Goal: Task Accomplishment & Management: Complete application form

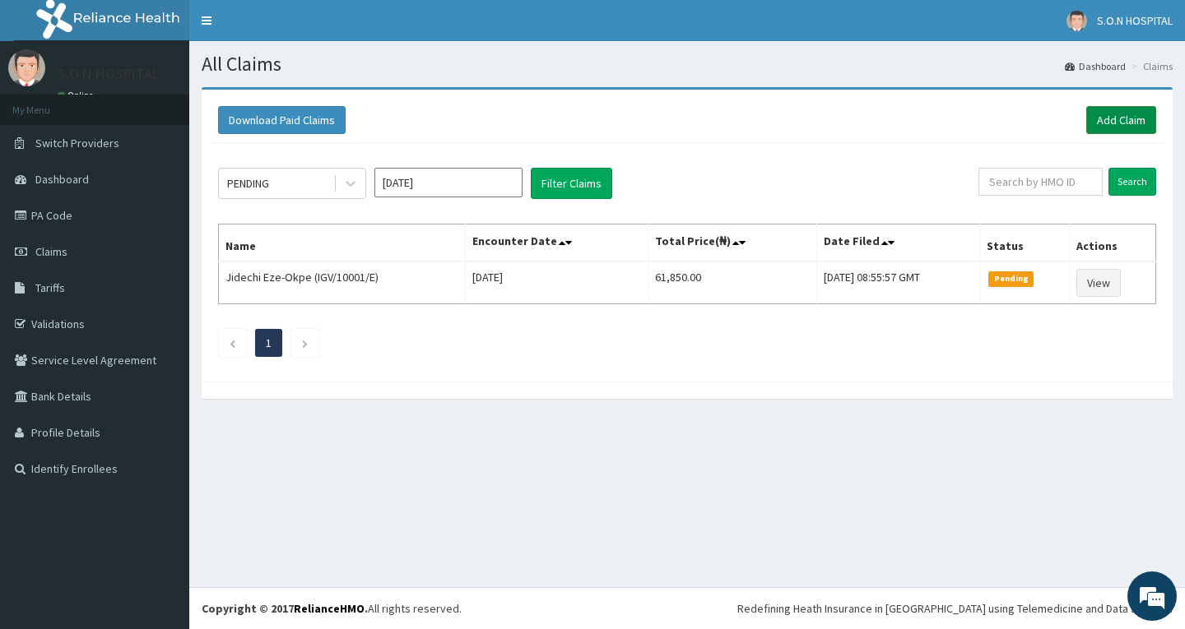
click at [1111, 119] on link "Add Claim" at bounding box center [1121, 120] width 70 height 28
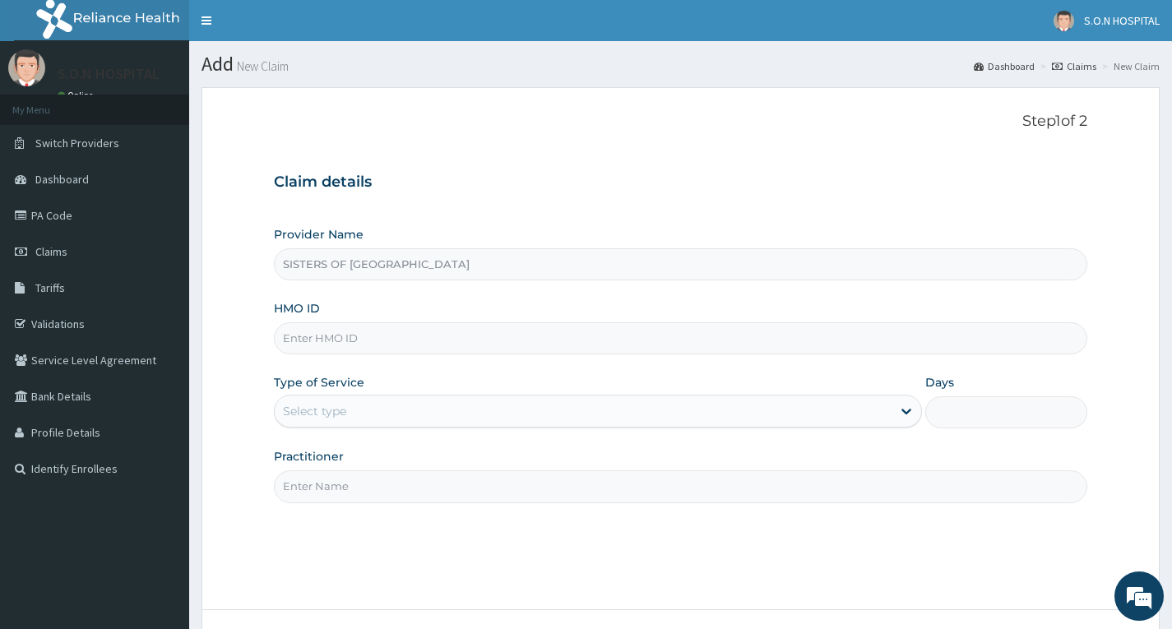
type input "SISTERS OF [GEOGRAPHIC_DATA]"
paste input "ANS/10119/C"
type input "ANS/10119/C"
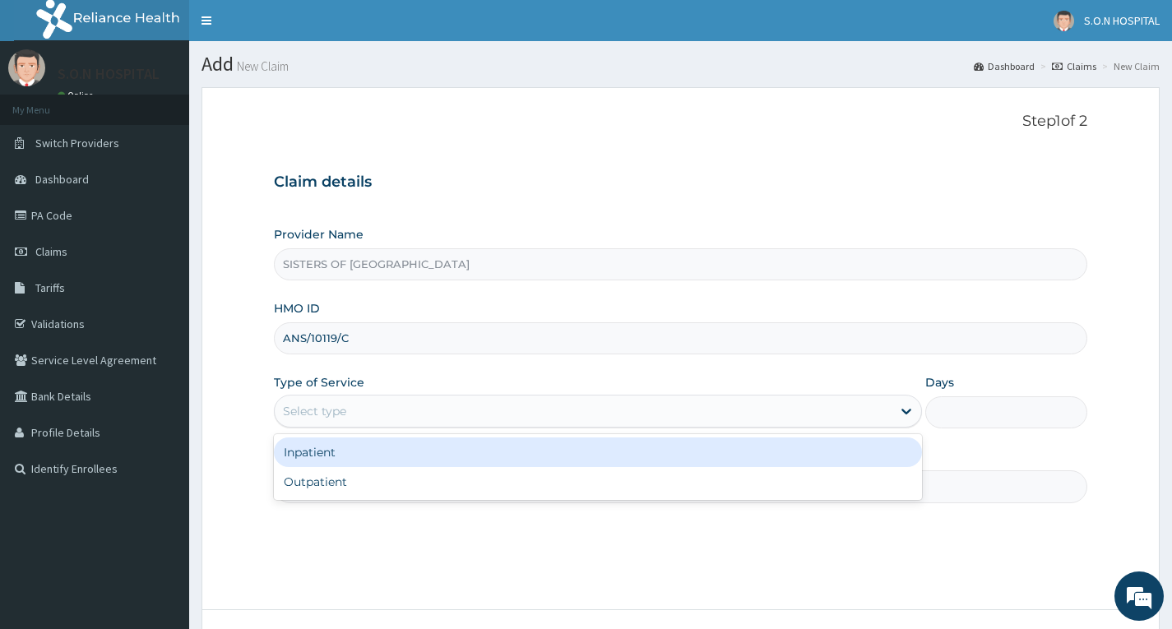
click at [385, 413] on div "Select type" at bounding box center [583, 411] width 617 height 26
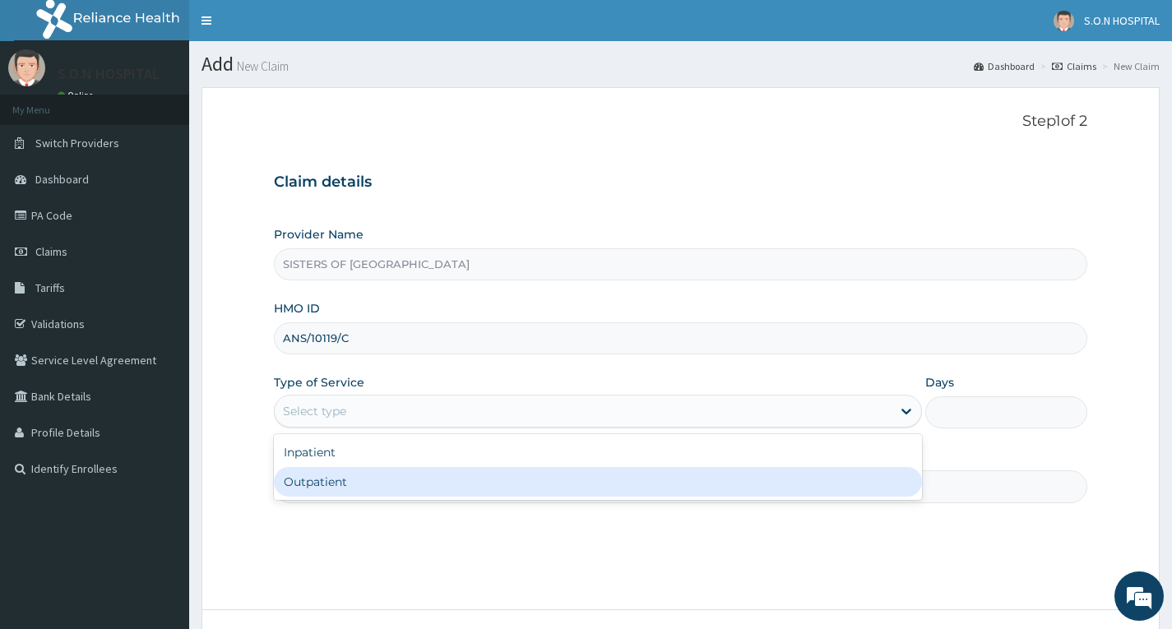
click at [351, 481] on div "Outpatient" at bounding box center [598, 482] width 648 height 30
type input "1"
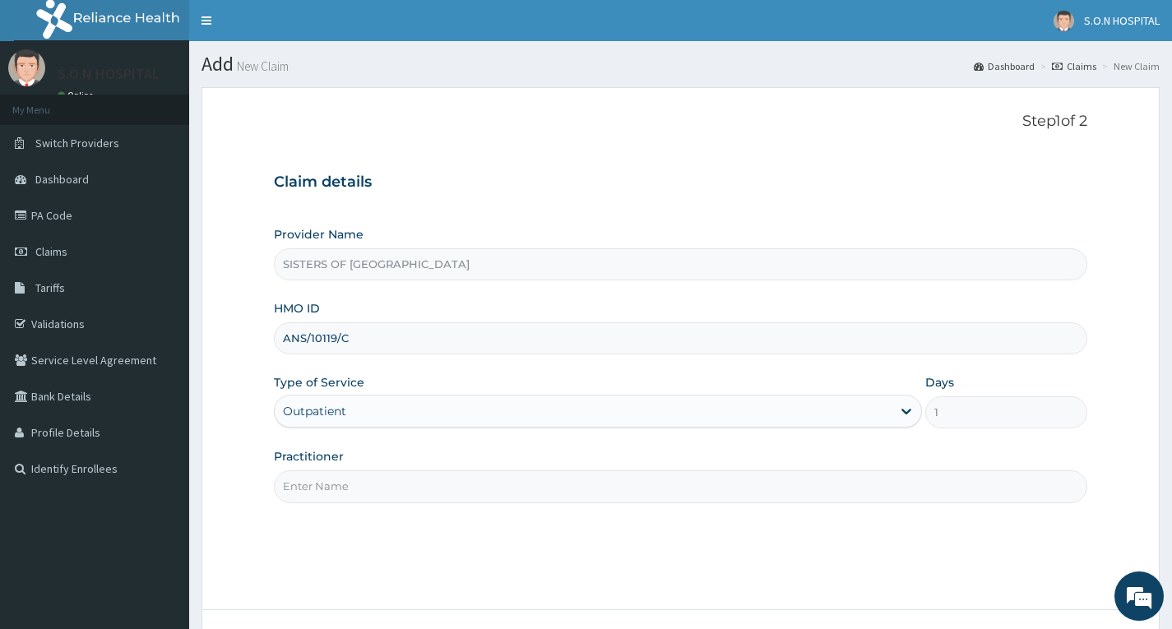
click at [345, 475] on input "Practitioner" at bounding box center [681, 487] width 814 height 32
type input "Dr. Miracle"
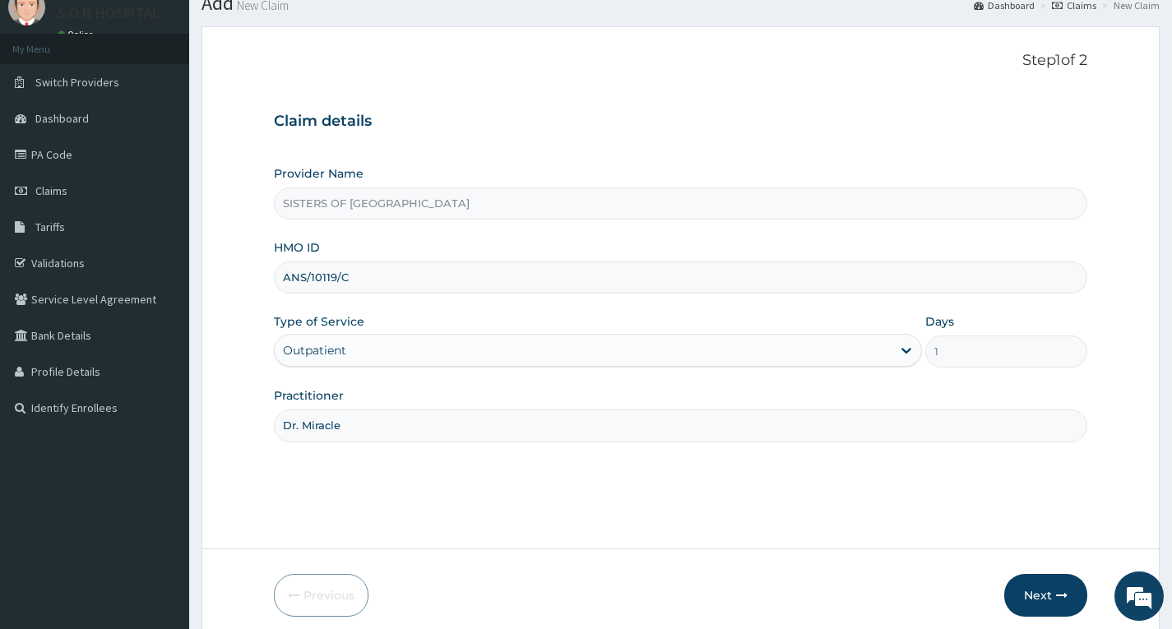
scroll to position [128, 0]
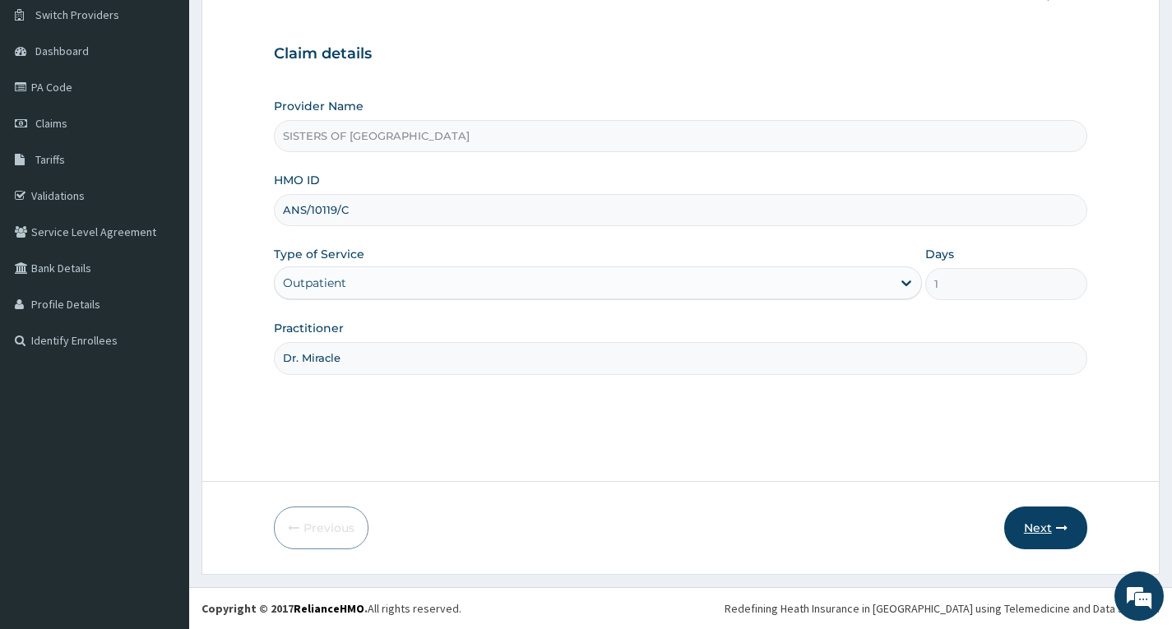
click at [1026, 528] on button "Next" at bounding box center [1045, 528] width 83 height 43
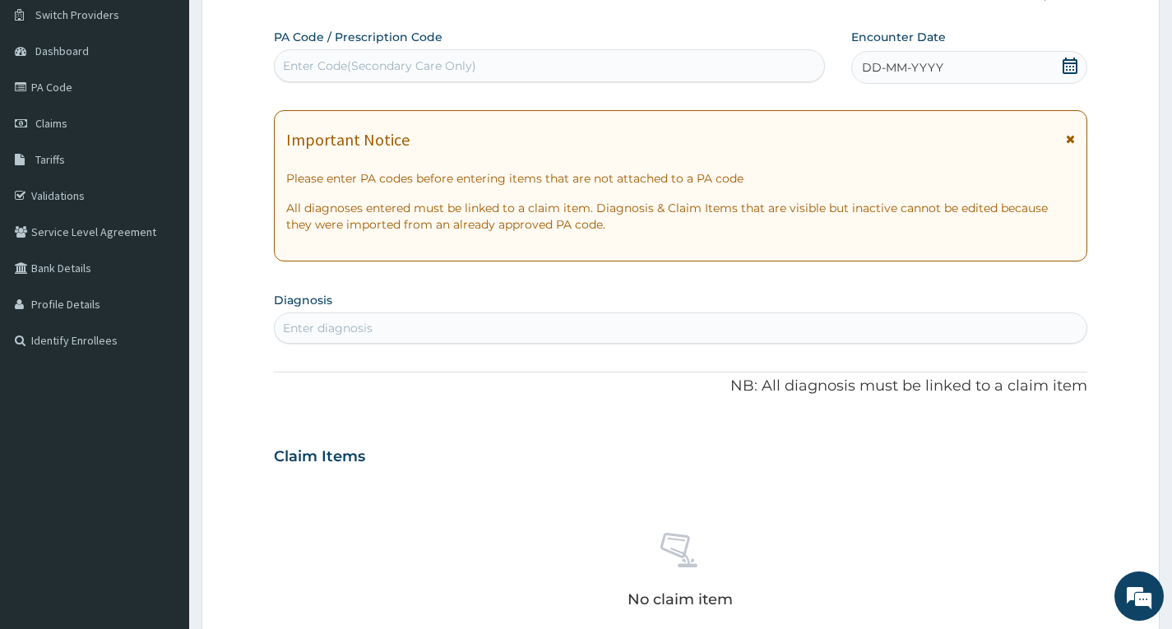
click at [378, 68] on div "Enter Code(Secondary Care Only)" at bounding box center [379, 66] width 193 height 16
type input "PA/8BA21D"
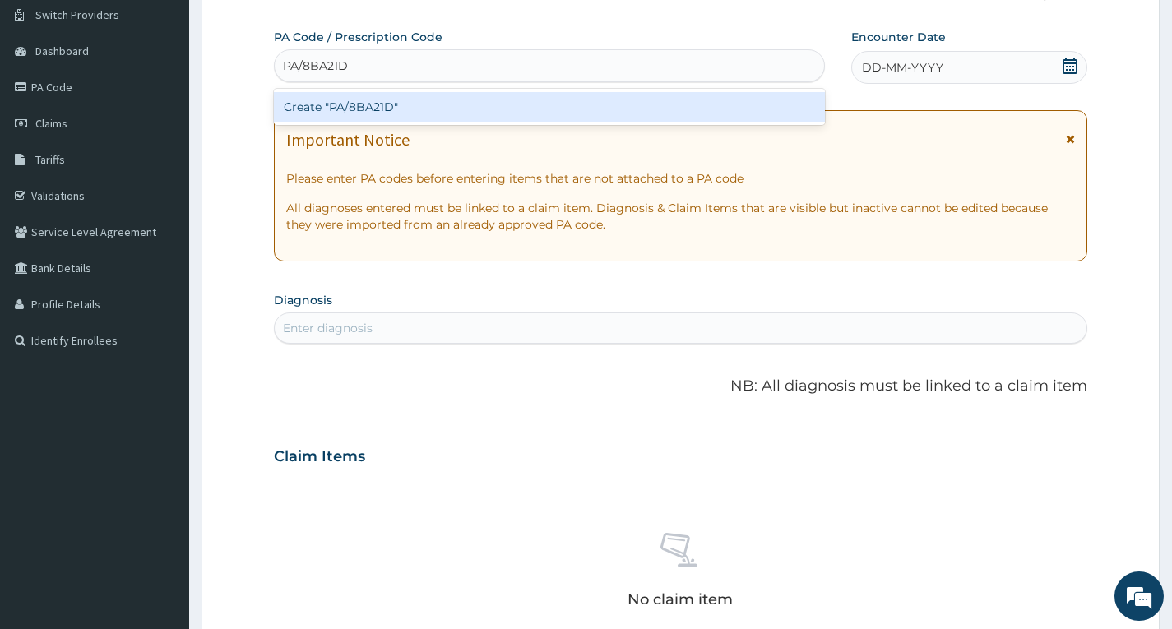
drag, startPoint x: 381, startPoint y: 111, endPoint x: 392, endPoint y: 110, distance: 10.7
click at [392, 110] on div "Create "PA/8BA21D"" at bounding box center [549, 107] width 551 height 30
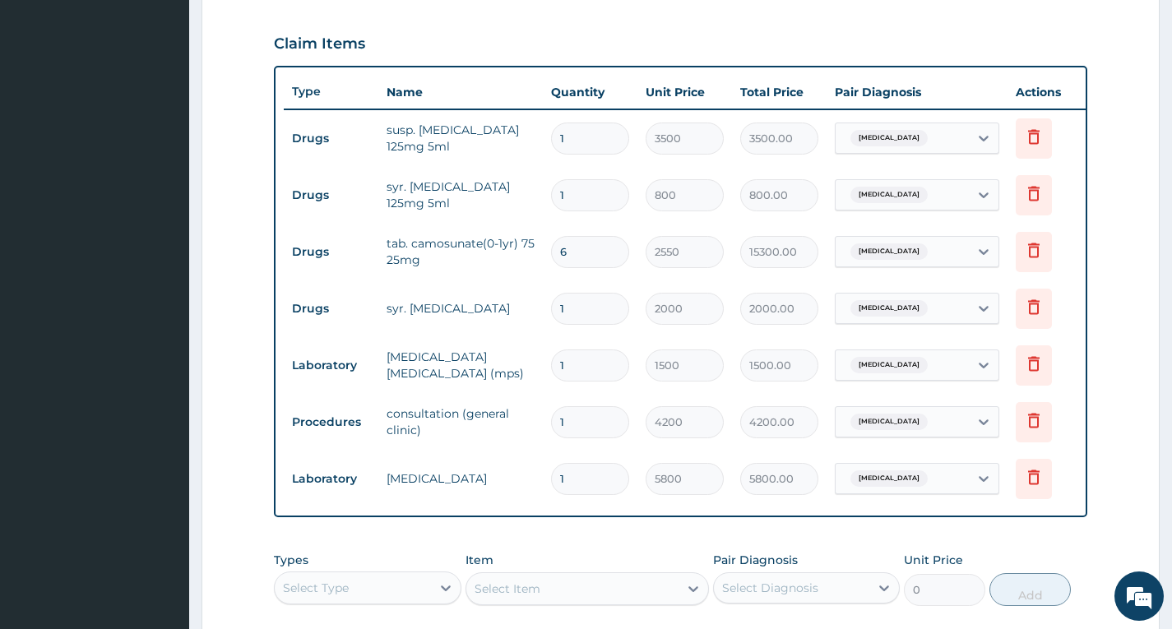
scroll to position [832, 0]
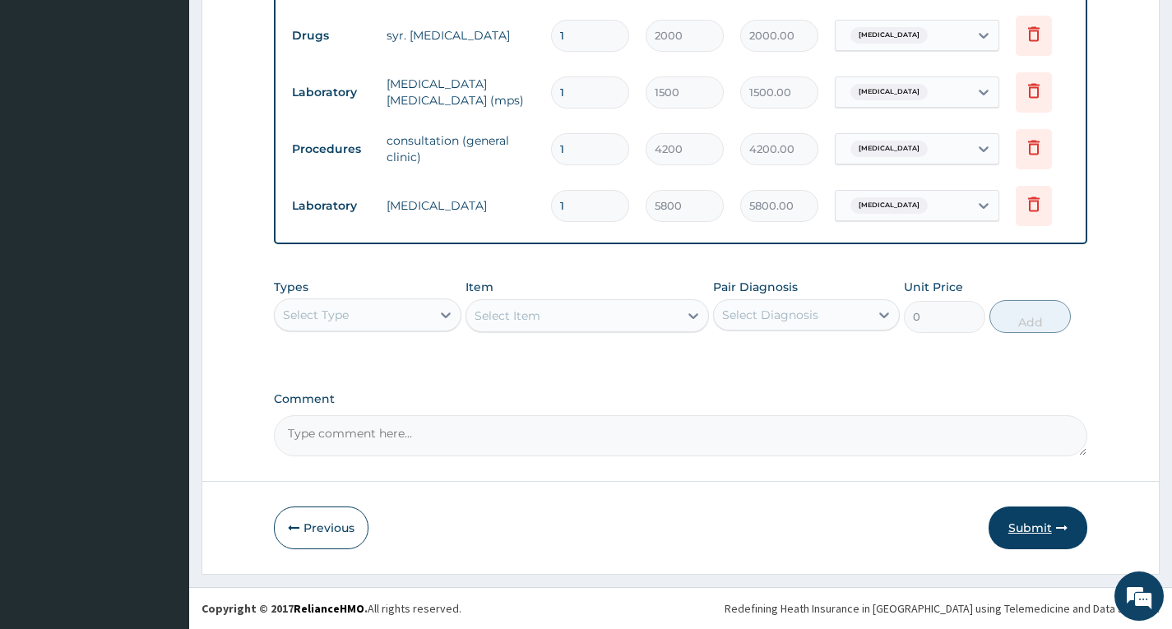
click at [1034, 515] on button "Submit" at bounding box center [1038, 528] width 99 height 43
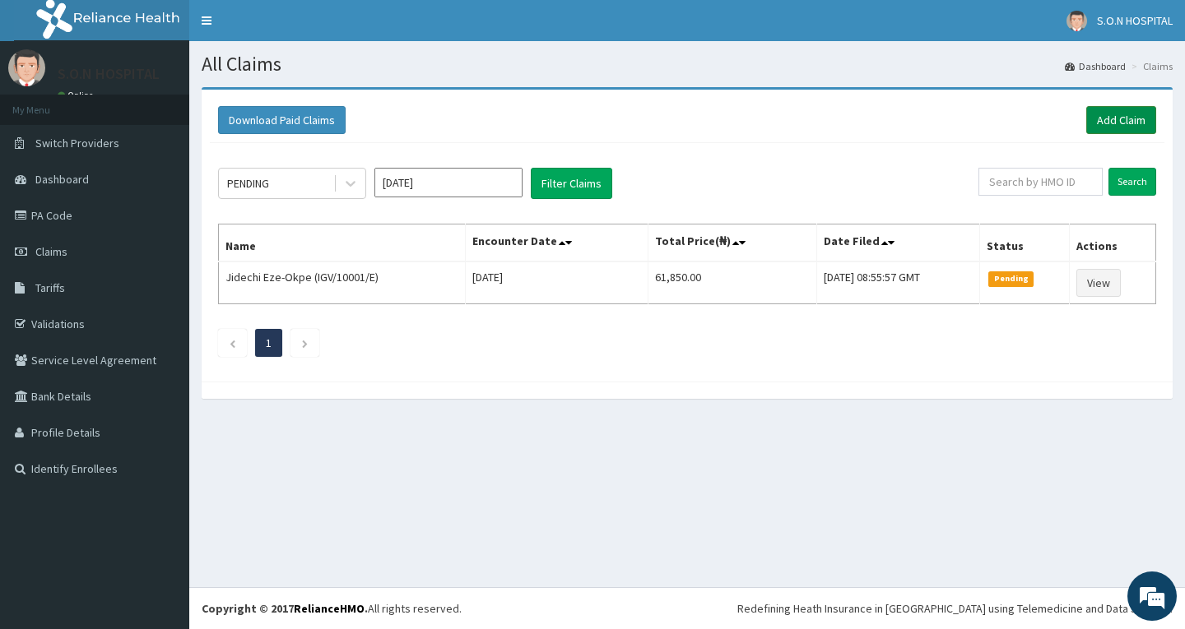
click at [1137, 124] on link "Add Claim" at bounding box center [1121, 120] width 70 height 28
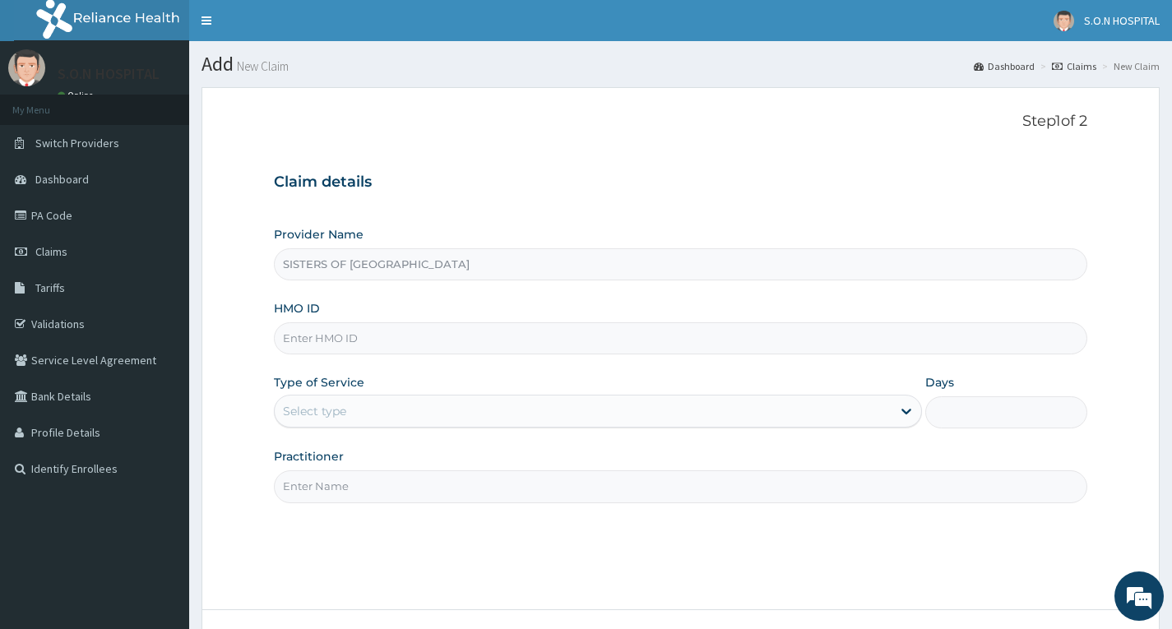
type input "SISTERS OF [GEOGRAPHIC_DATA]"
paste input "ANS/10119/C"
type input "ANS/10119/D"
click at [387, 402] on div "Select type" at bounding box center [583, 411] width 617 height 26
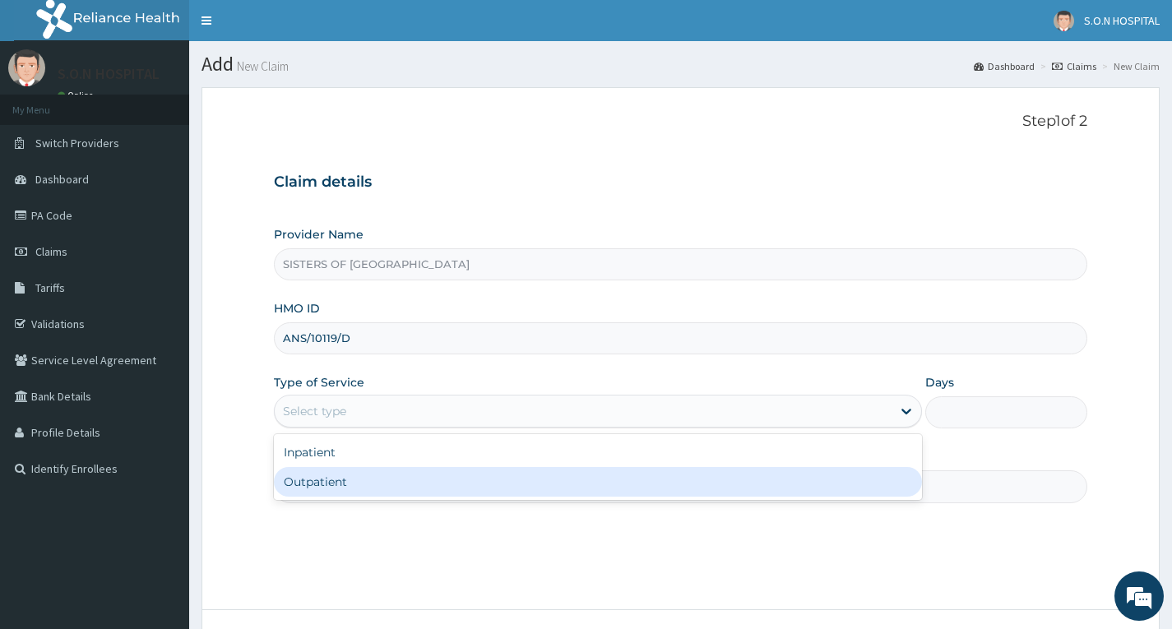
click at [346, 472] on div "Outpatient" at bounding box center [598, 482] width 648 height 30
type input "1"
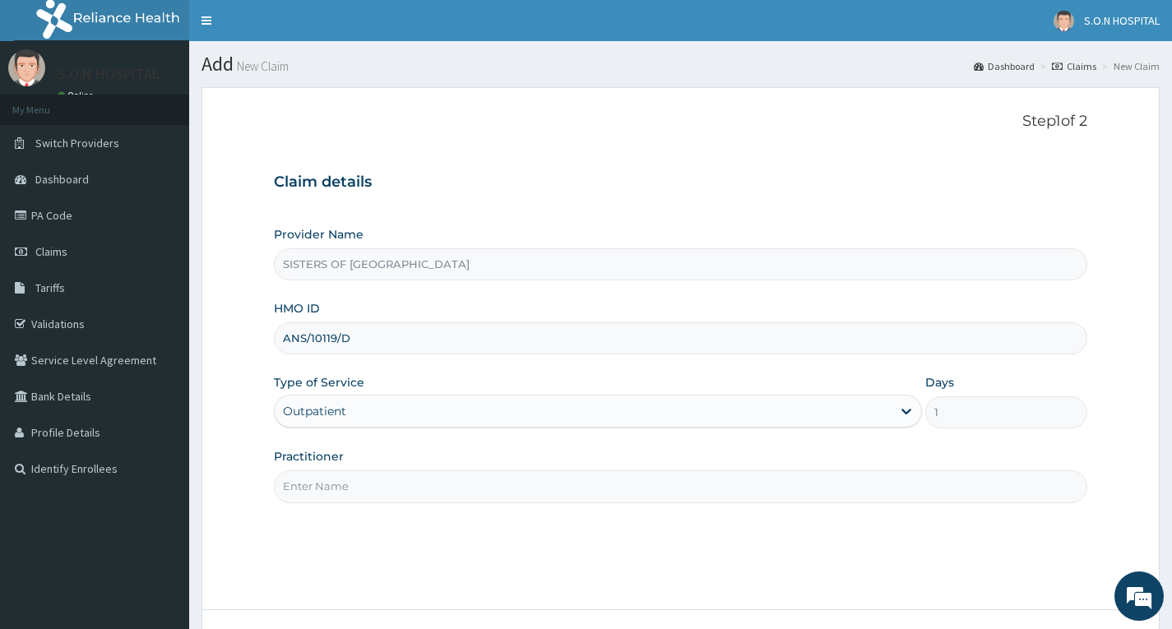
click at [346, 471] on input "Practitioner" at bounding box center [681, 487] width 814 height 32
type input "Dr. Miracle"
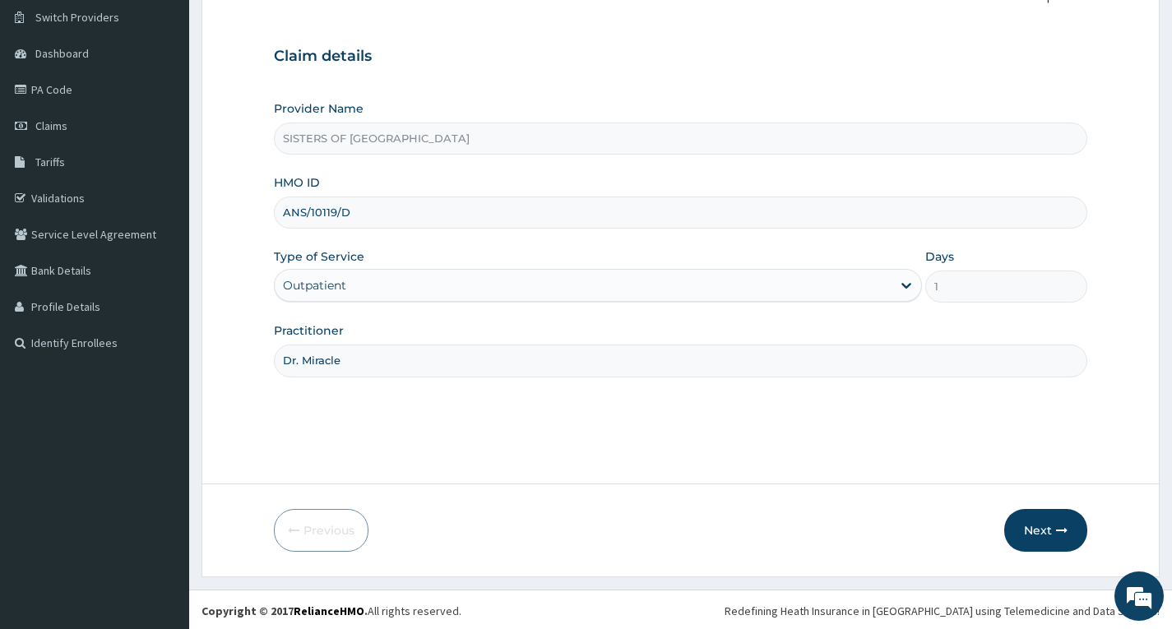
scroll to position [128, 0]
click at [1020, 517] on button "Next" at bounding box center [1045, 528] width 83 height 43
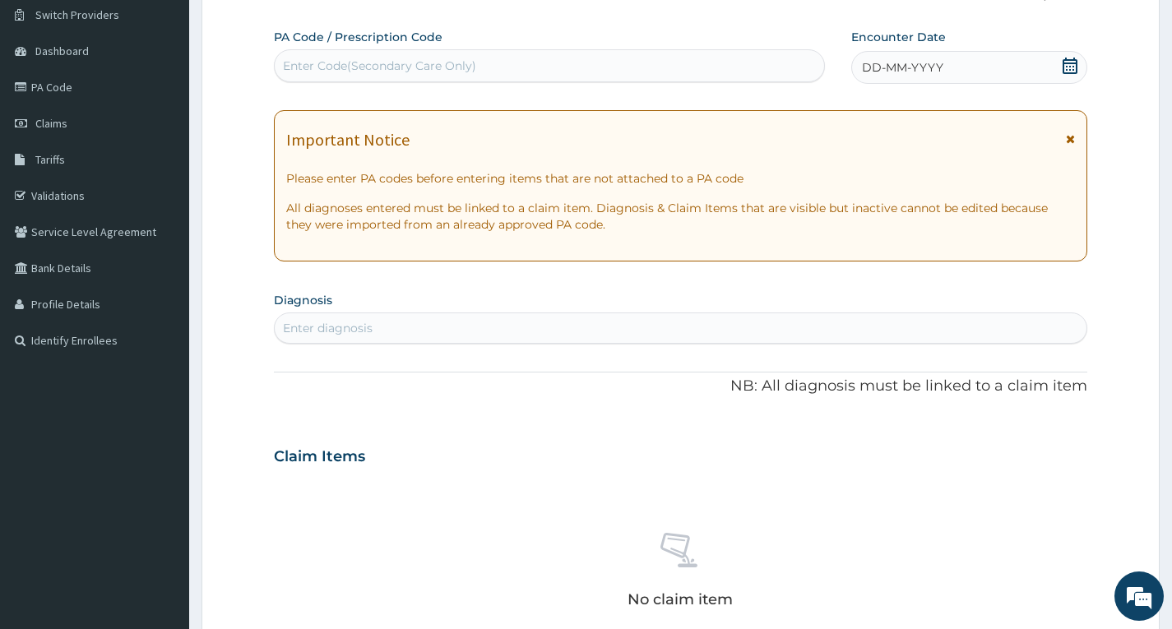
click at [512, 67] on div "Enter Code(Secondary Care Only)" at bounding box center [550, 66] width 550 height 26
type input "PA/D36935"
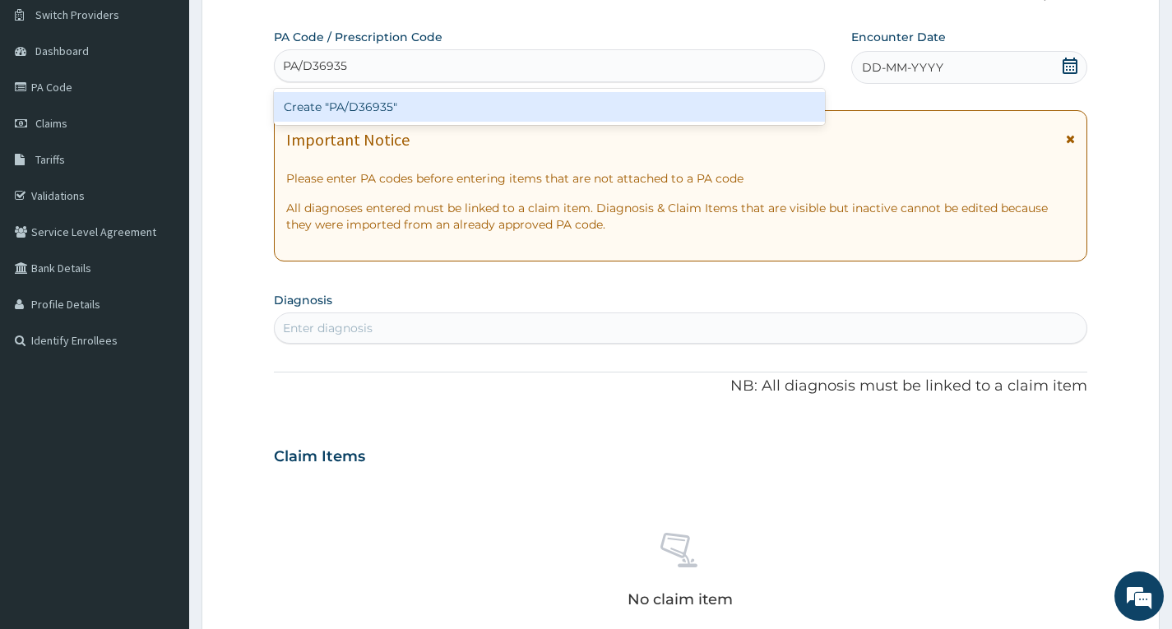
click at [514, 108] on div "Create "PA/D36935"" at bounding box center [549, 107] width 551 height 30
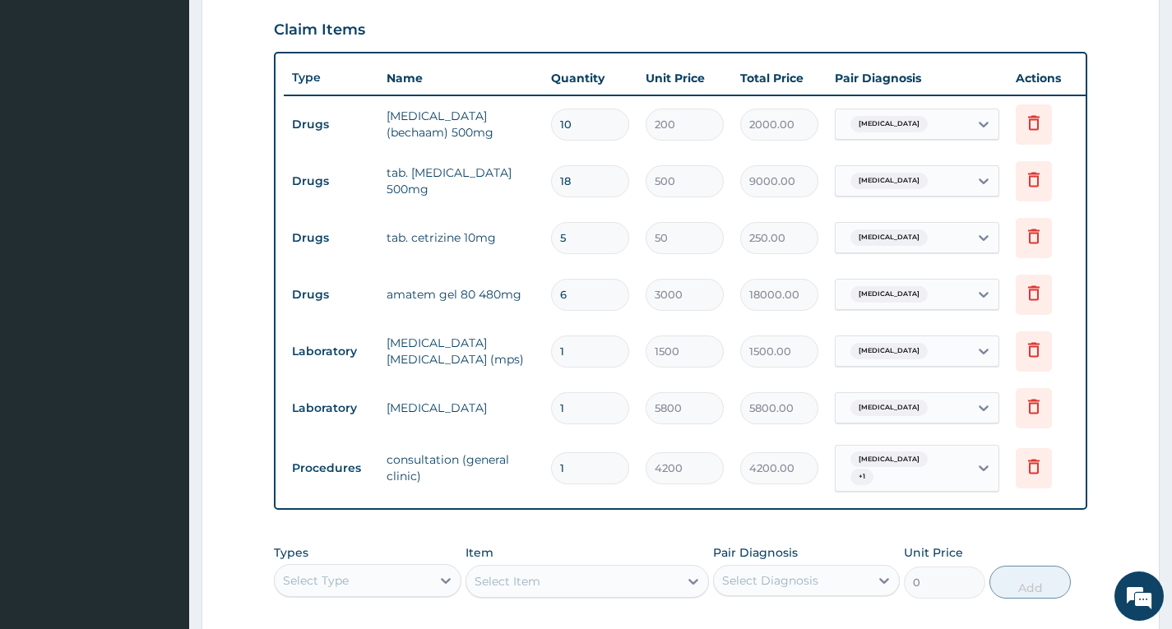
scroll to position [546, 0]
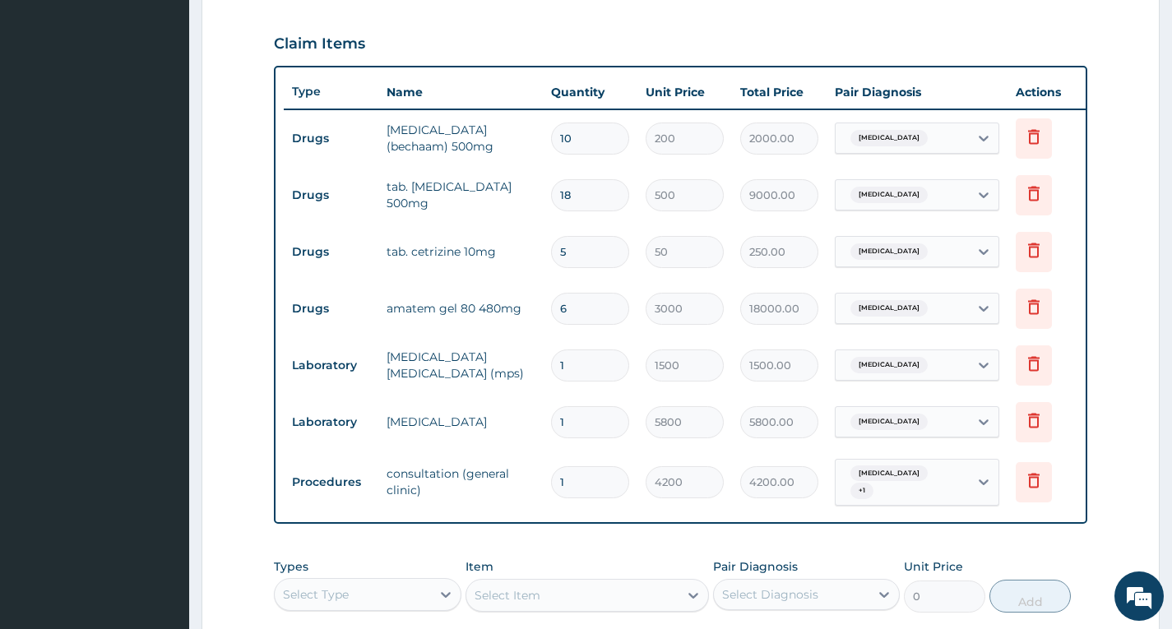
click at [598, 189] on input "18" at bounding box center [590, 195] width 78 height 32
type input "1"
type input "500.00"
type input "1"
click at [607, 140] on input "10" at bounding box center [590, 139] width 78 height 32
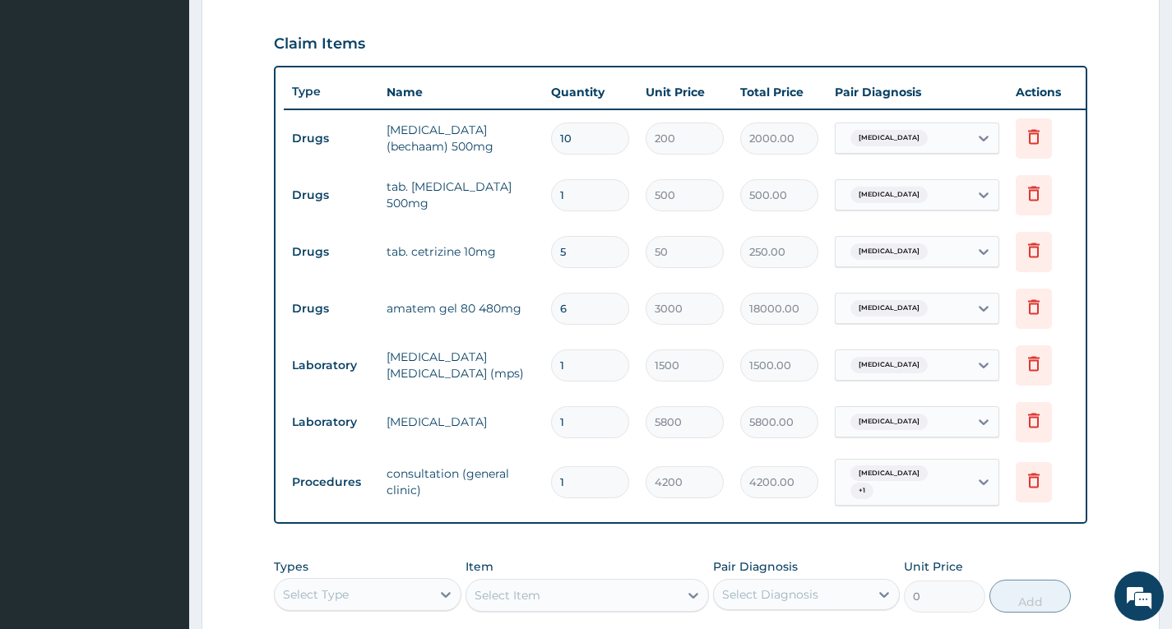
type input "1"
type input "200.00"
type input "0.00"
type input "3"
type input "600.00"
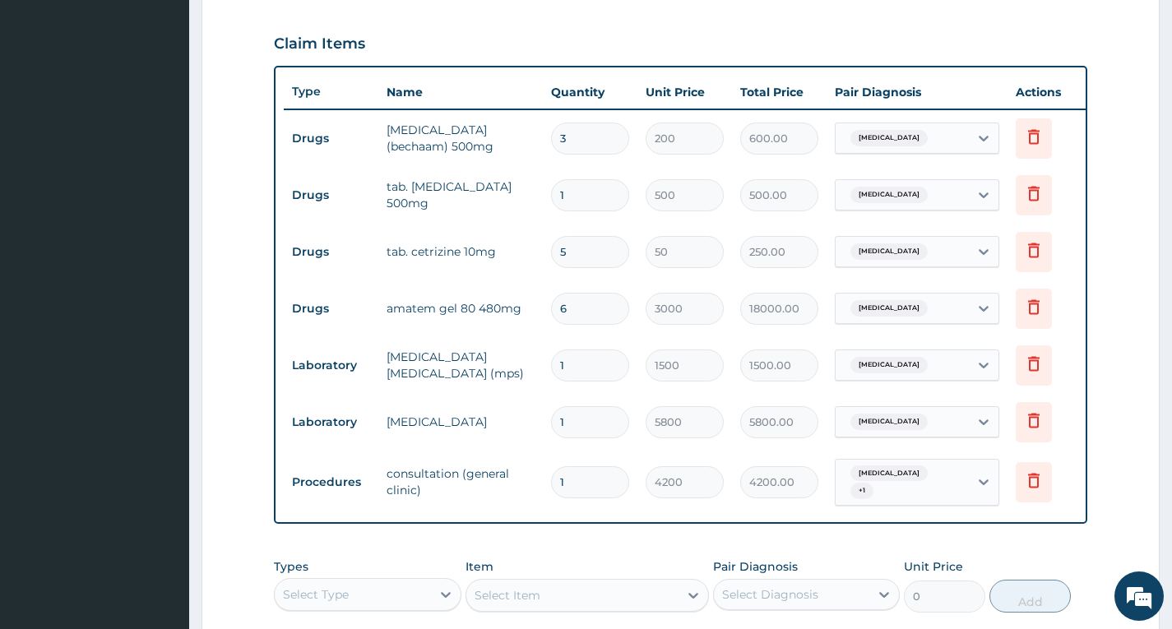
type input "30"
type input "6000.00"
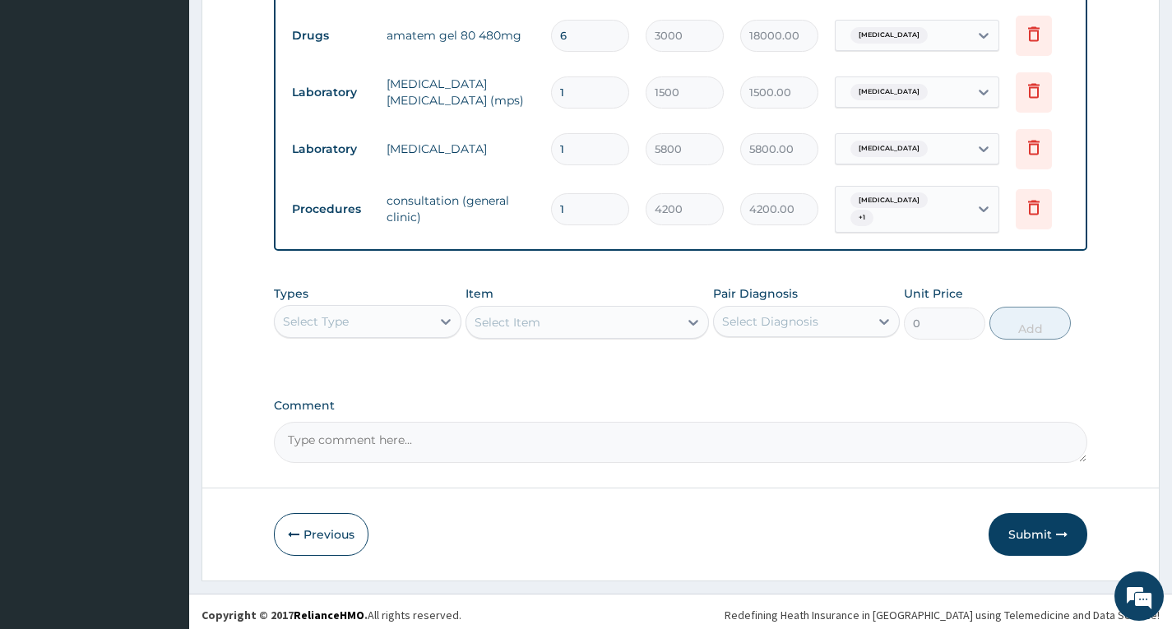
scroll to position [832, 0]
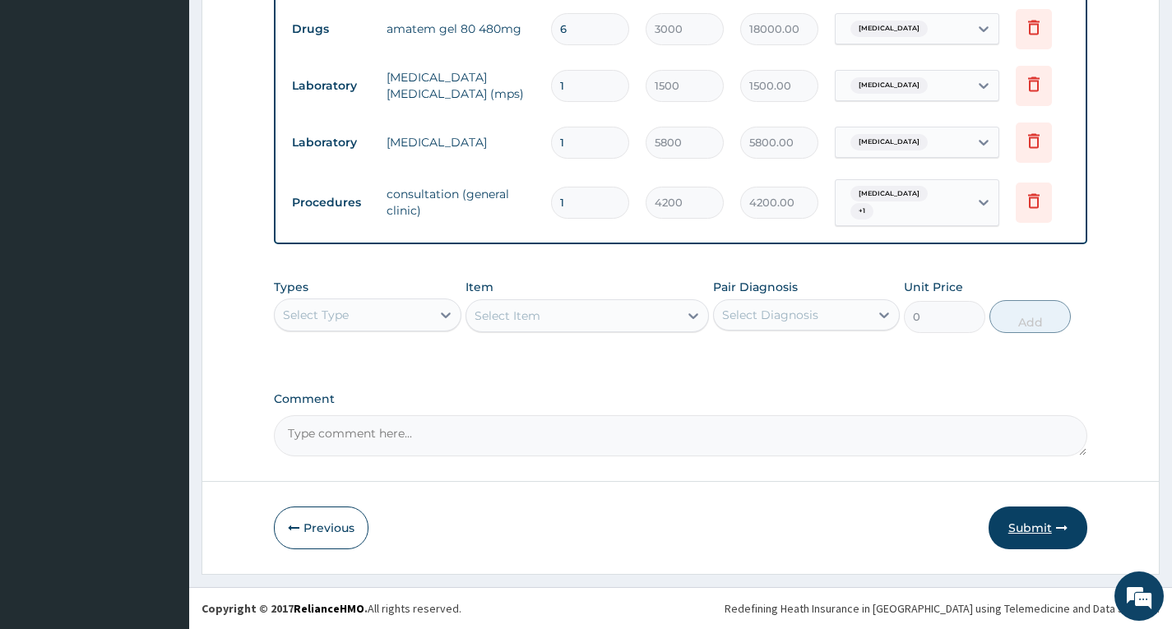
type input "30"
click at [1015, 531] on button "Submit" at bounding box center [1038, 528] width 99 height 43
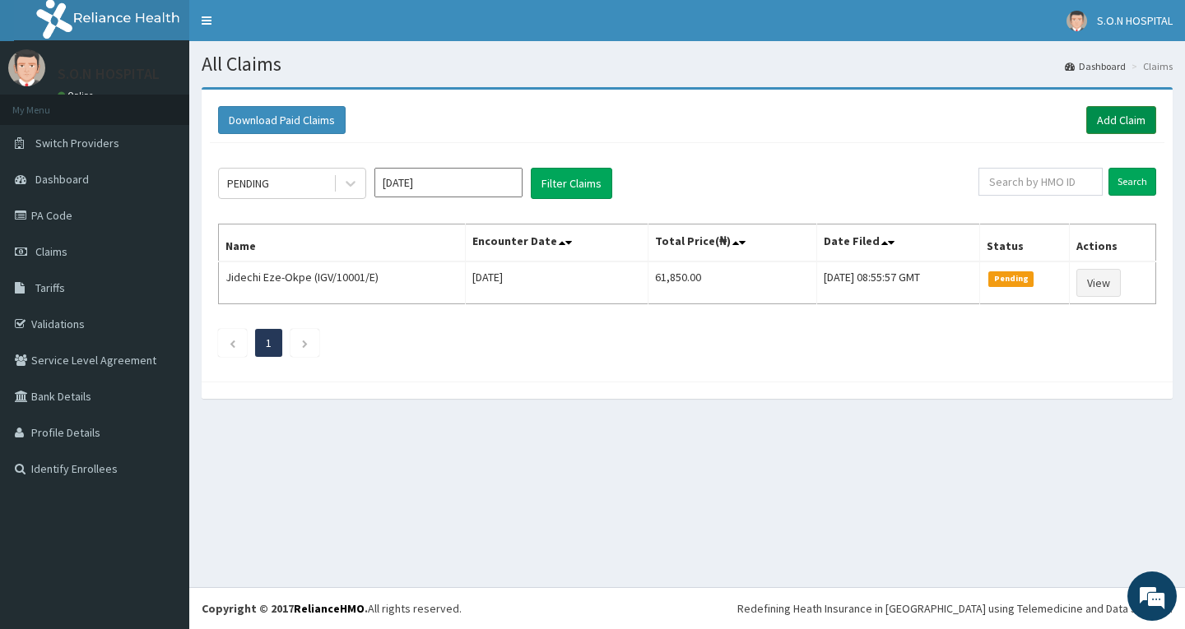
click at [1119, 117] on link "Add Claim" at bounding box center [1121, 120] width 70 height 28
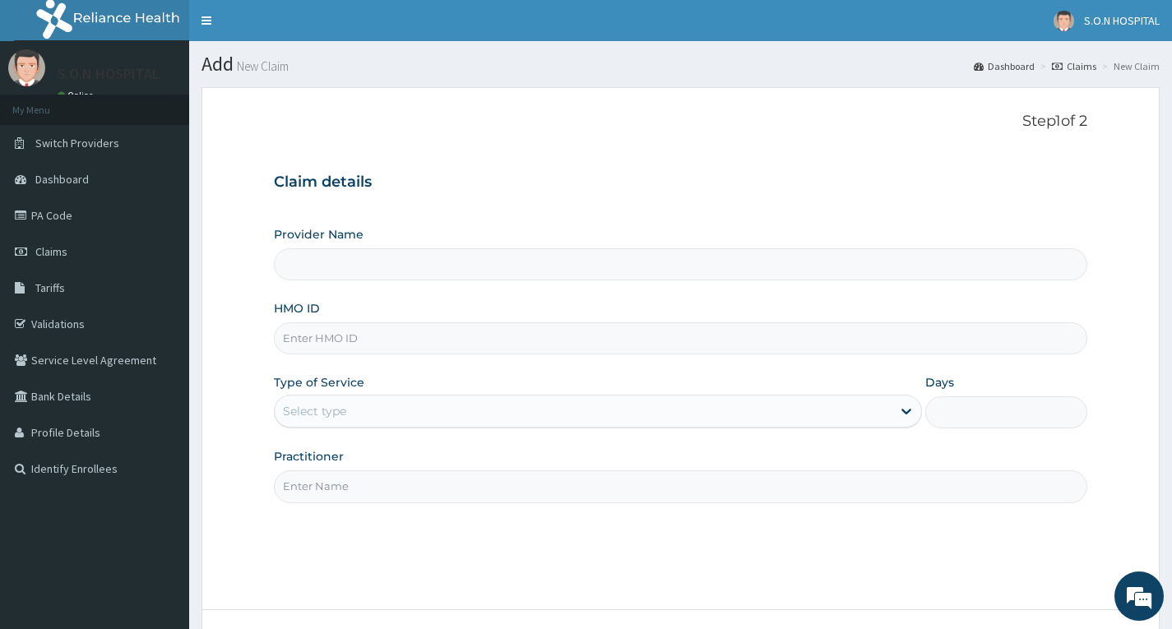
type input "SISTERS OF NATIVITY HOSPITAL"
paste input "ANS/10119/C"
type input "ANS/10119/B"
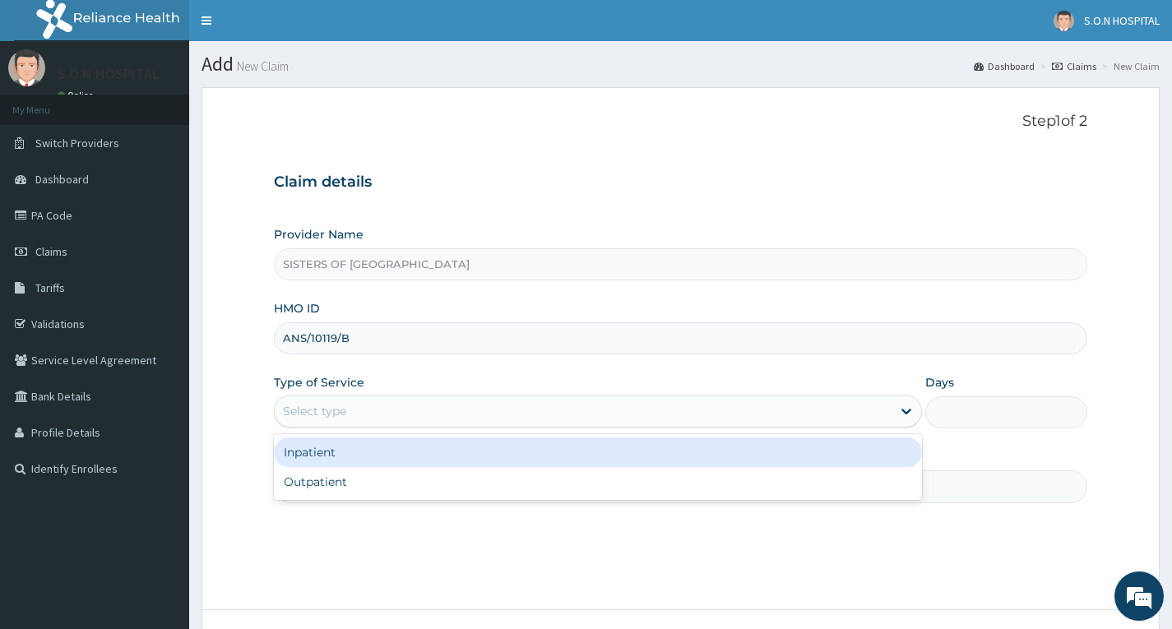
click at [393, 416] on div "Select type" at bounding box center [583, 411] width 617 height 26
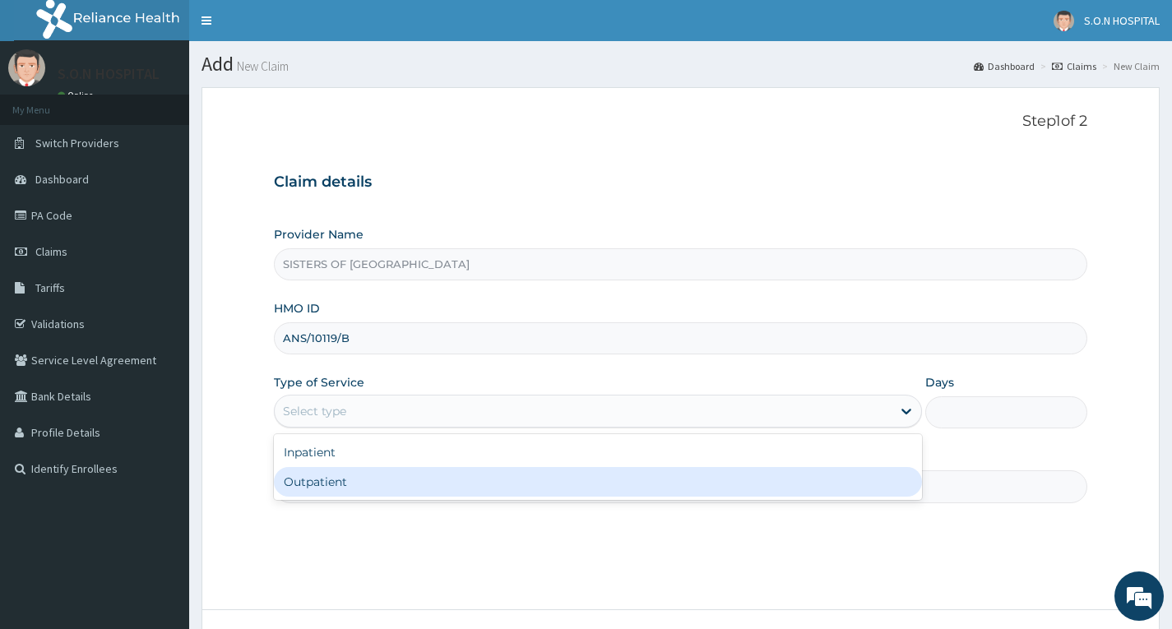
click at [353, 490] on div "Outpatient" at bounding box center [598, 482] width 648 height 30
type input "1"
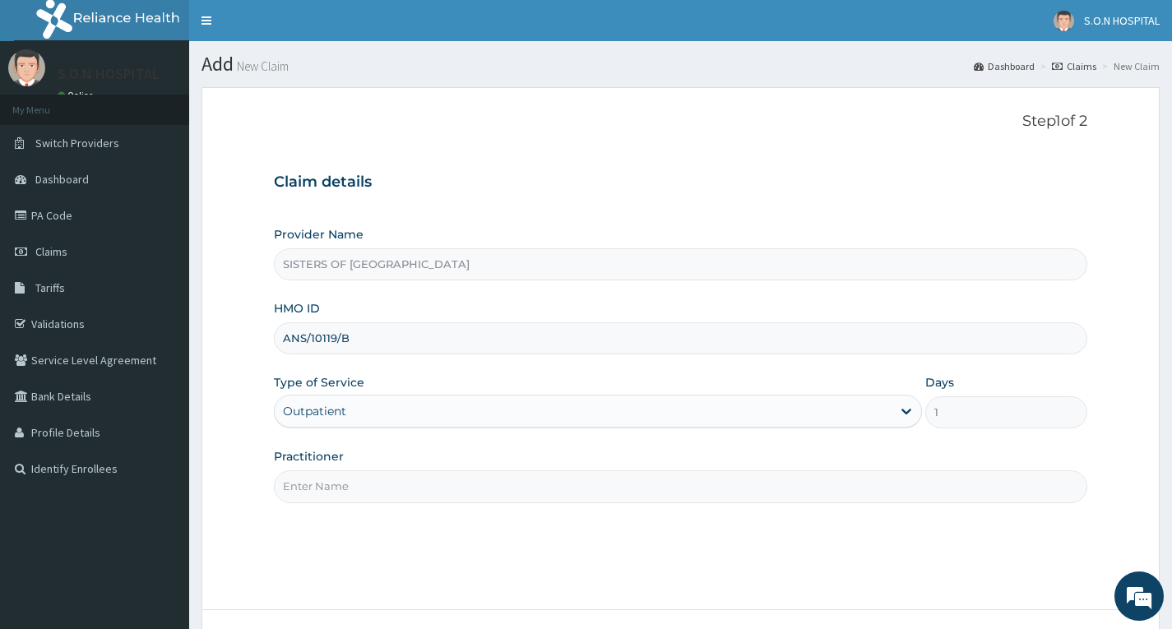
click at [397, 489] on input "Practitioner" at bounding box center [681, 487] width 814 height 32
type input "Dr. Miracle"
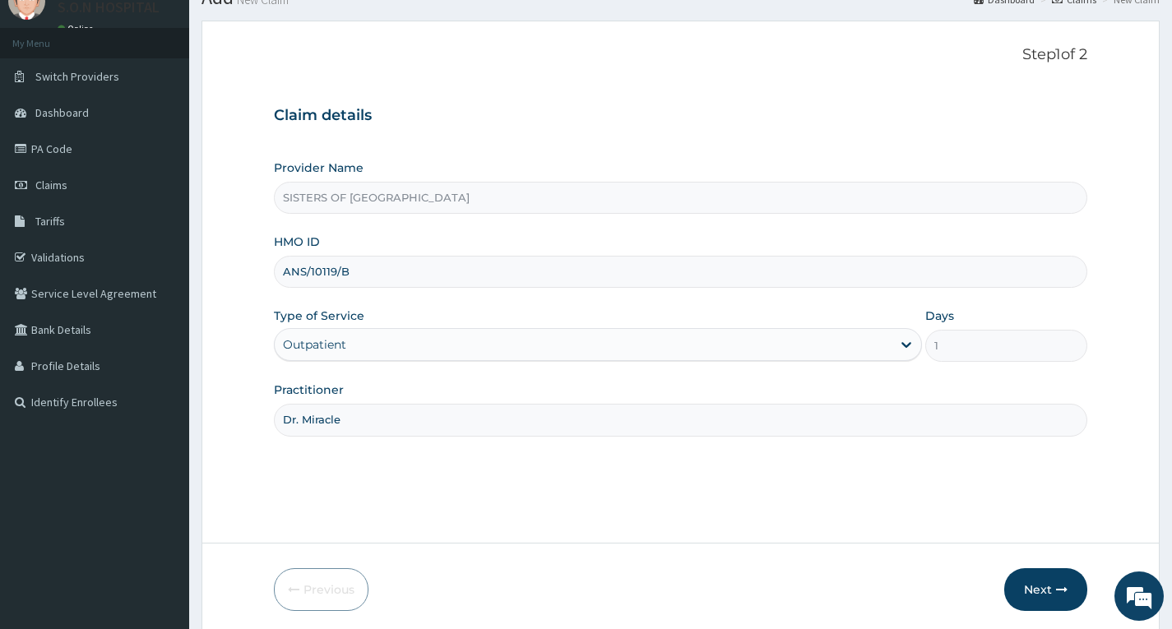
scroll to position [128, 0]
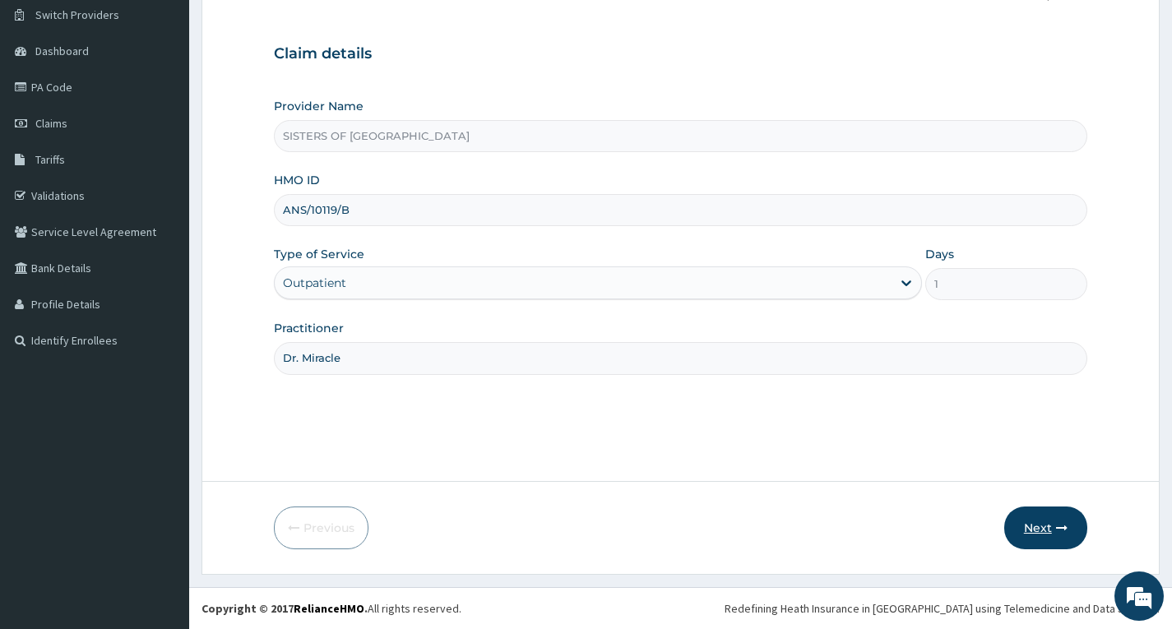
click at [1041, 538] on button "Next" at bounding box center [1045, 528] width 83 height 43
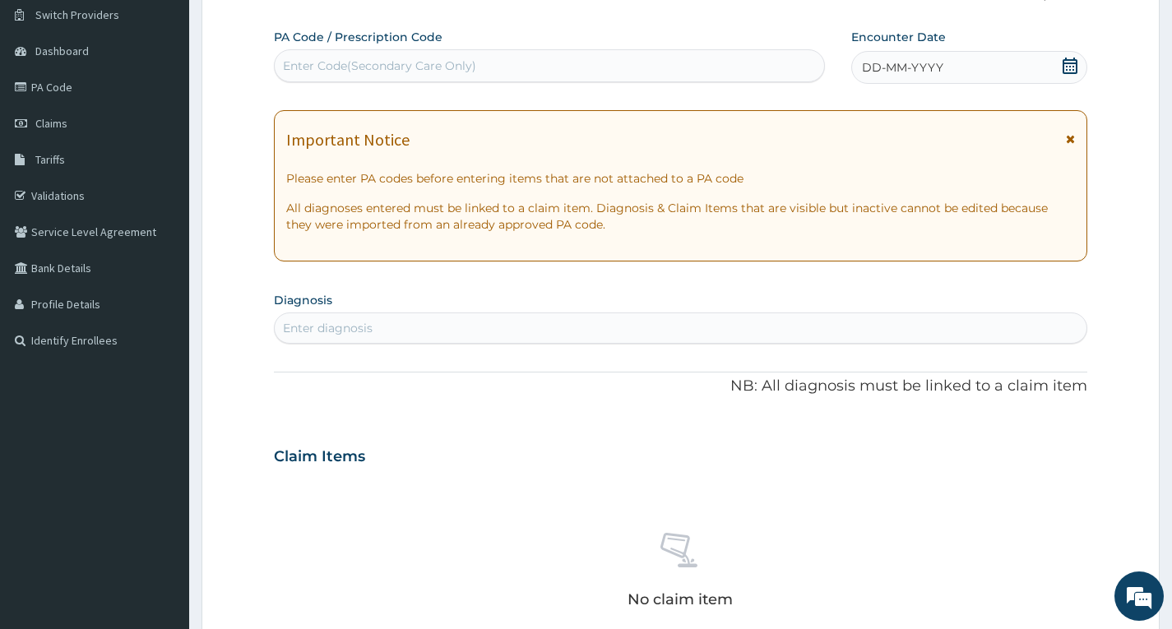
click at [490, 59] on div "Enter Code(Secondary Care Only)" at bounding box center [550, 66] width 550 height 26
type input "PA/504ADC"
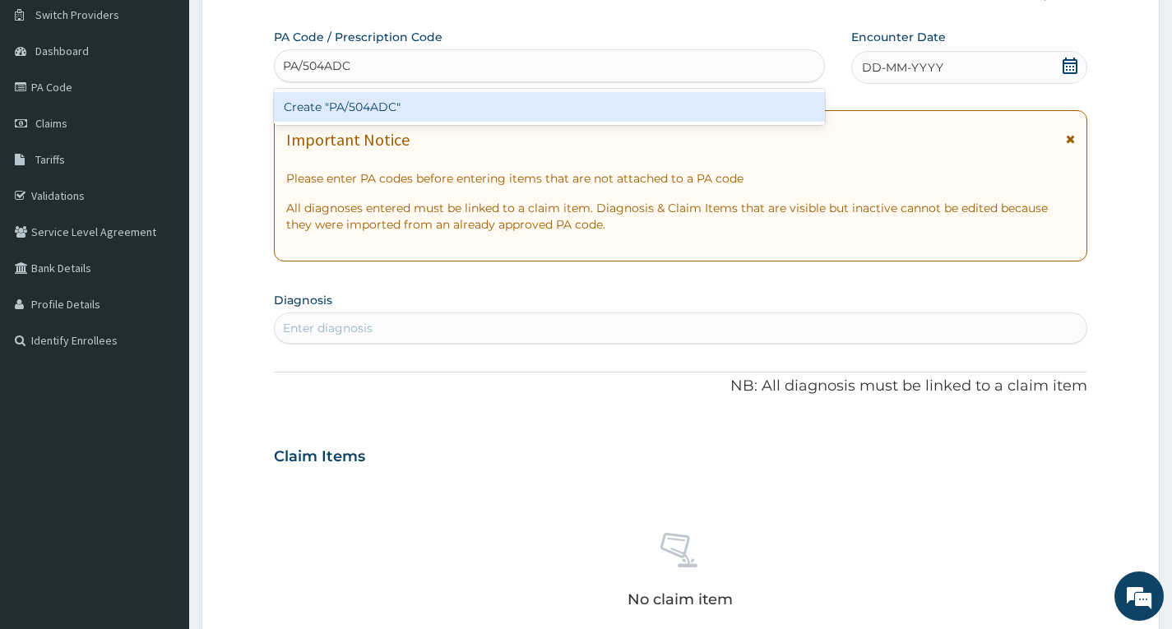
click at [468, 111] on div "Create "PA/504ADC"" at bounding box center [549, 107] width 551 height 30
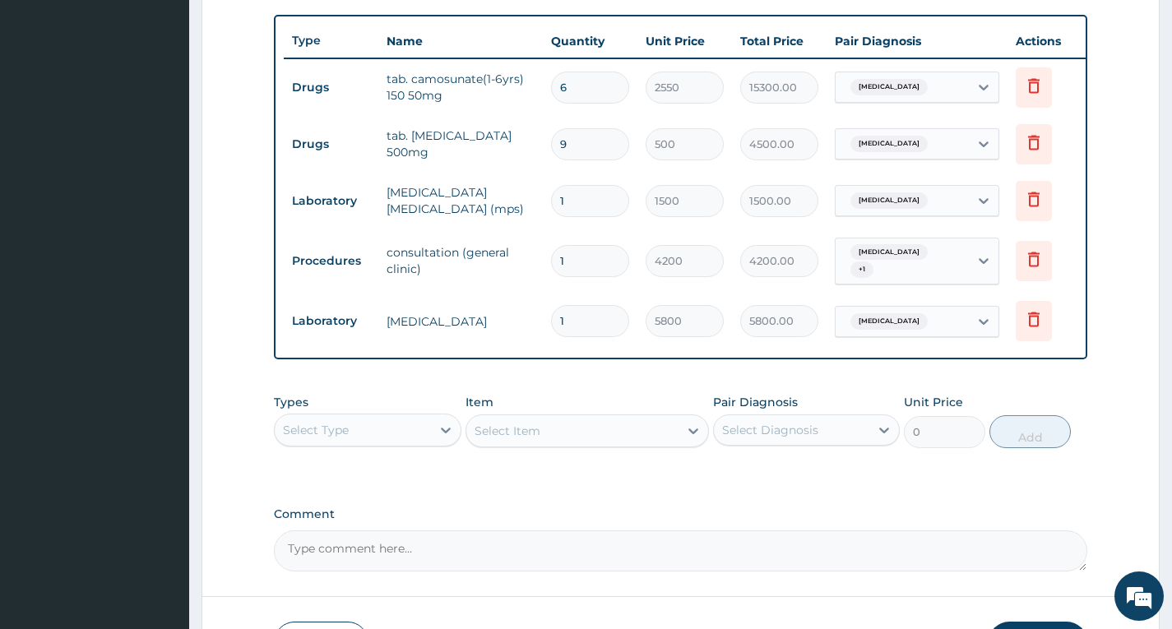
scroll to position [515, 0]
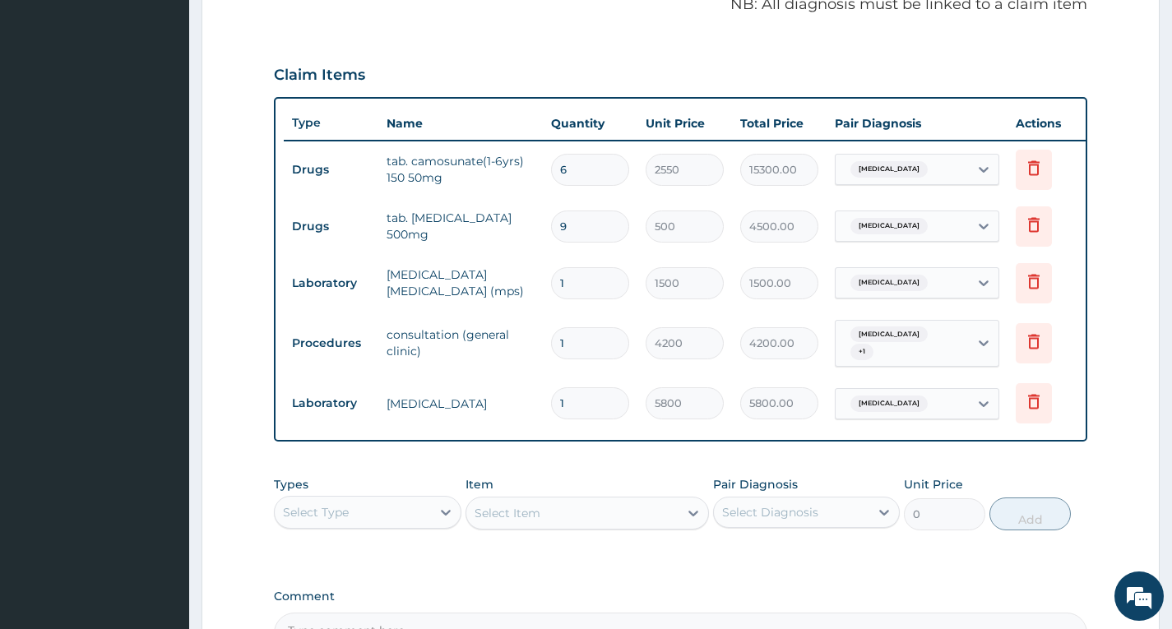
click at [592, 169] on input "6" at bounding box center [590, 170] width 78 height 32
type input "0.00"
type input "1"
type input "2550.00"
type input "1"
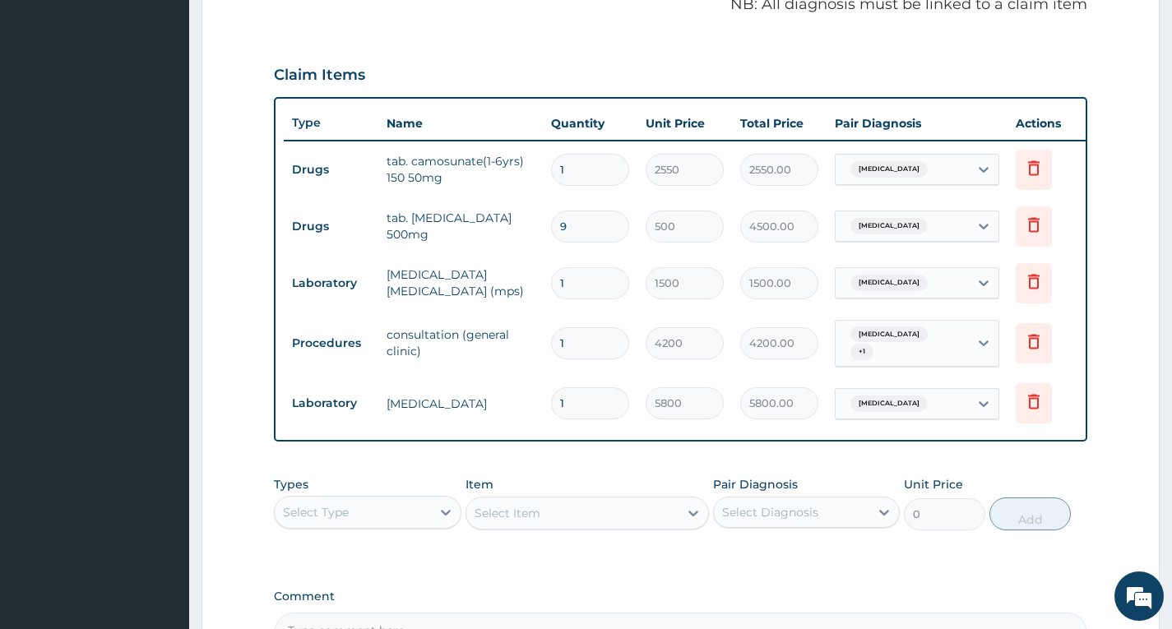
click at [609, 229] on input "9" at bounding box center [590, 227] width 78 height 32
type input "0.00"
type input "1"
type input "500.00"
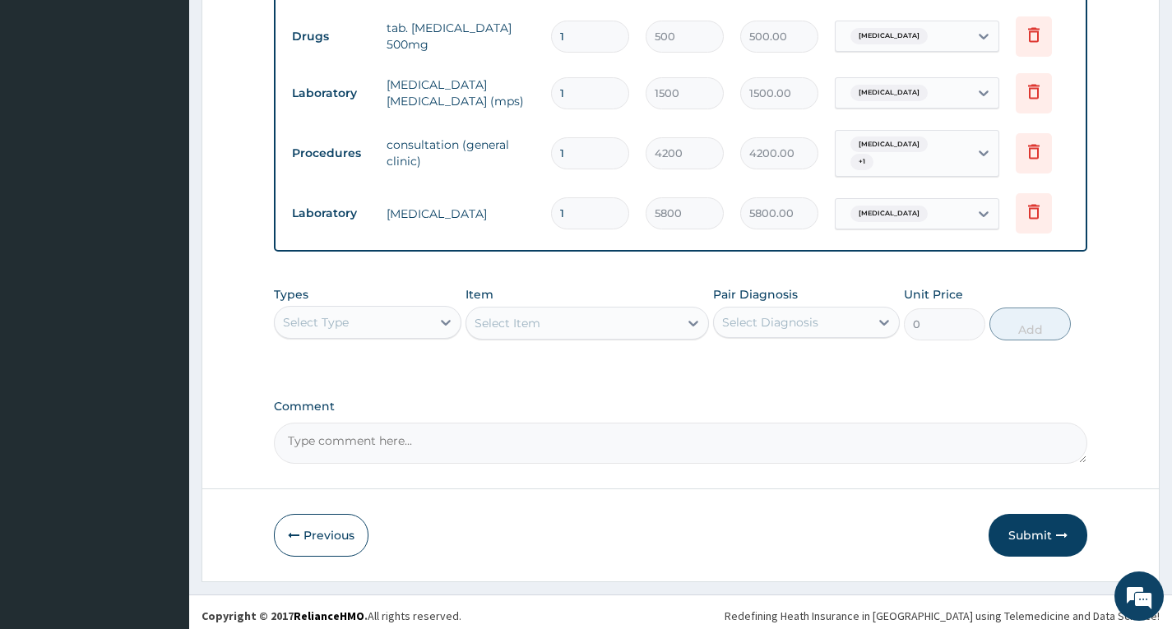
scroll to position [718, 0]
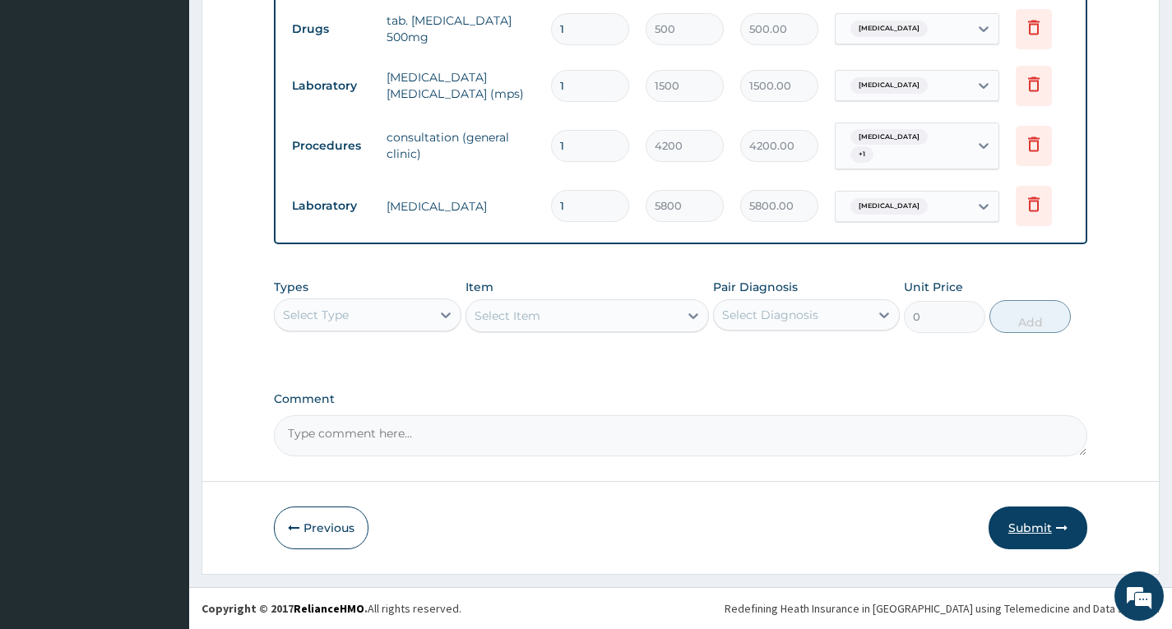
type input "1"
click at [1040, 524] on button "Submit" at bounding box center [1038, 528] width 99 height 43
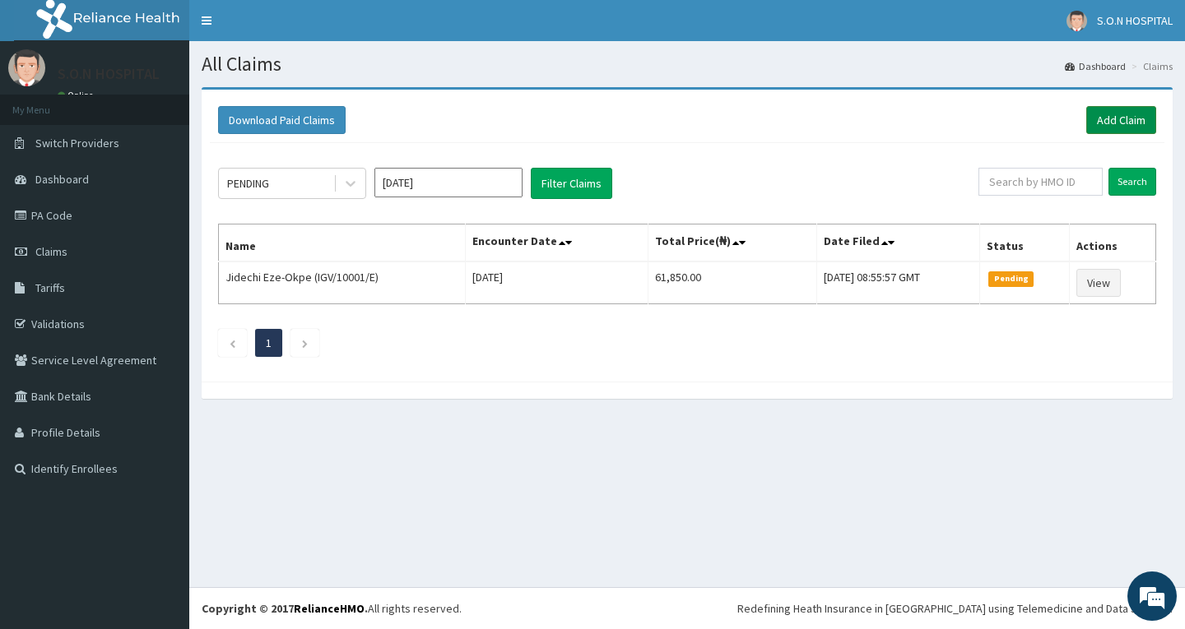
click at [1120, 113] on link "Add Claim" at bounding box center [1121, 120] width 70 height 28
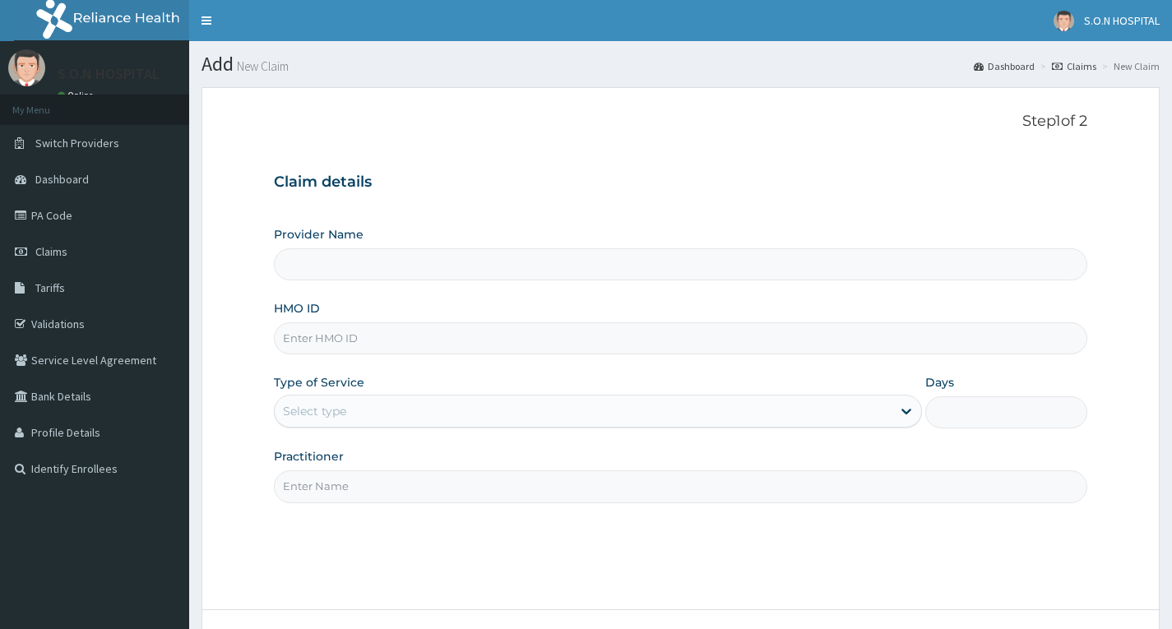
drag, startPoint x: 0, startPoint y: 0, endPoint x: 429, endPoint y: 339, distance: 547.1
click at [429, 339] on input "HMO ID" at bounding box center [681, 338] width 814 height 32
type input "SISTERS OF NATIVITY HOSPITAL"
type input "RCT/30873/A"
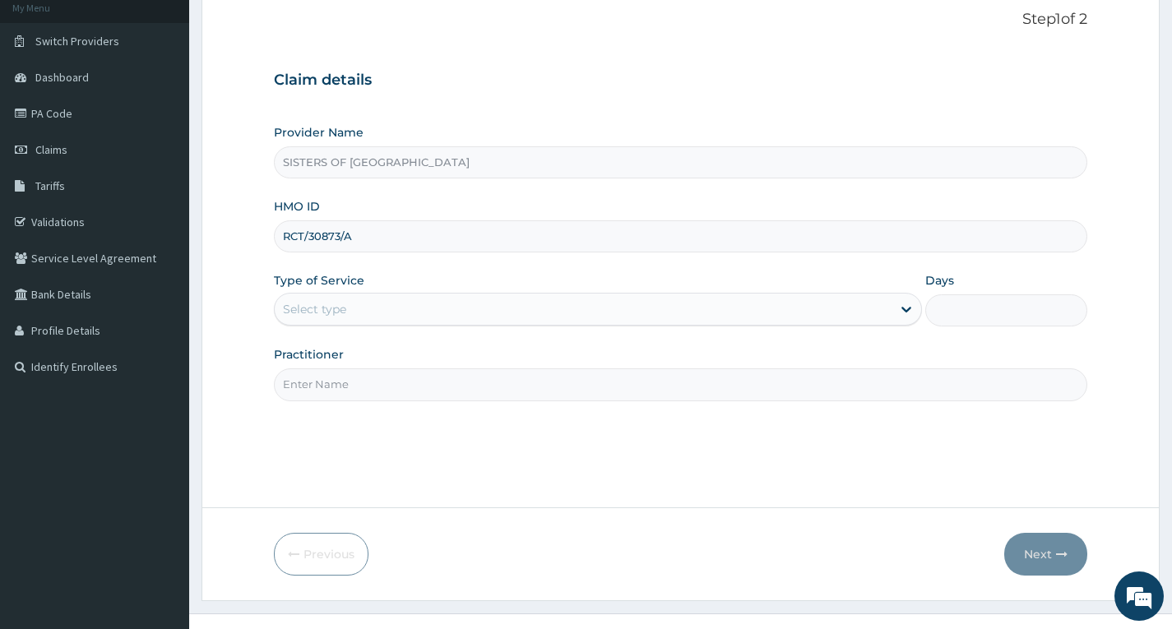
scroll to position [128, 0]
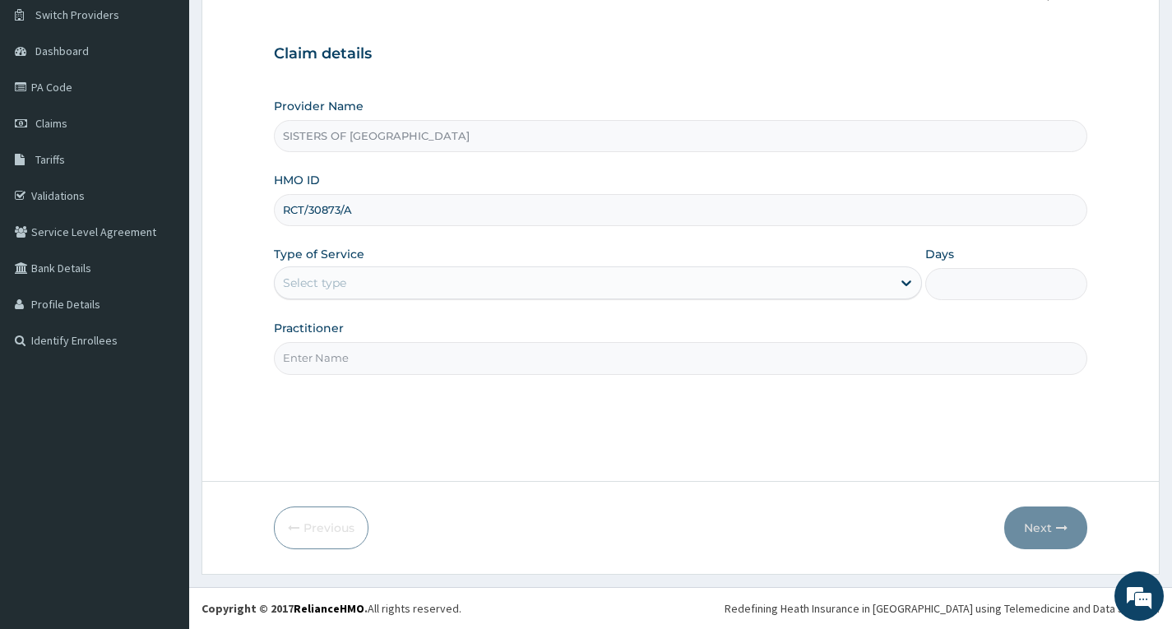
click at [415, 280] on div "Select type" at bounding box center [583, 283] width 617 height 26
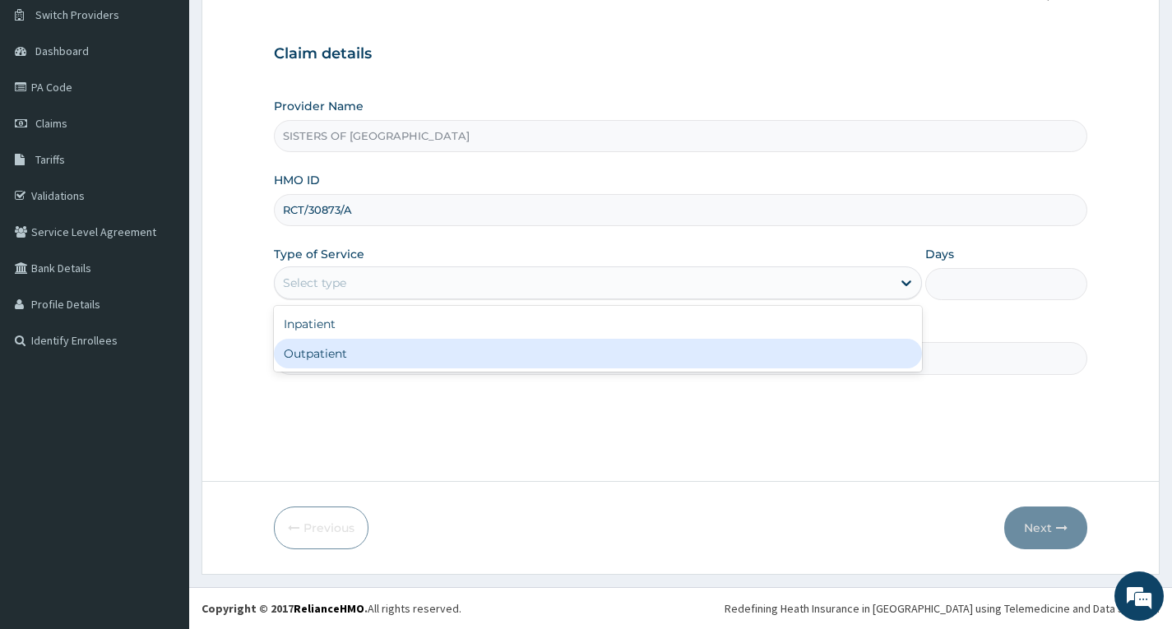
click at [369, 352] on div "Outpatient" at bounding box center [598, 354] width 648 height 30
type input "1"
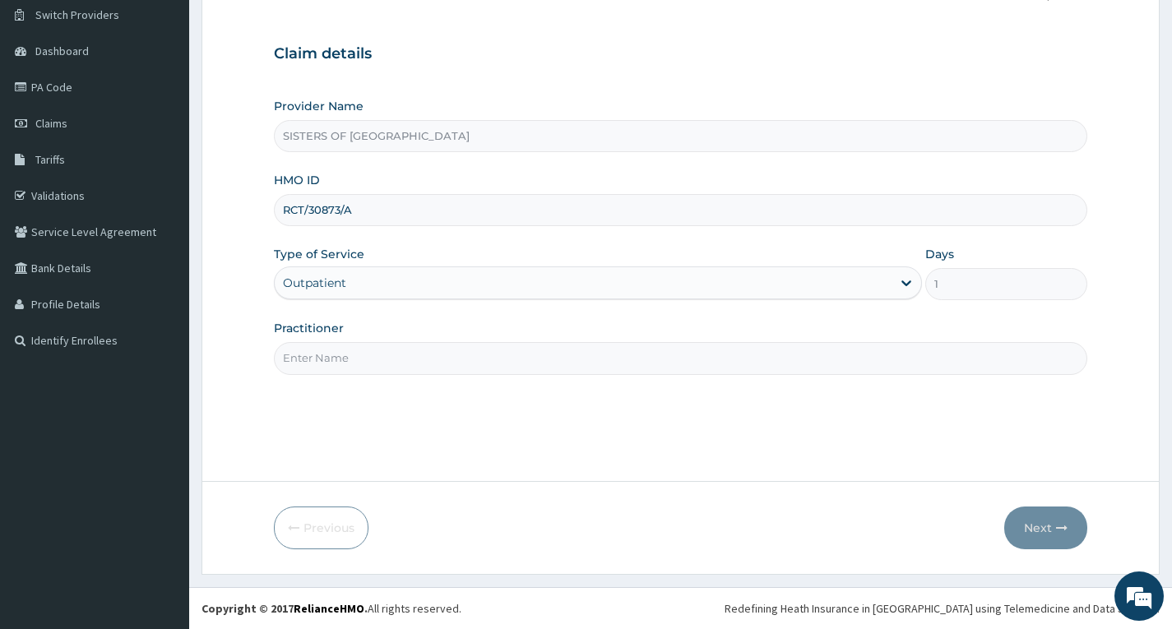
click at [369, 352] on input "Practitioner" at bounding box center [681, 358] width 814 height 32
type input "Dr. Edwina"
click at [1042, 540] on button "Next" at bounding box center [1045, 528] width 83 height 43
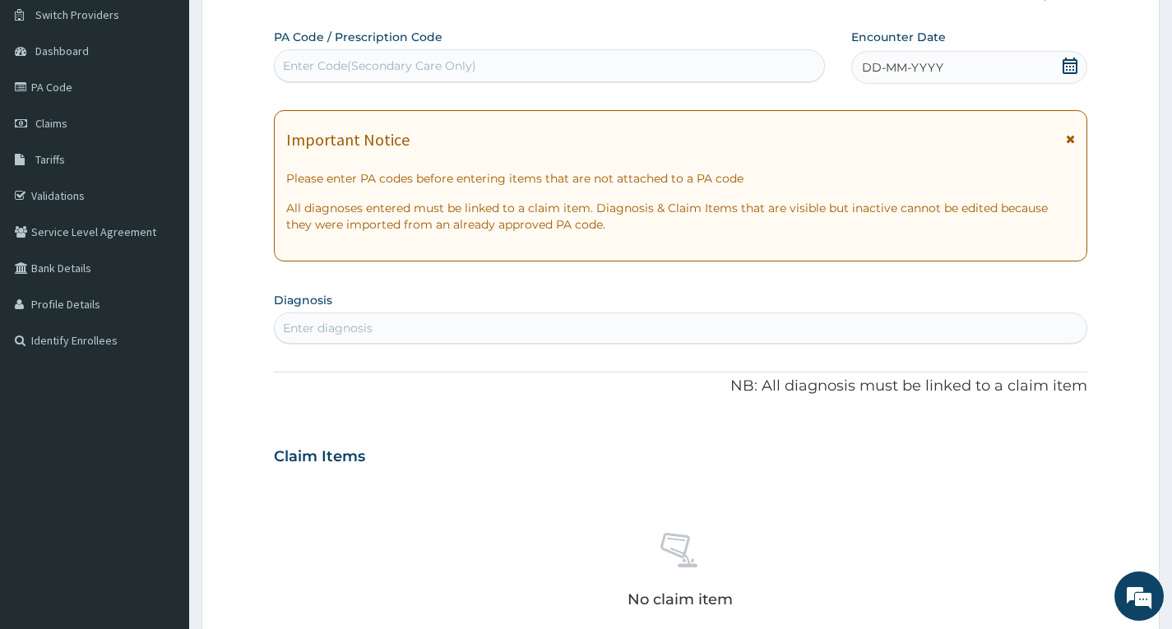
click at [510, 56] on div "Enter Code(Secondary Care Only)" at bounding box center [550, 66] width 550 height 26
type input "PA/1F89E3"
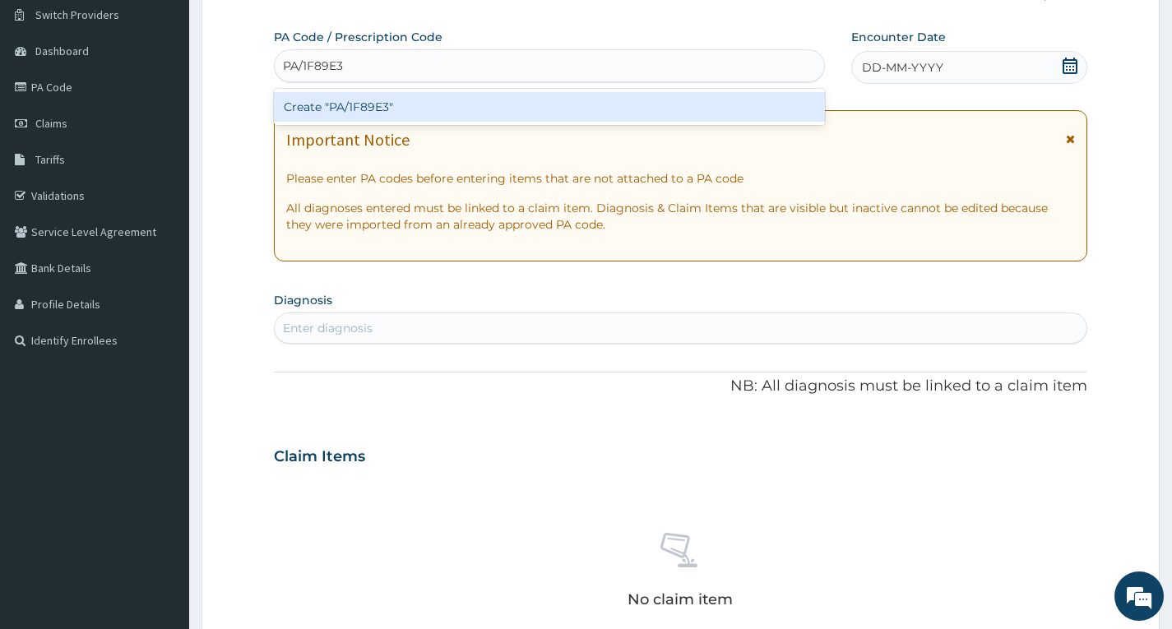
click at [420, 107] on div "Create "PA/1F89E3"" at bounding box center [549, 107] width 551 height 30
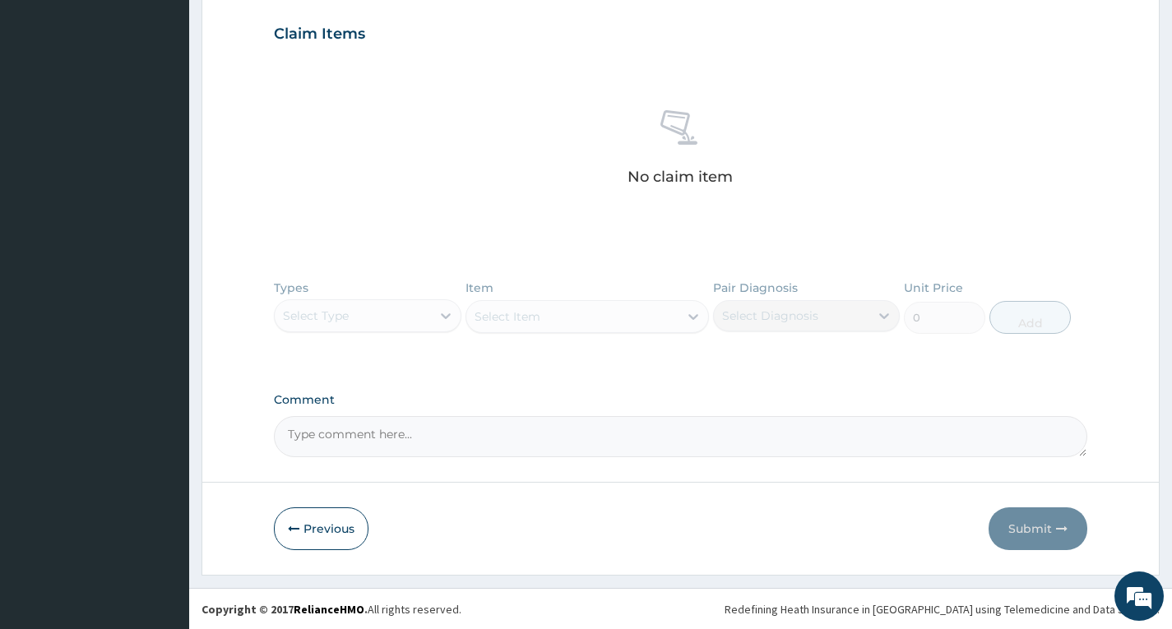
scroll to position [567, 0]
click at [319, 541] on button "Previous" at bounding box center [321, 528] width 95 height 43
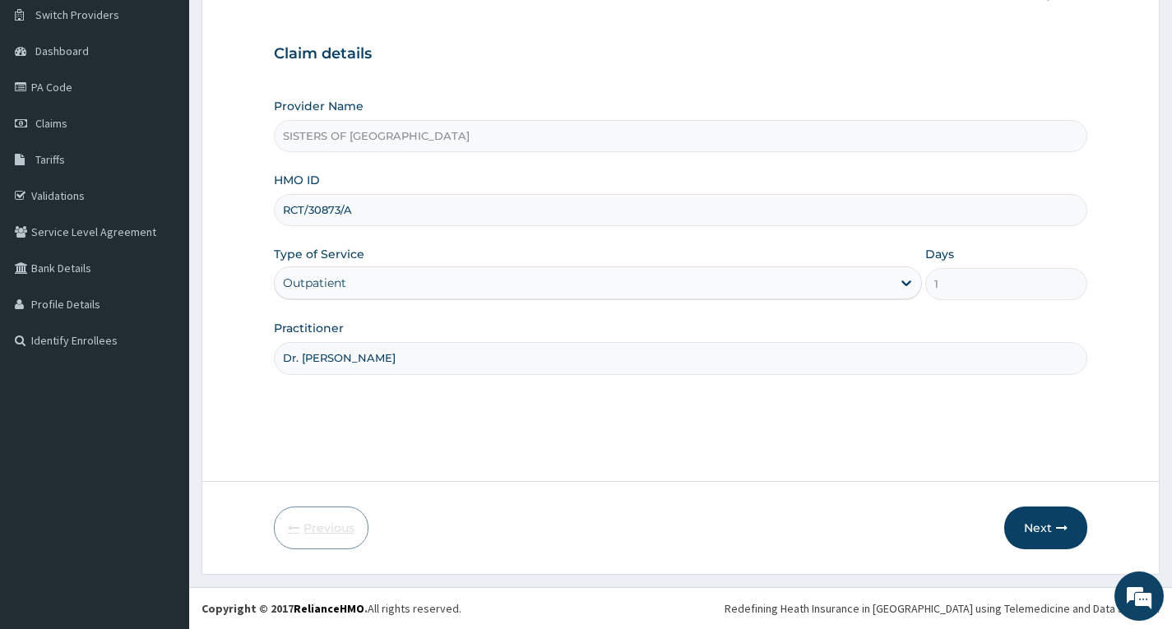
scroll to position [128, 0]
click at [297, 209] on input "RCT/30873/A" at bounding box center [681, 210] width 814 height 32
type input "RET/30873/A"
click at [1071, 532] on button "Next" at bounding box center [1045, 528] width 83 height 43
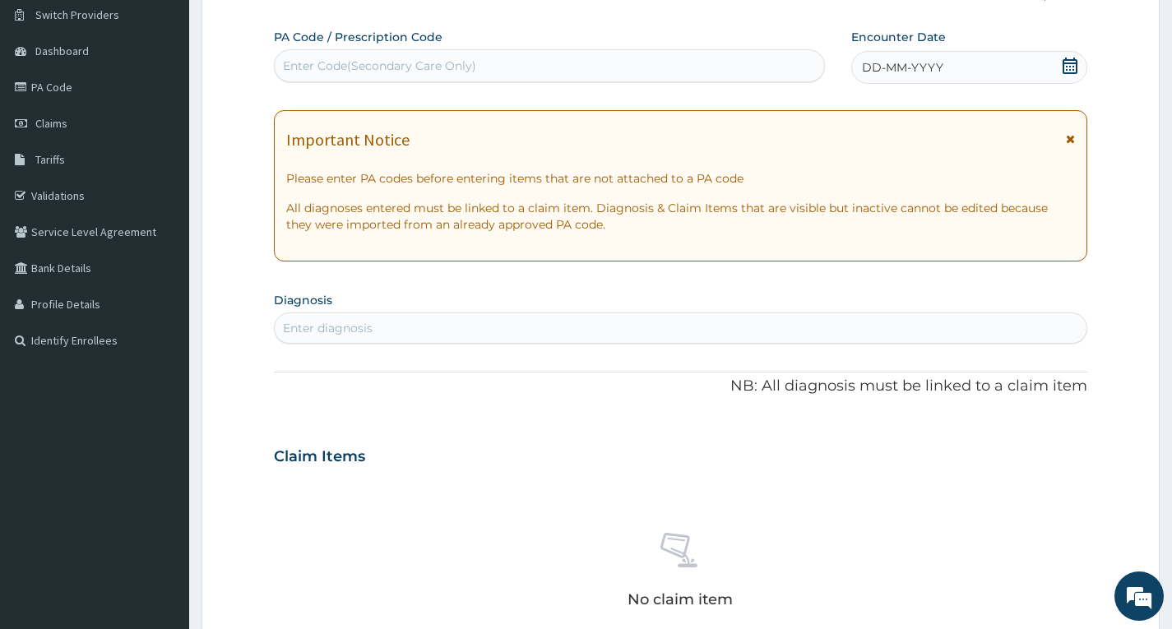
click at [408, 57] on div "Enter Code(Secondary Care Only)" at bounding box center [550, 66] width 550 height 26
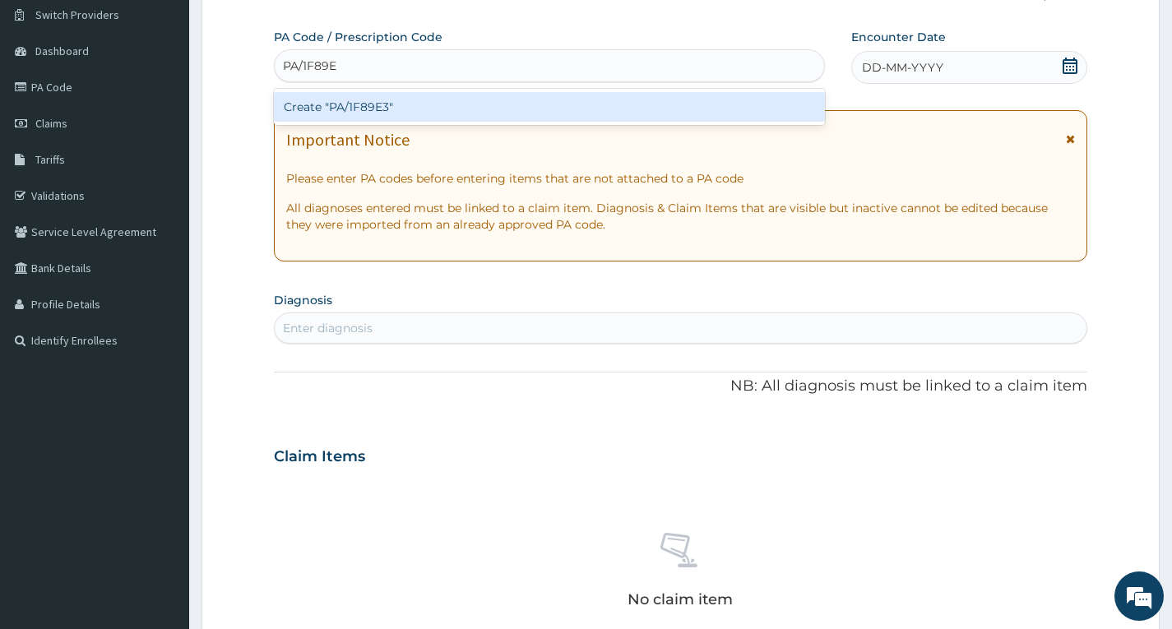
type input "PA/1F89E3"
click at [402, 113] on div "Create "PA/1F89E3"" at bounding box center [549, 107] width 551 height 30
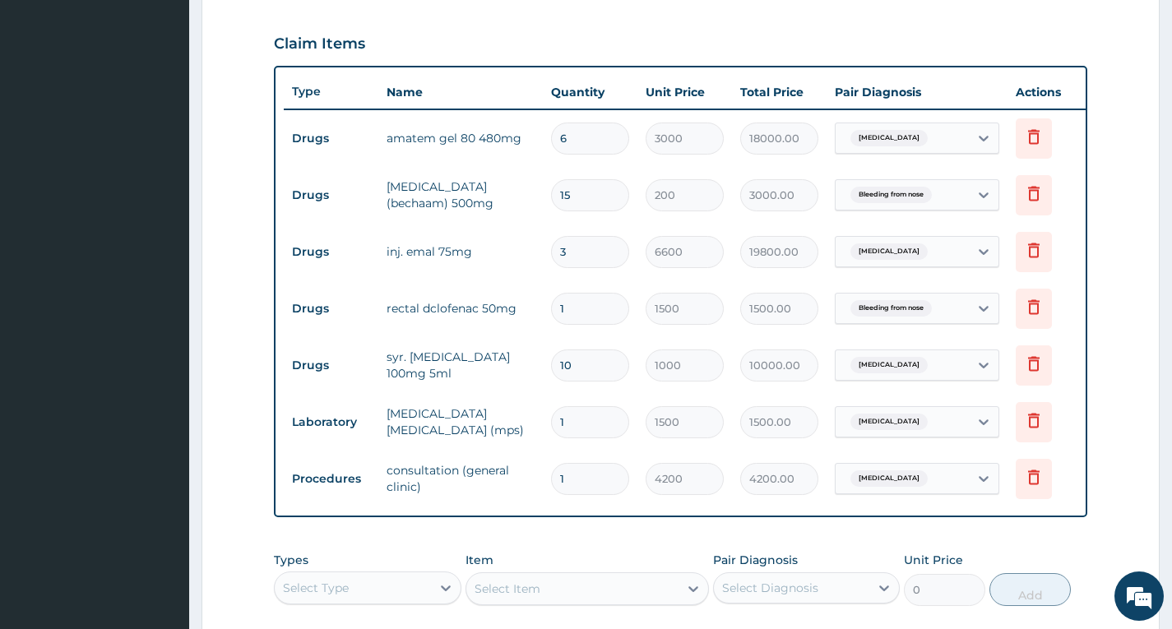
scroll to position [629, 0]
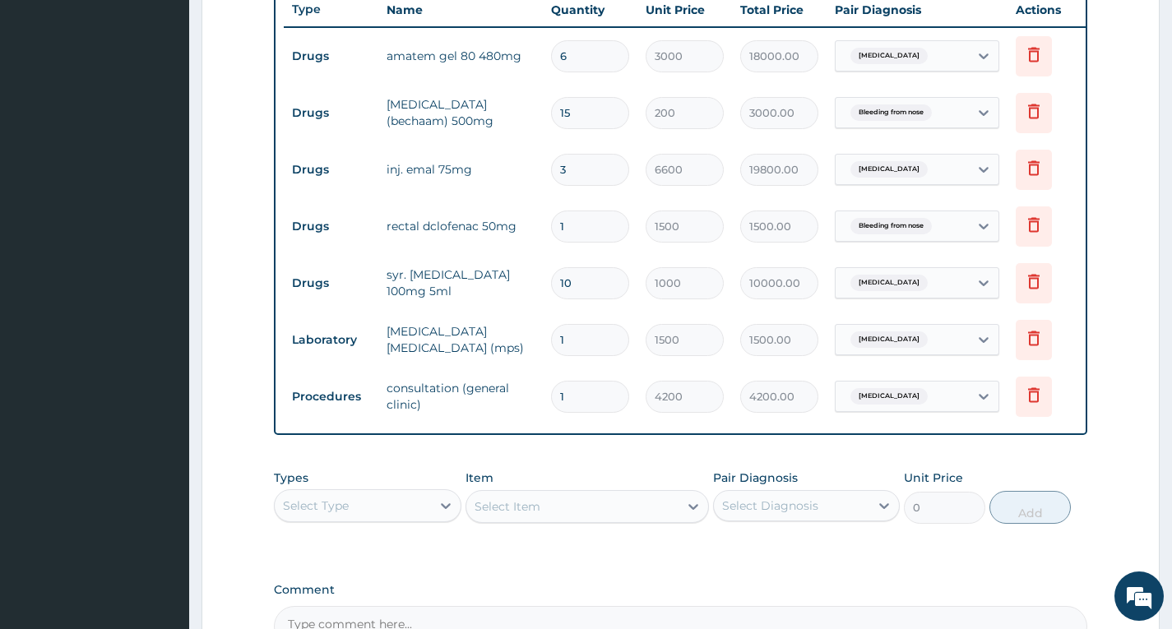
click at [587, 64] on input "6" at bounding box center [590, 56] width 78 height 32
type input "0.00"
type input "1"
type input "3000.00"
type input "1"
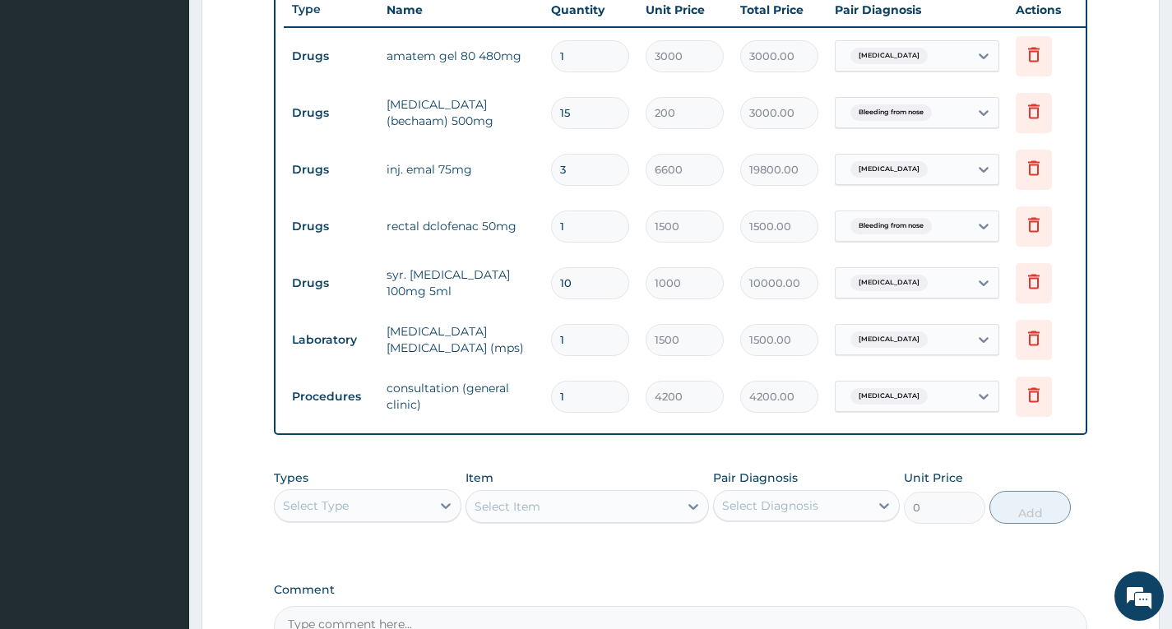
click at [594, 167] on input "3" at bounding box center [590, 170] width 78 height 32
type input "0.00"
type input "1"
type input "6600.00"
type input "1"
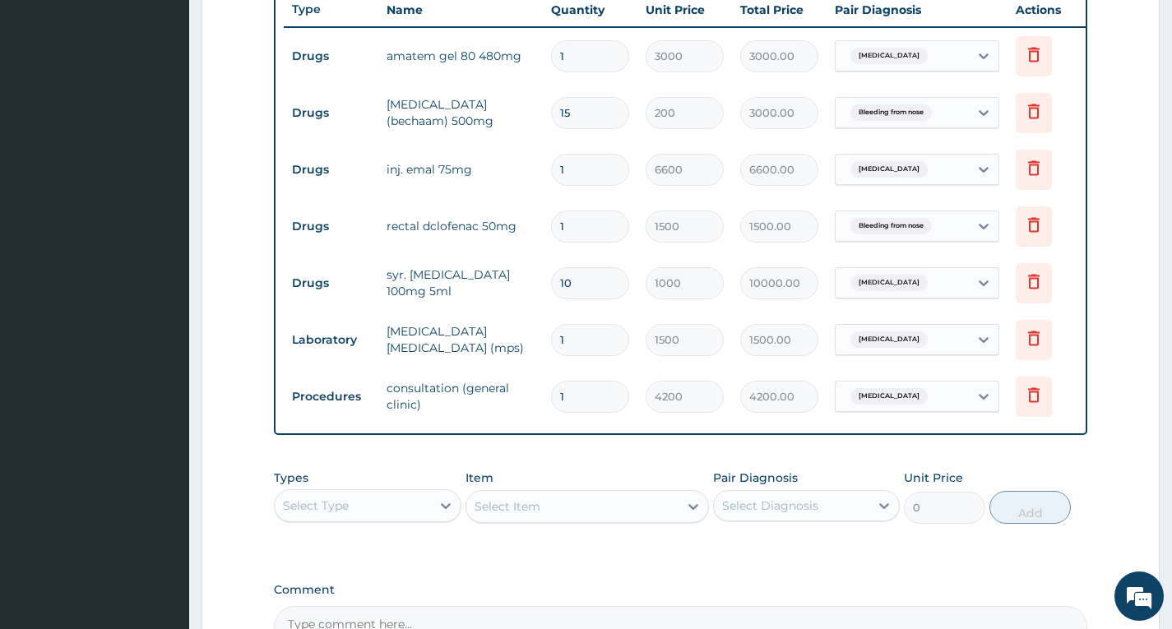
click at [606, 286] on input "10" at bounding box center [590, 283] width 78 height 32
type input "1"
type input "1000.00"
type input "1"
click at [602, 114] on input "15" at bounding box center [590, 113] width 78 height 32
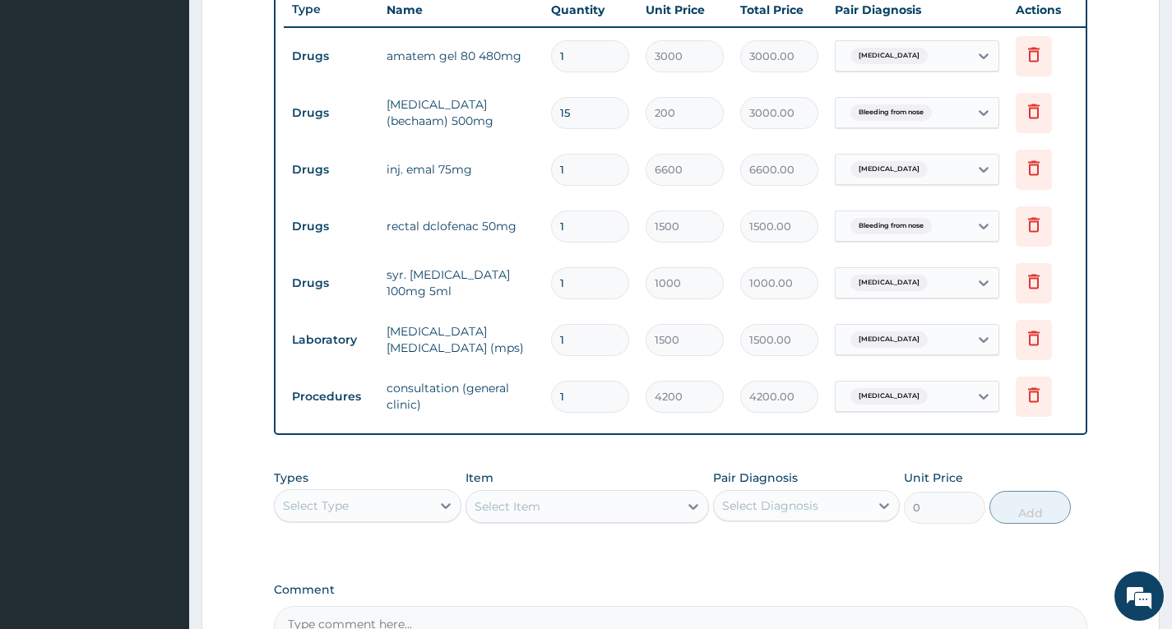
type input "1"
type input "200.00"
type input "0.00"
type input "1"
type input "200.00"
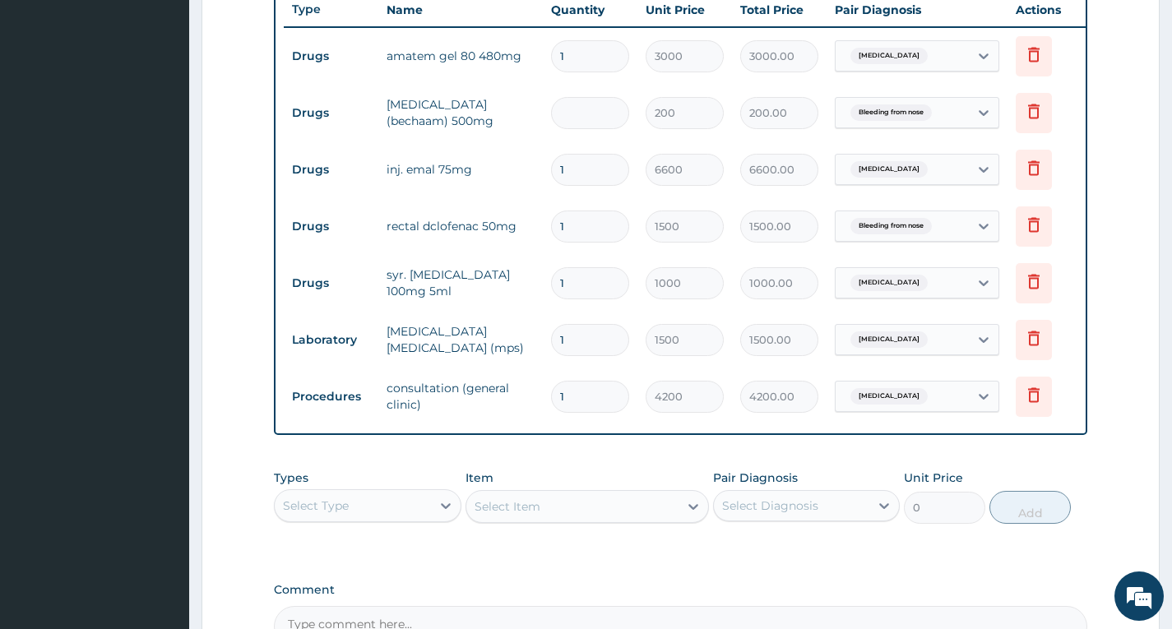
type input "0.00"
type input "7"
type input "1400.00"
type input "0.00"
type input "8"
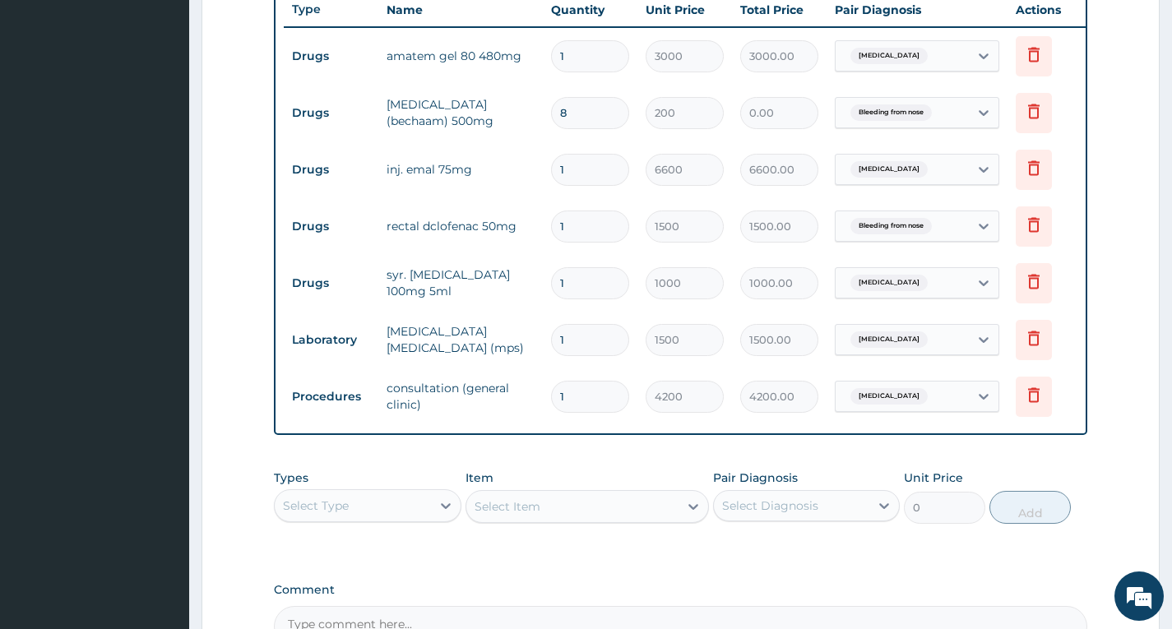
type input "1600.00"
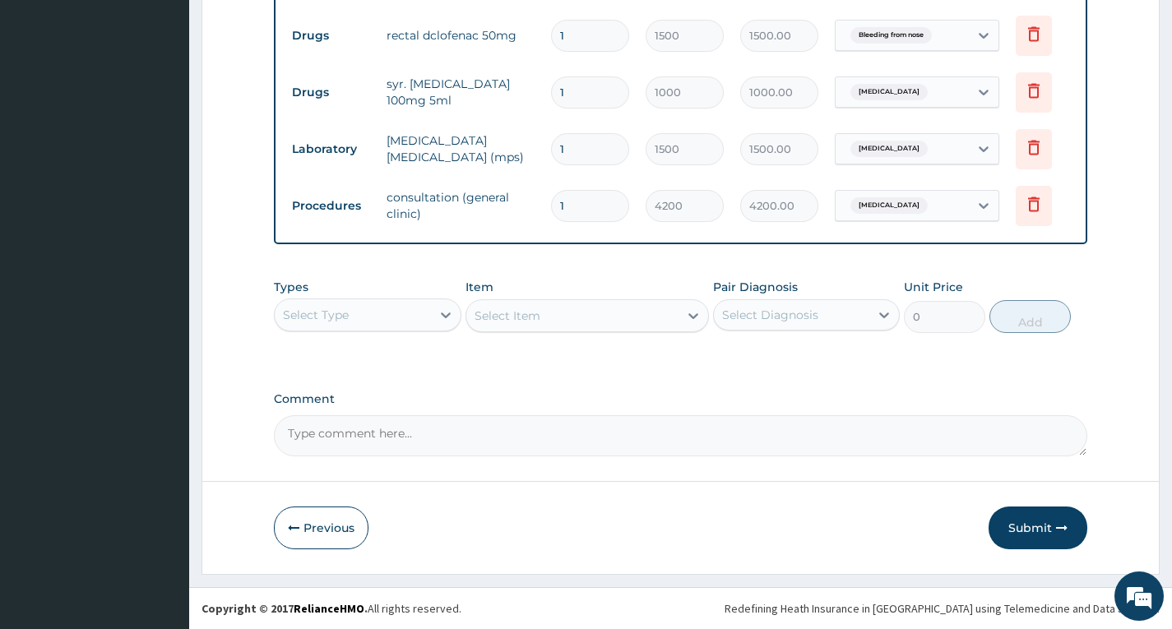
scroll to position [832, 0]
type input "8"
click at [1060, 525] on icon "button" at bounding box center [1062, 528] width 12 height 12
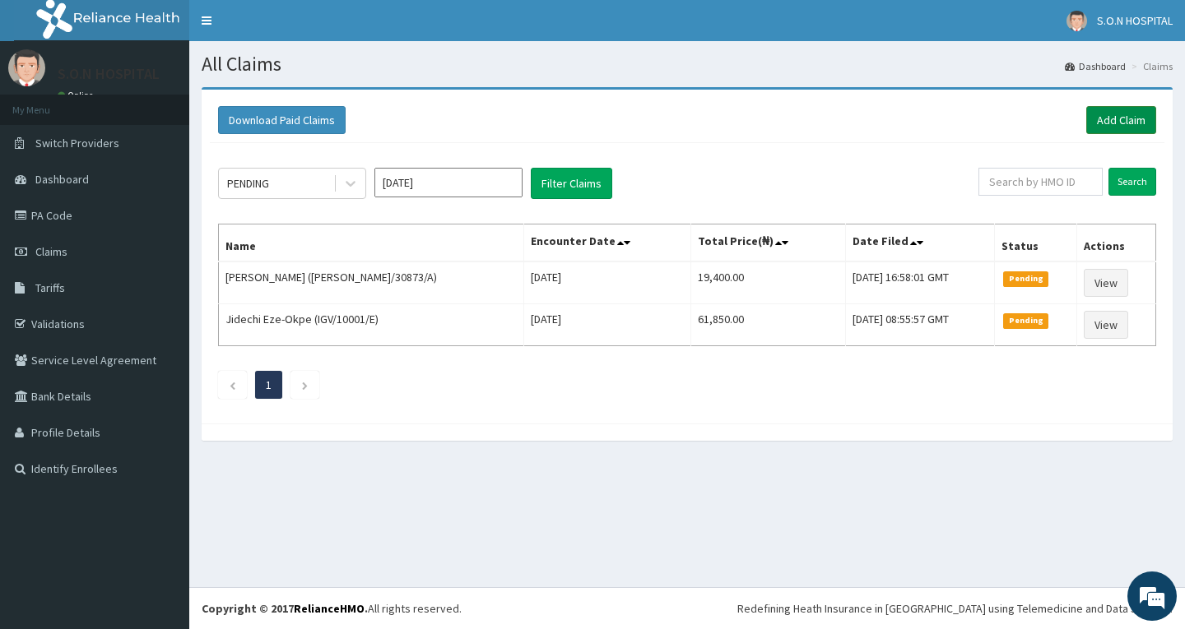
click at [1104, 128] on link "Add Claim" at bounding box center [1121, 120] width 70 height 28
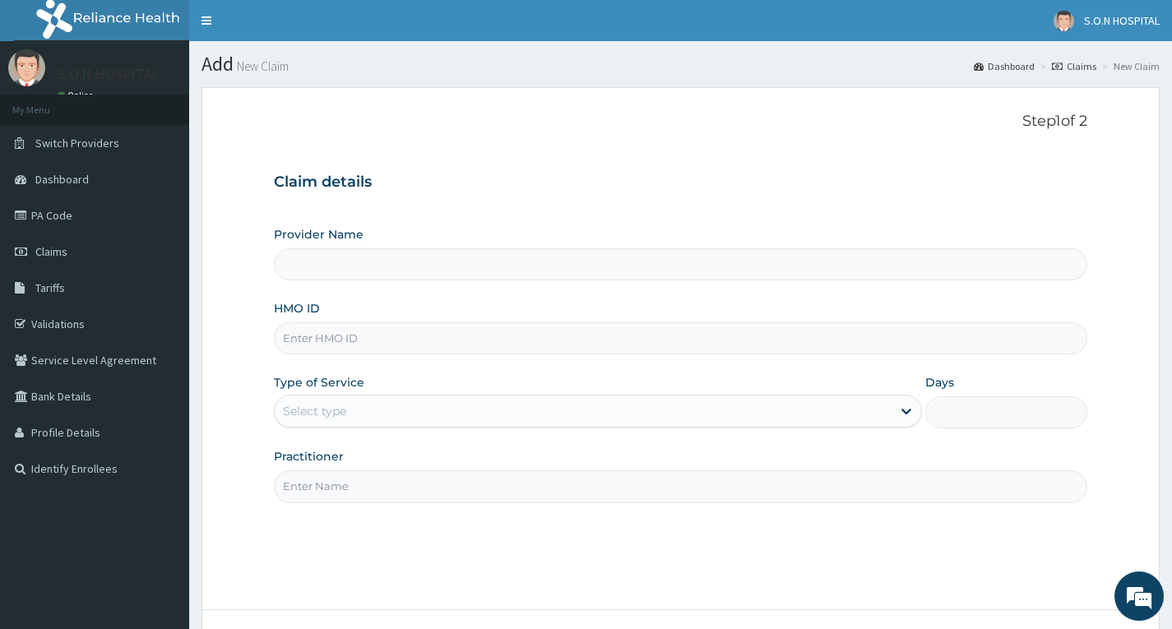
paste input "HSQ/10009/A"
type input "HSQ/10009/A"
type input "SISTERS OF [GEOGRAPHIC_DATA]"
type input "HSQ/10009/A"
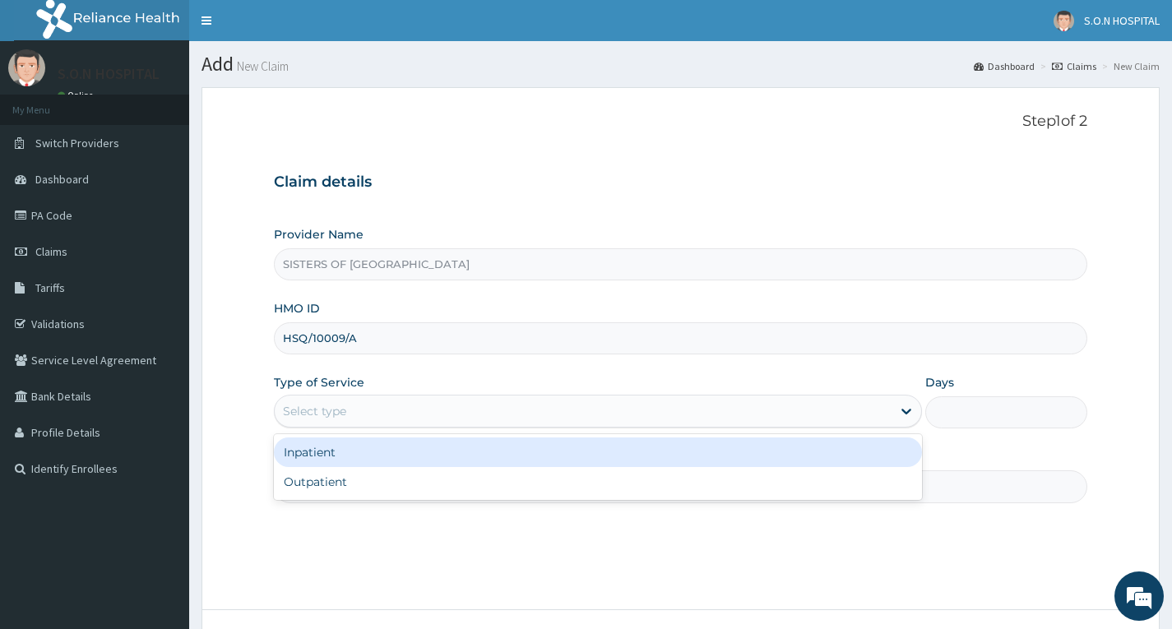
drag, startPoint x: 386, startPoint y: 402, endPoint x: 380, endPoint y: 411, distance: 10.0
click at [385, 402] on div "Select type" at bounding box center [583, 411] width 617 height 26
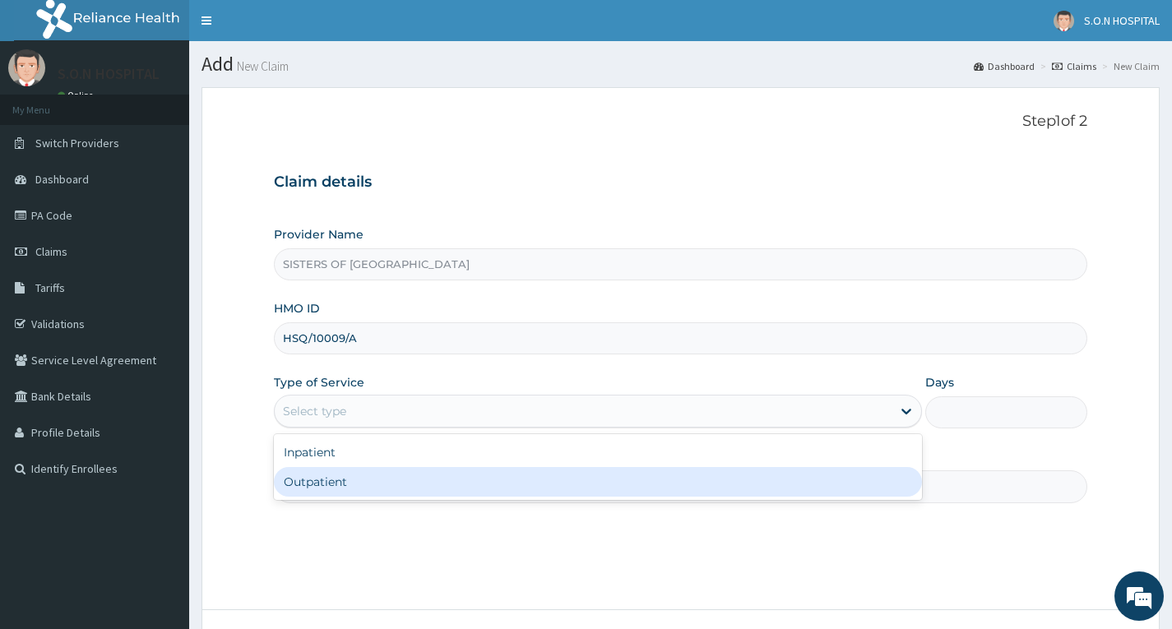
click at [376, 471] on div "Outpatient" at bounding box center [598, 482] width 648 height 30
type input "1"
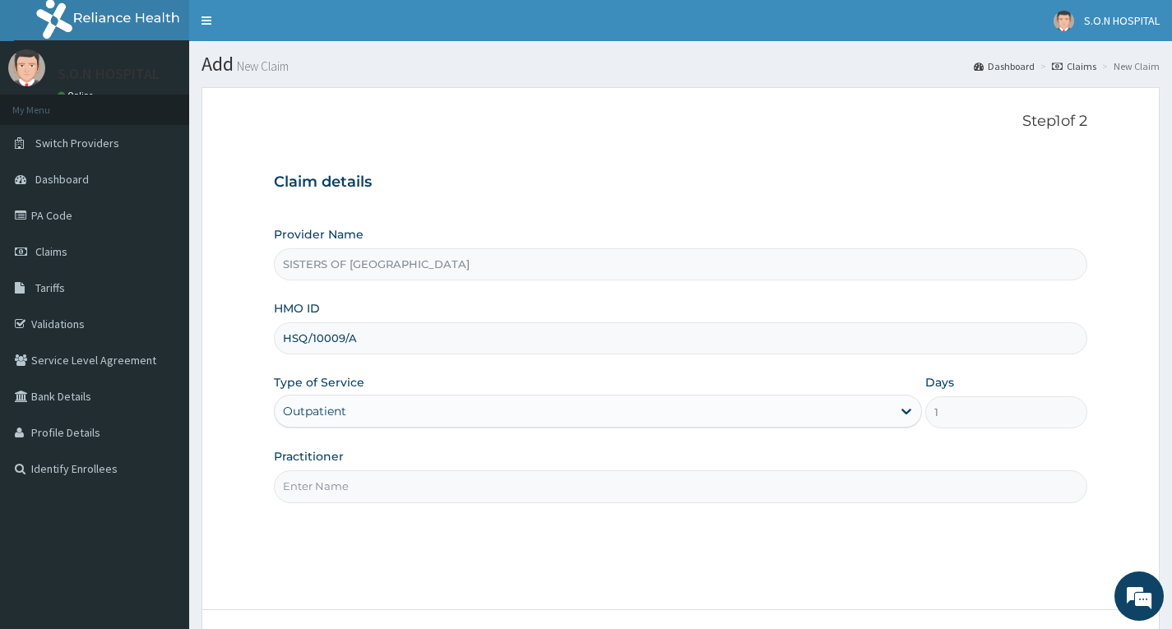
click at [382, 491] on input "Practitioner" at bounding box center [681, 487] width 814 height 32
type input "Dr. Edwina"
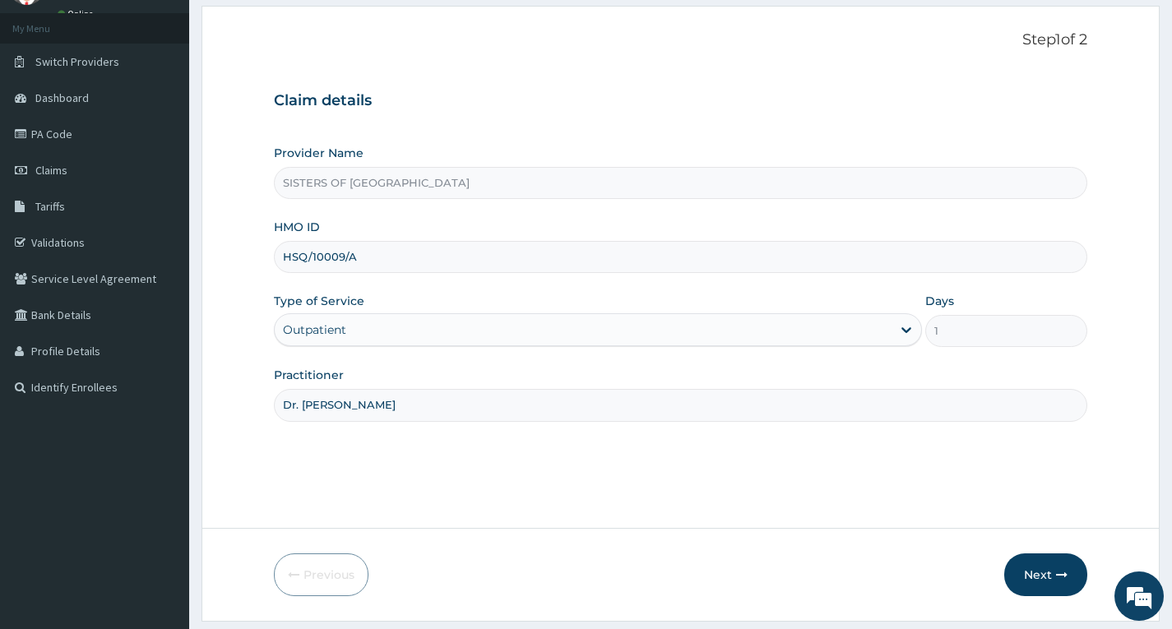
scroll to position [128, 0]
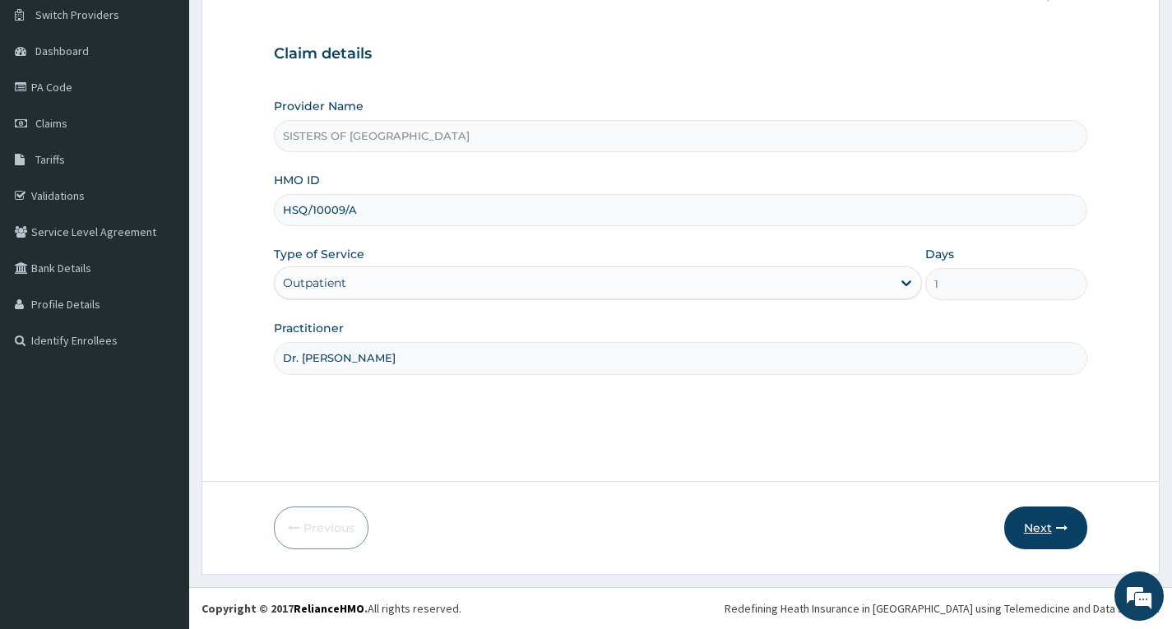
click at [1049, 536] on button "Next" at bounding box center [1045, 528] width 83 height 43
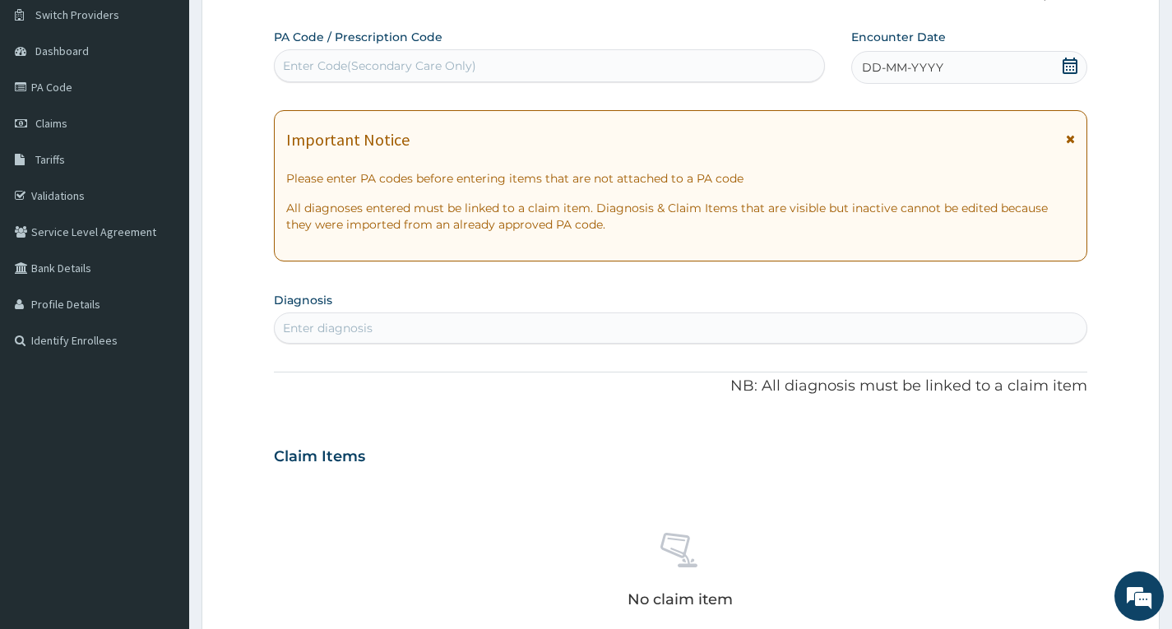
click at [357, 65] on div "Enter Code(Secondary Care Only)" at bounding box center [379, 66] width 193 height 16
type input "PA/332918"
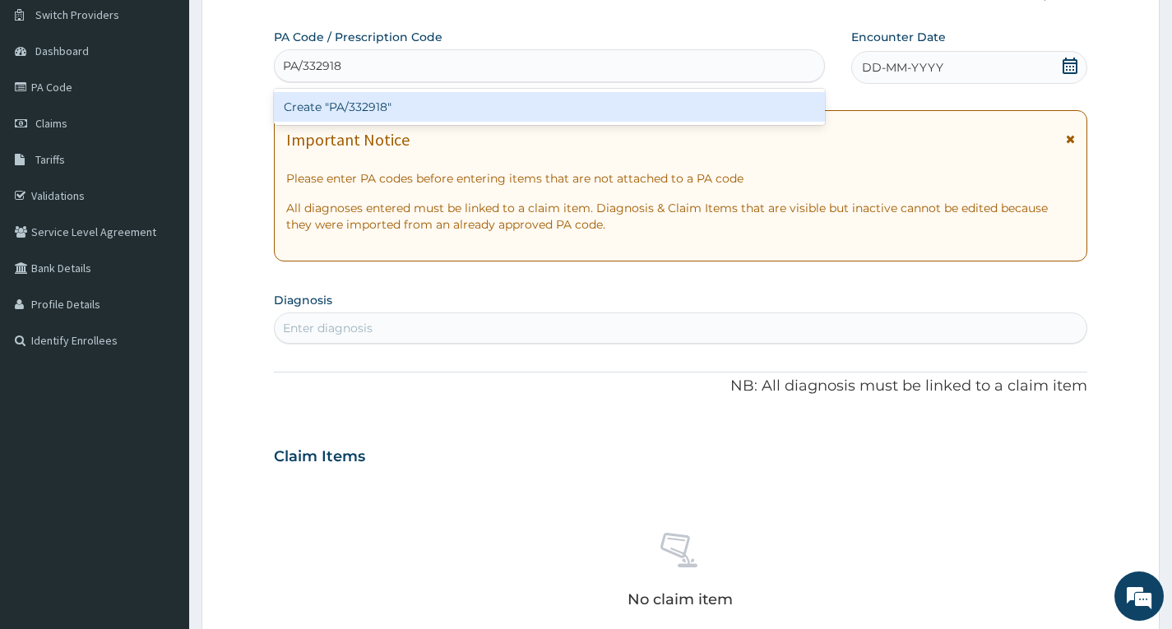
click at [437, 103] on div "Create "PA/332918"" at bounding box center [549, 107] width 551 height 30
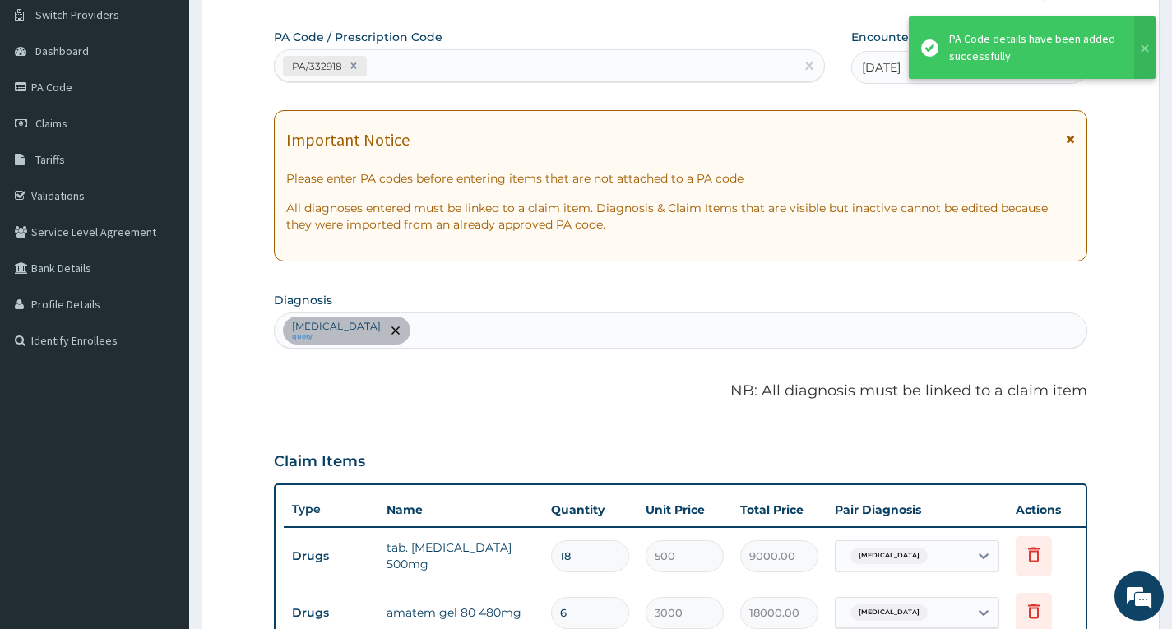
scroll to position [597, 0]
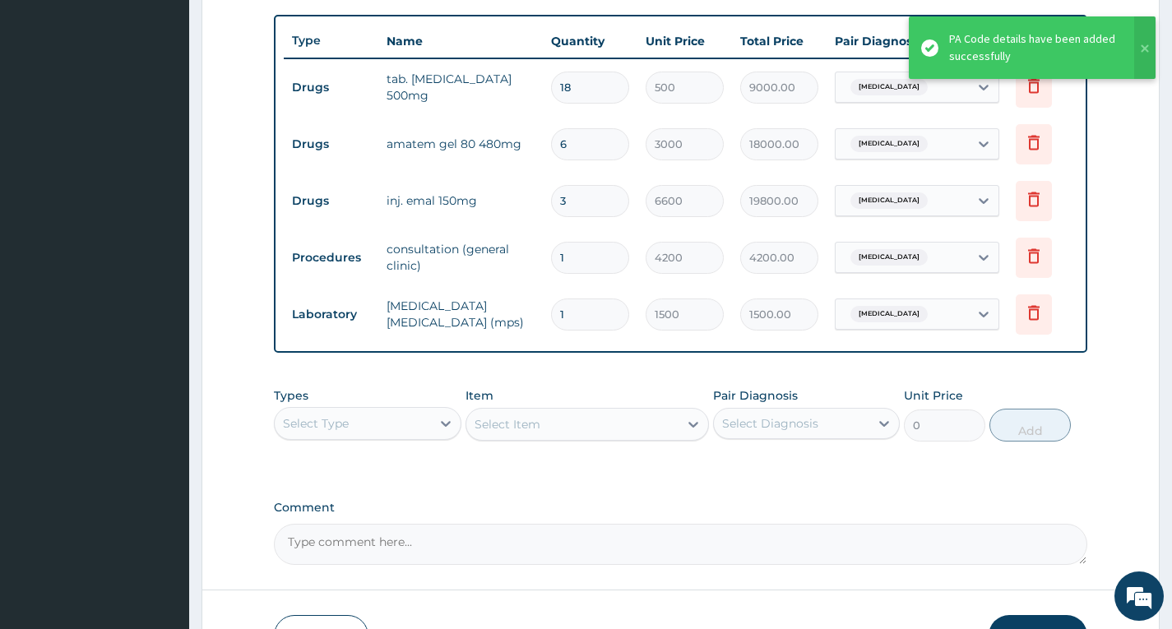
click at [627, 142] on input "6" at bounding box center [590, 144] width 78 height 32
type input "0.00"
type input "1"
type input "3000.00"
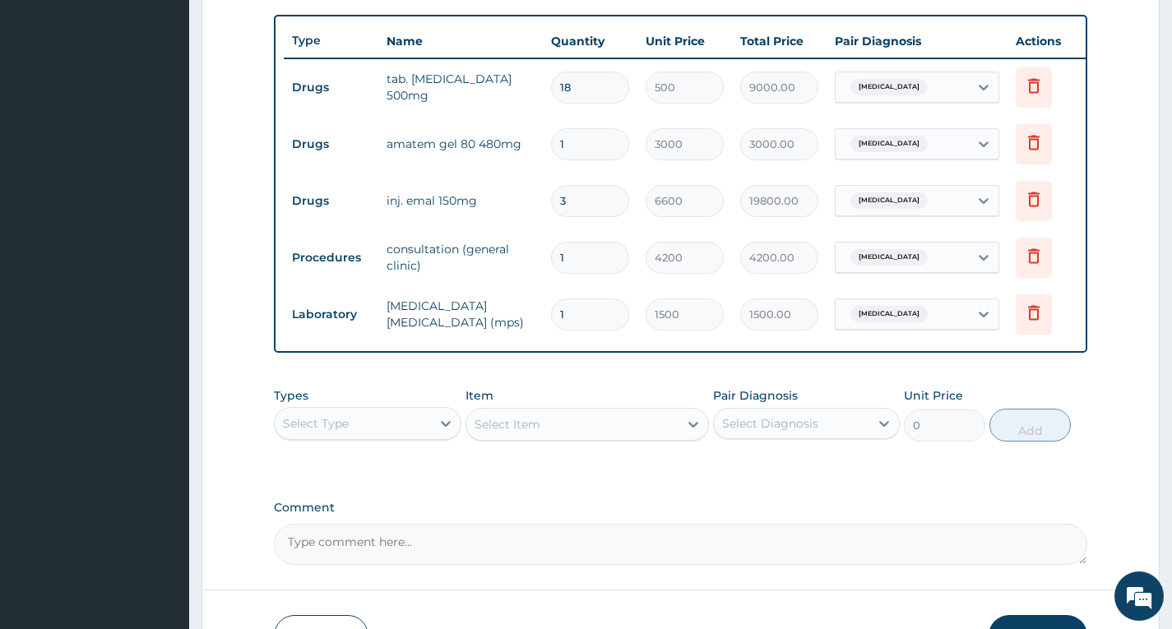
type input "1"
click at [613, 92] on input "18" at bounding box center [590, 88] width 78 height 32
type input "1"
type input "500.00"
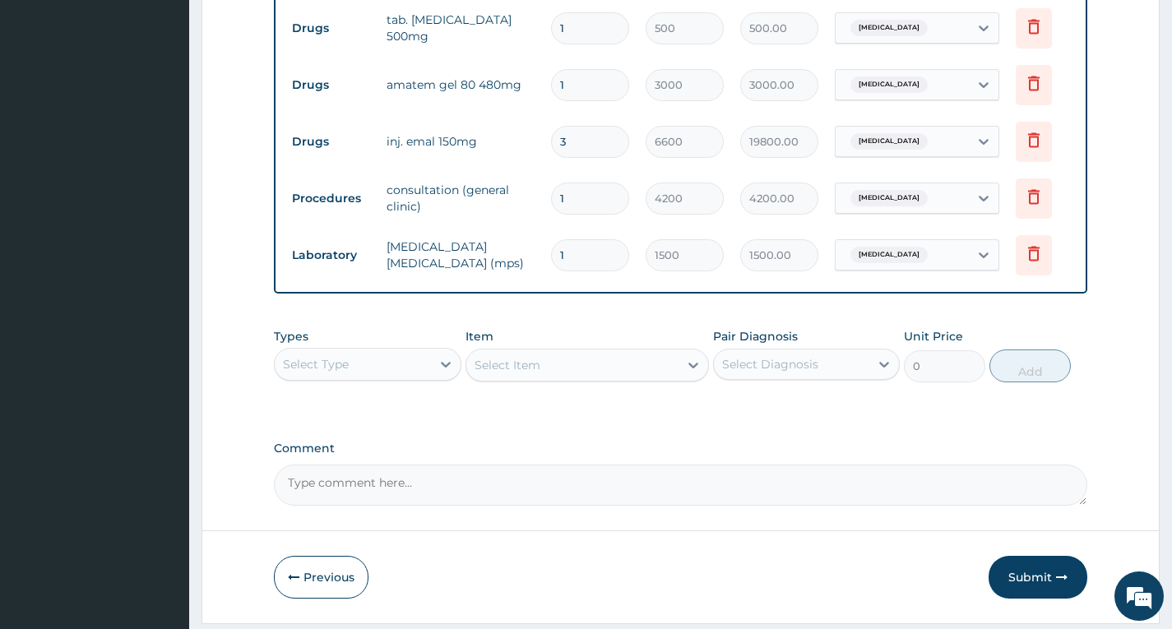
scroll to position [680, 0]
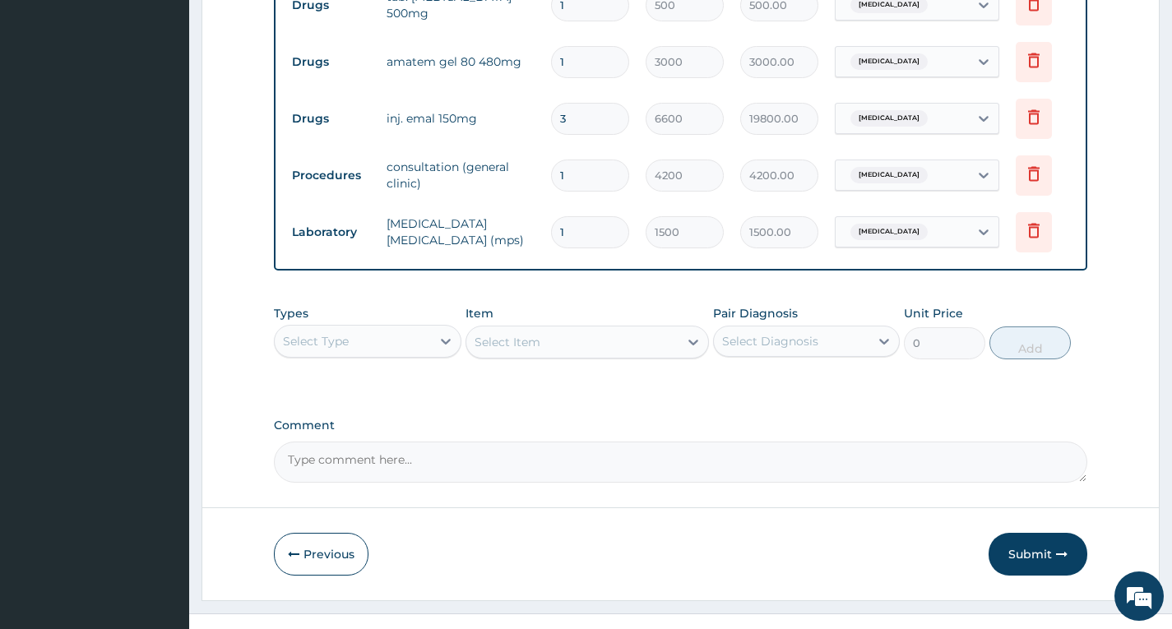
type input "1"
click at [615, 121] on input "3" at bounding box center [590, 119] width 78 height 32
type input "0.00"
type input "1"
type input "6600.00"
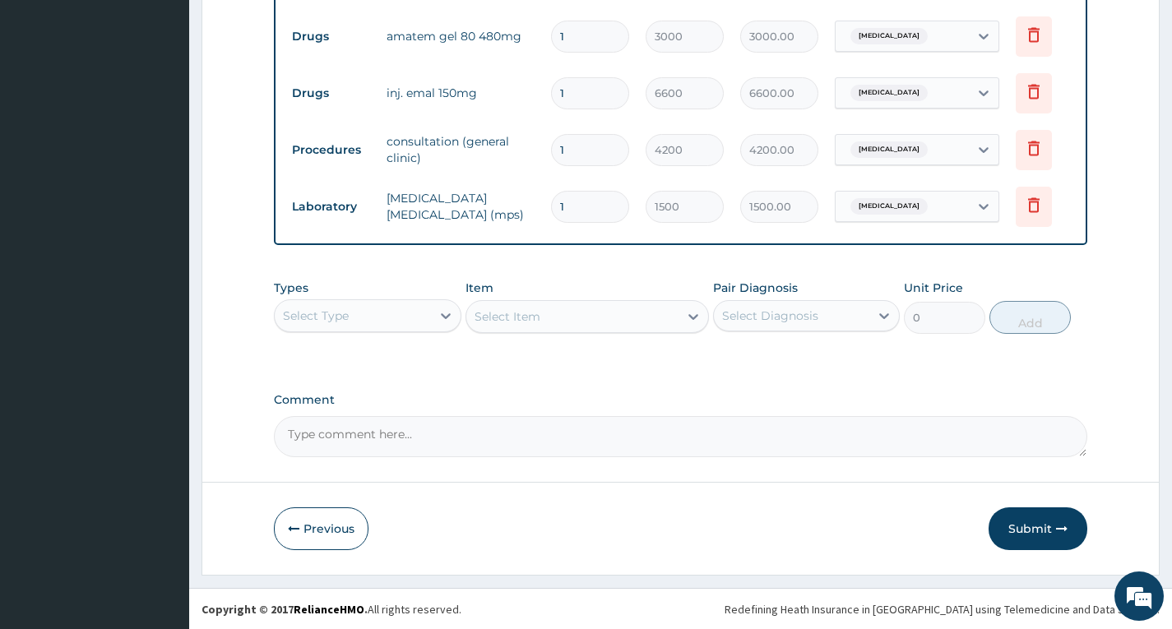
scroll to position [718, 0]
type input "1"
click at [1048, 527] on button "Submit" at bounding box center [1038, 528] width 99 height 43
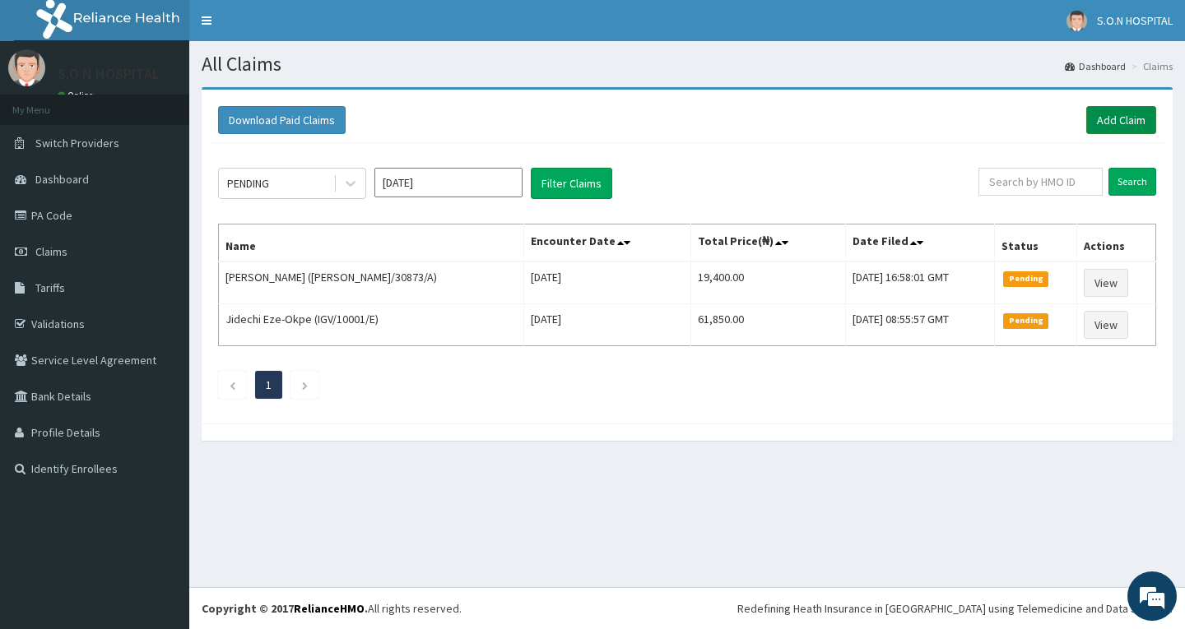
click at [1110, 118] on link "Add Claim" at bounding box center [1121, 120] width 70 height 28
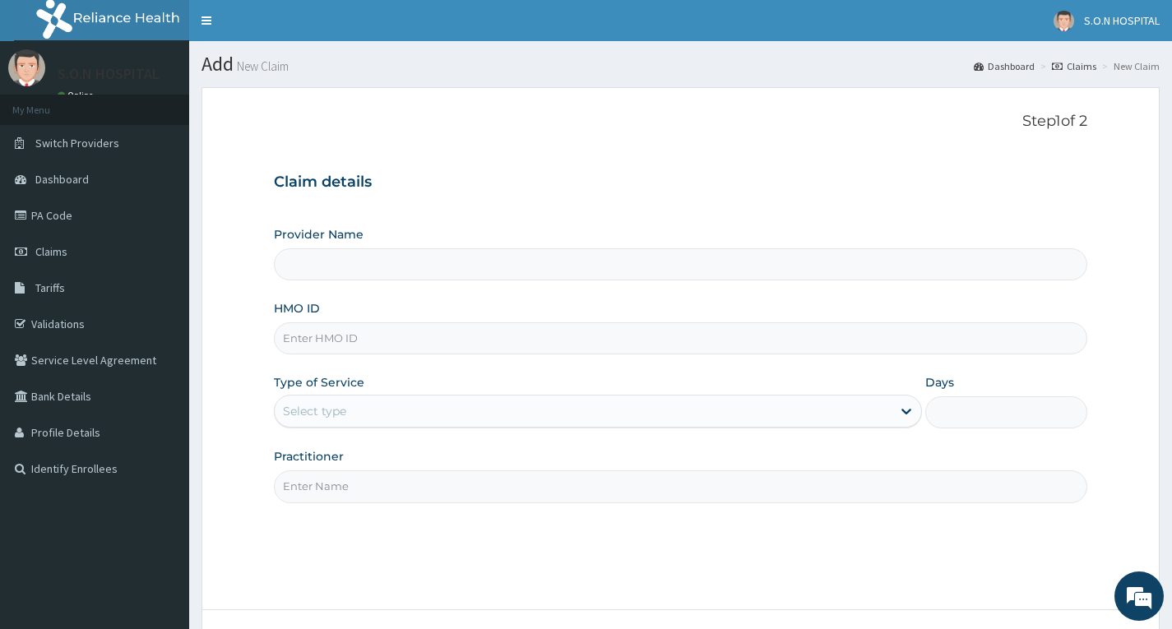
type input "SISTERS OF [GEOGRAPHIC_DATA]"
type input "IIC/10081/A"
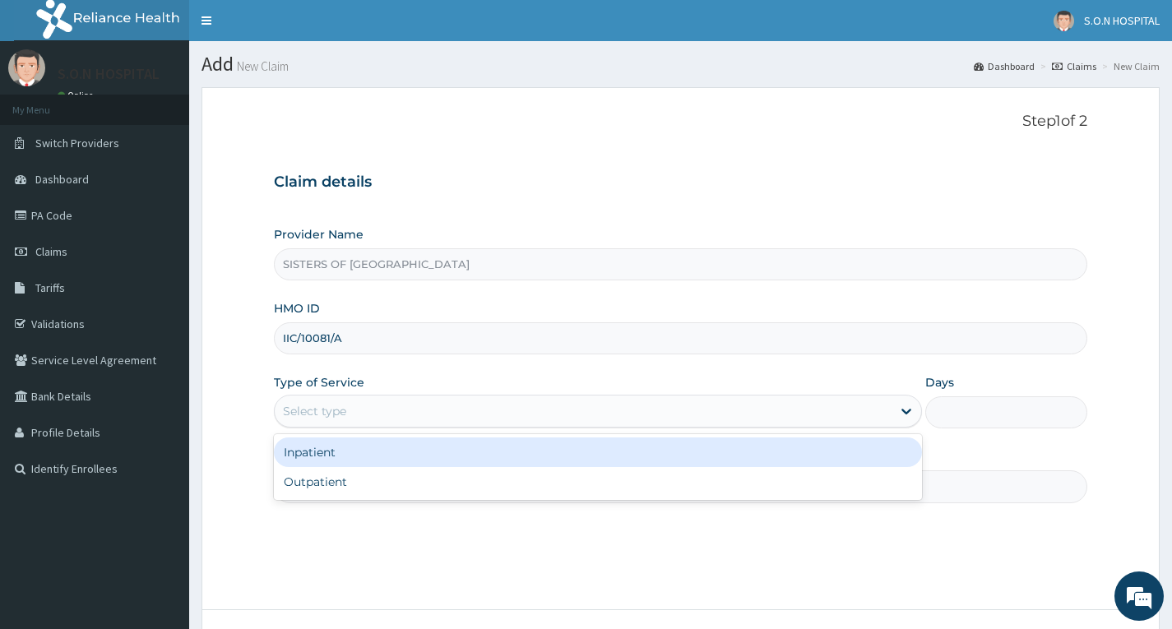
click at [346, 420] on div "Select type" at bounding box center [314, 411] width 63 height 16
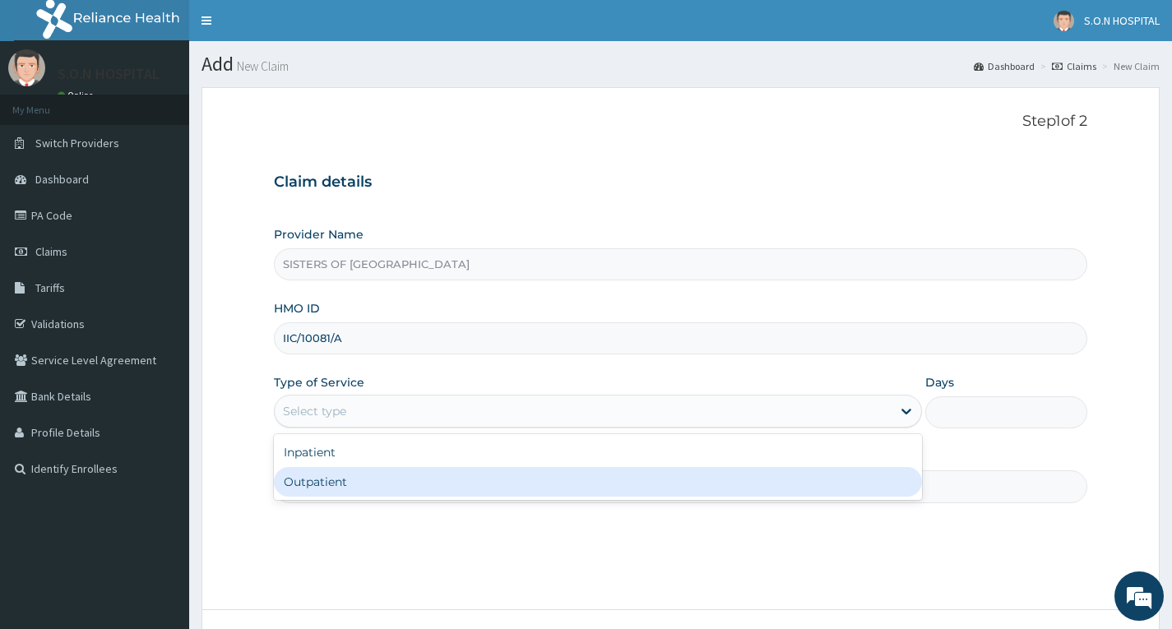
click at [353, 475] on div "Outpatient" at bounding box center [598, 482] width 648 height 30
type input "1"
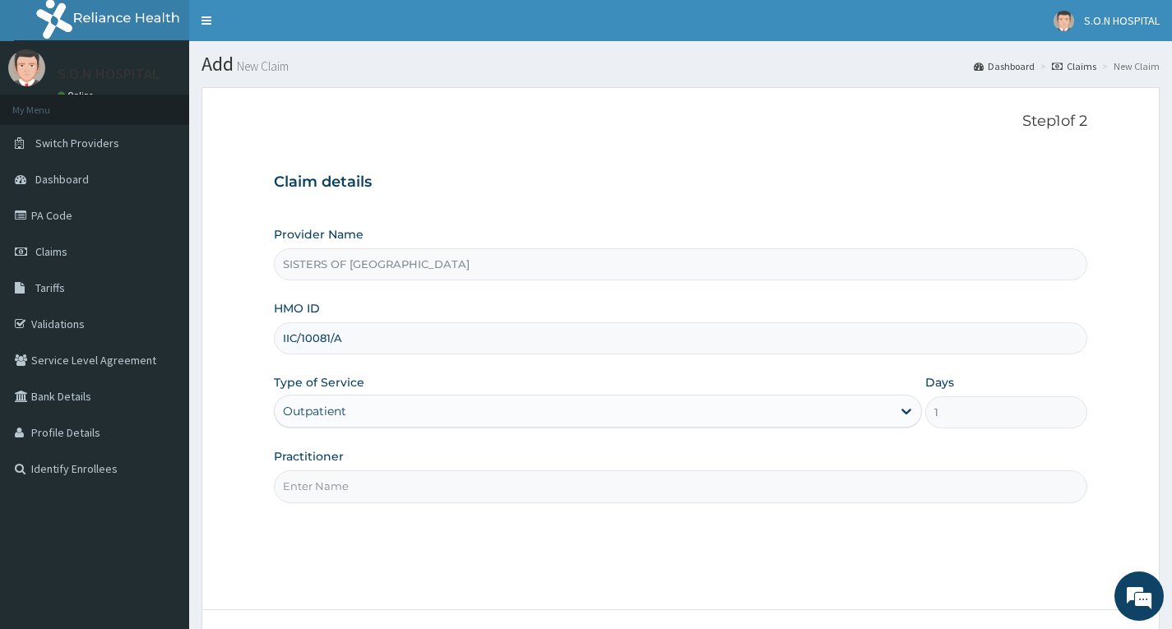
click at [361, 487] on input "Practitioner" at bounding box center [681, 487] width 814 height 32
type input "Dr. Uzo"
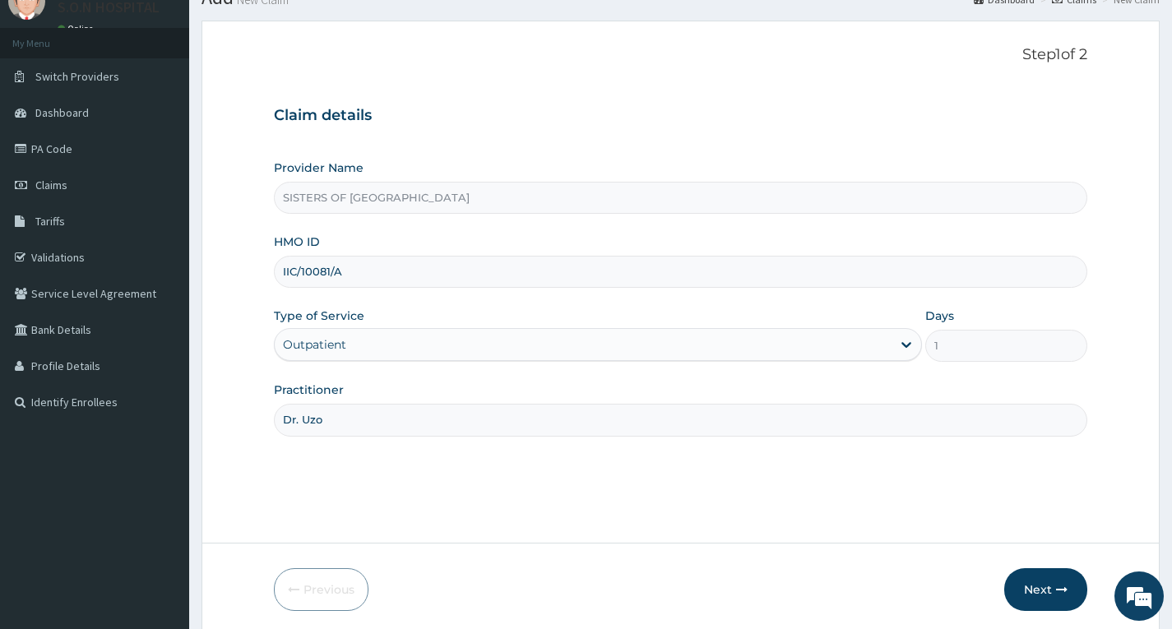
scroll to position [128, 0]
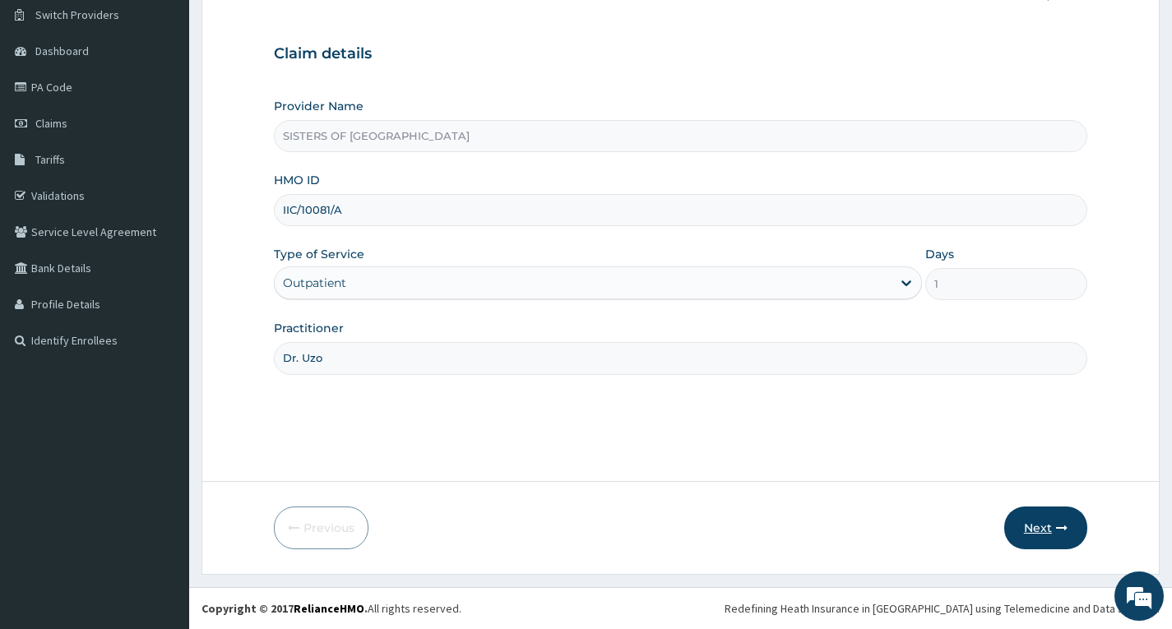
click at [1046, 527] on button "Next" at bounding box center [1045, 528] width 83 height 43
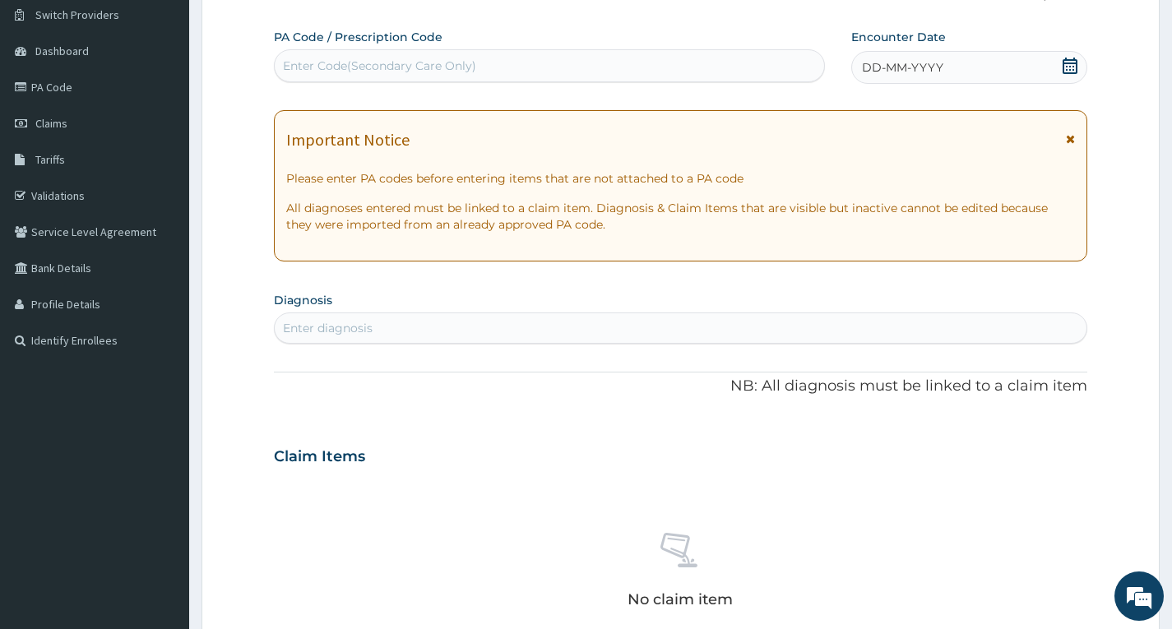
click at [536, 73] on div "Enter Code(Secondary Care Only)" at bounding box center [550, 66] width 550 height 26
type input "PA/818E8E"
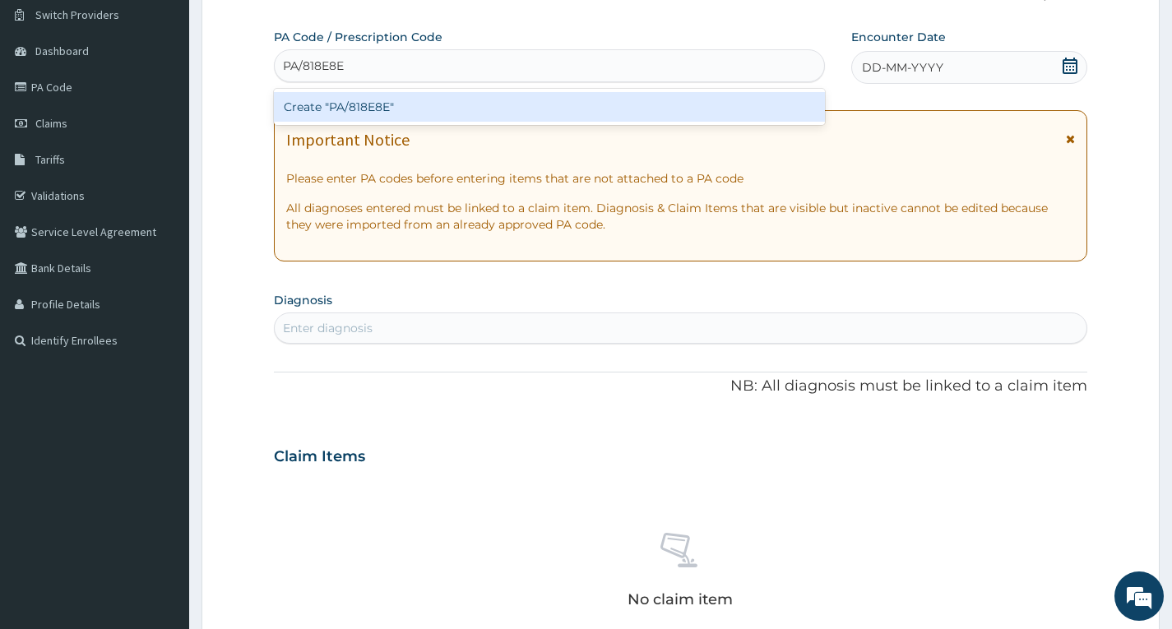
click at [494, 101] on div "Create "PA/818E8E"" at bounding box center [549, 107] width 551 height 30
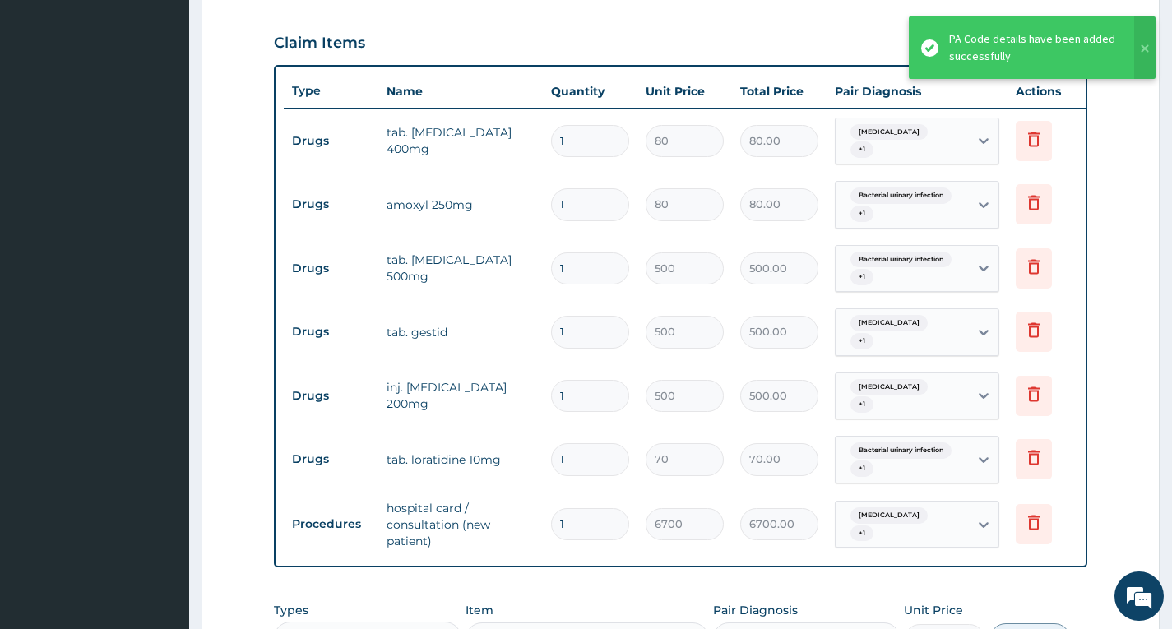
scroll to position [572, 0]
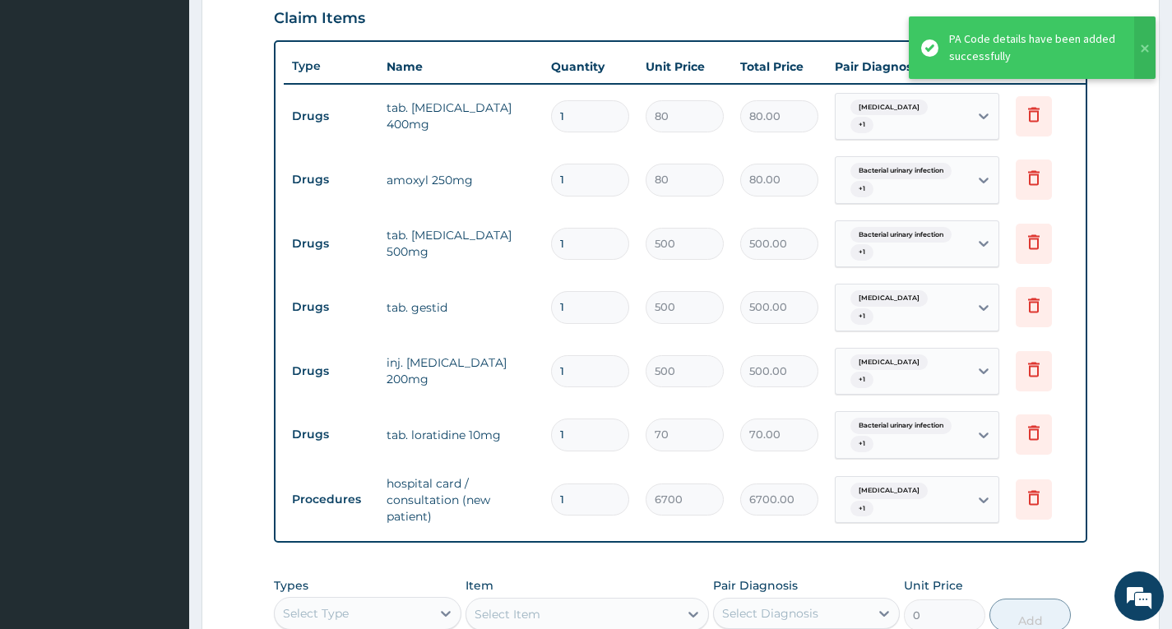
click at [582, 114] on input "1" at bounding box center [590, 116] width 78 height 32
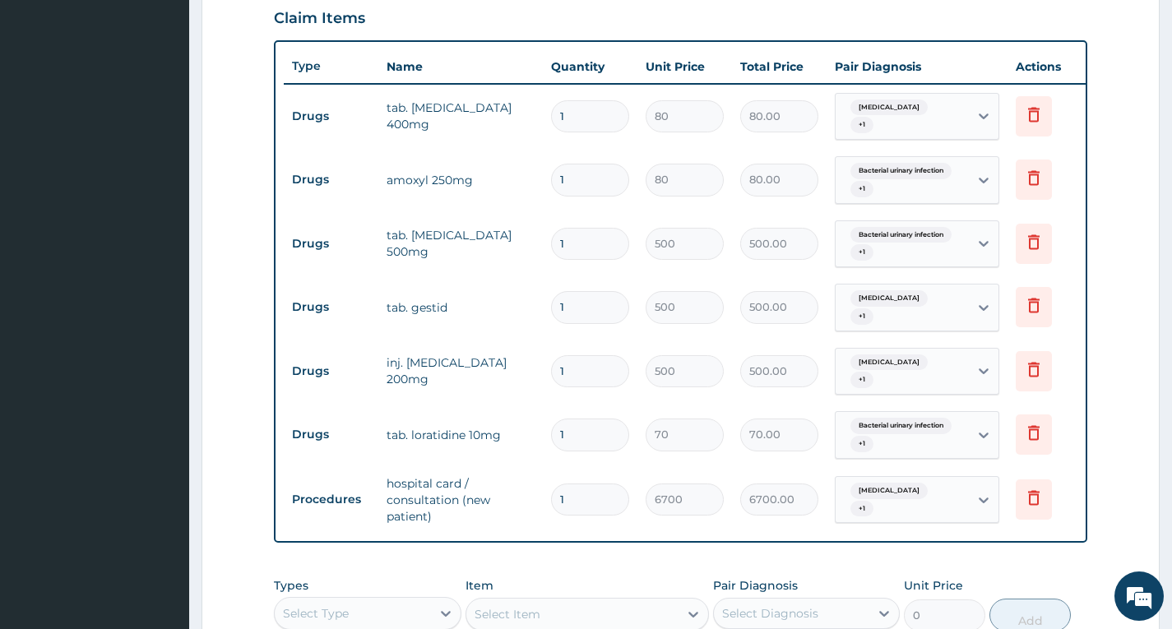
type input "0.00"
type input "1"
type input "80.00"
type input "13"
type input "1040.00"
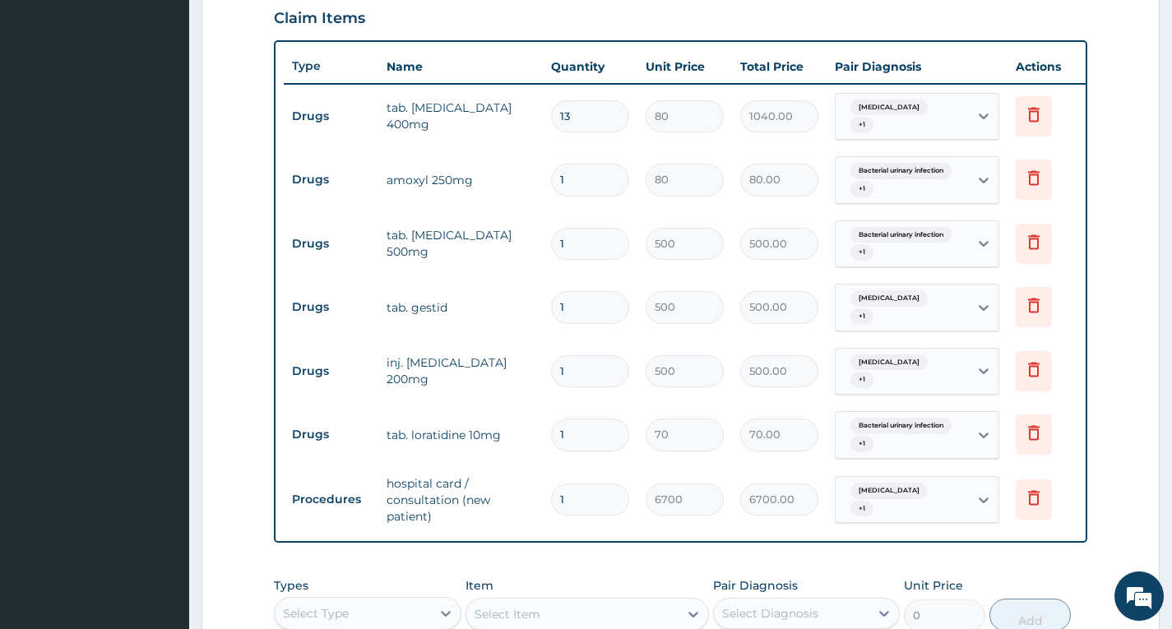
type input "1"
type input "80.00"
type input "12"
type input "960.00"
type input "12"
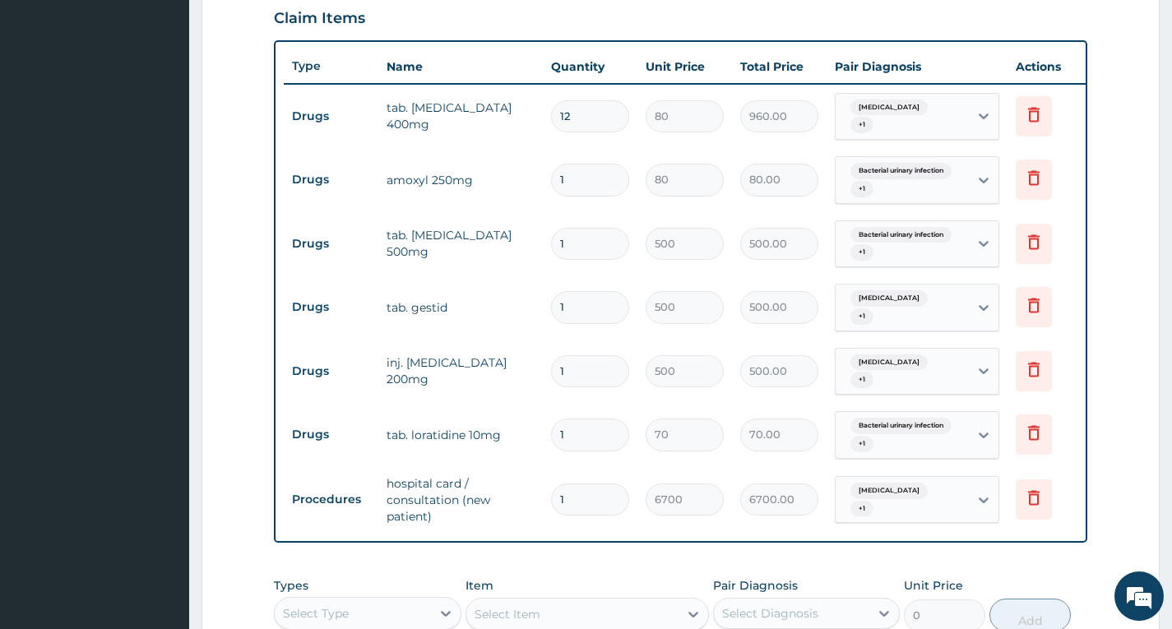
click at [591, 179] on input "1" at bounding box center [590, 180] width 78 height 32
type input "0.00"
type input "2"
type input "160.00"
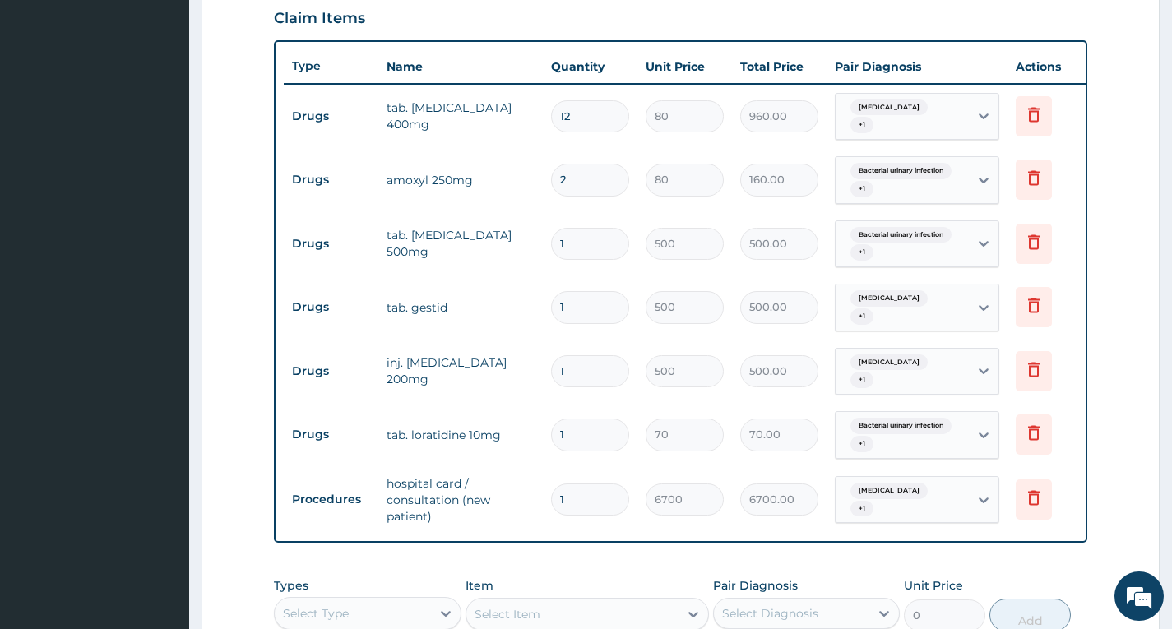
type input "20"
type input "1600.00"
type input "20"
click at [587, 355] on input "1" at bounding box center [590, 371] width 78 height 32
type input "0.00"
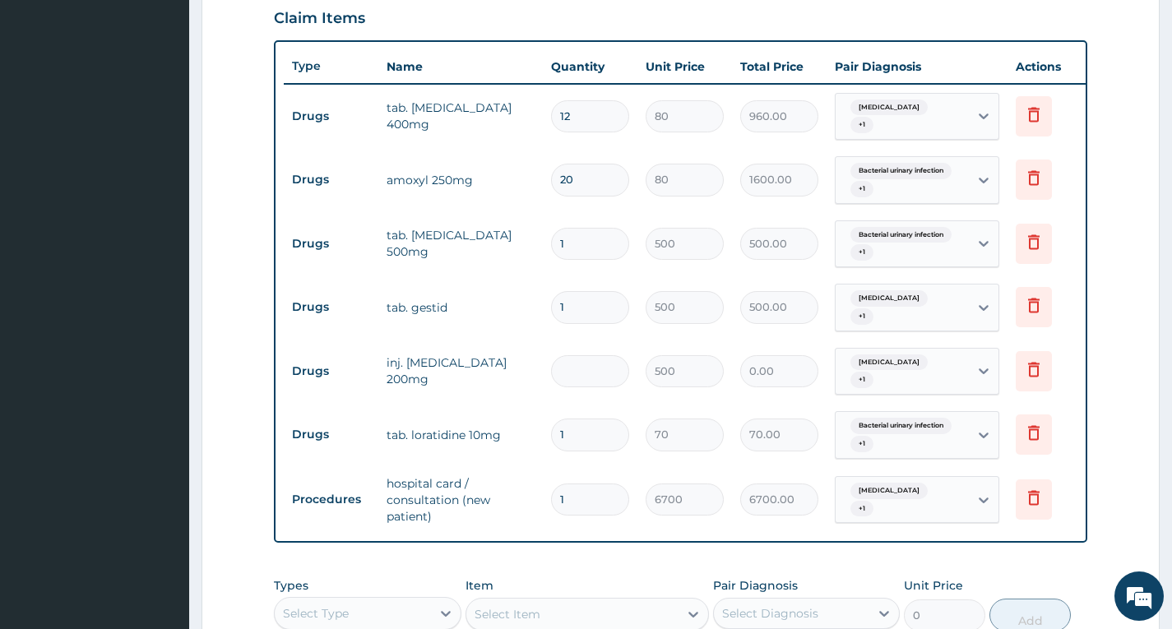
type input "3"
type input "1500.00"
type input "0.00"
type input "2"
type input "1000.00"
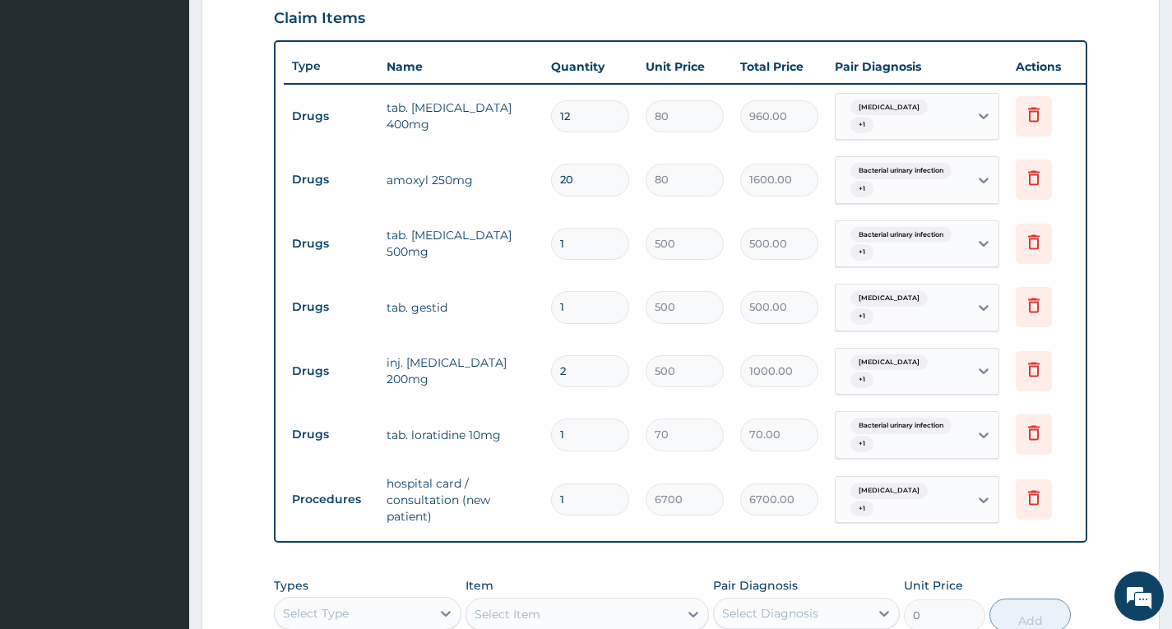
type input "2"
click at [595, 421] on input "1" at bounding box center [590, 435] width 78 height 32
type input "0.00"
type input "7"
type input "490.00"
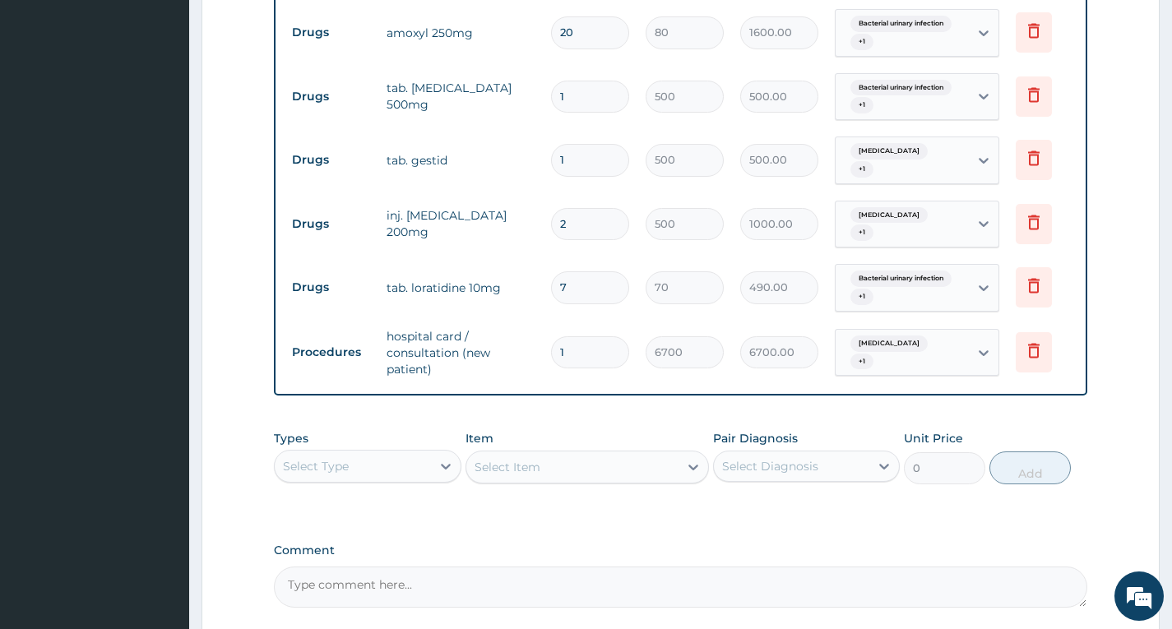
scroll to position [861, 0]
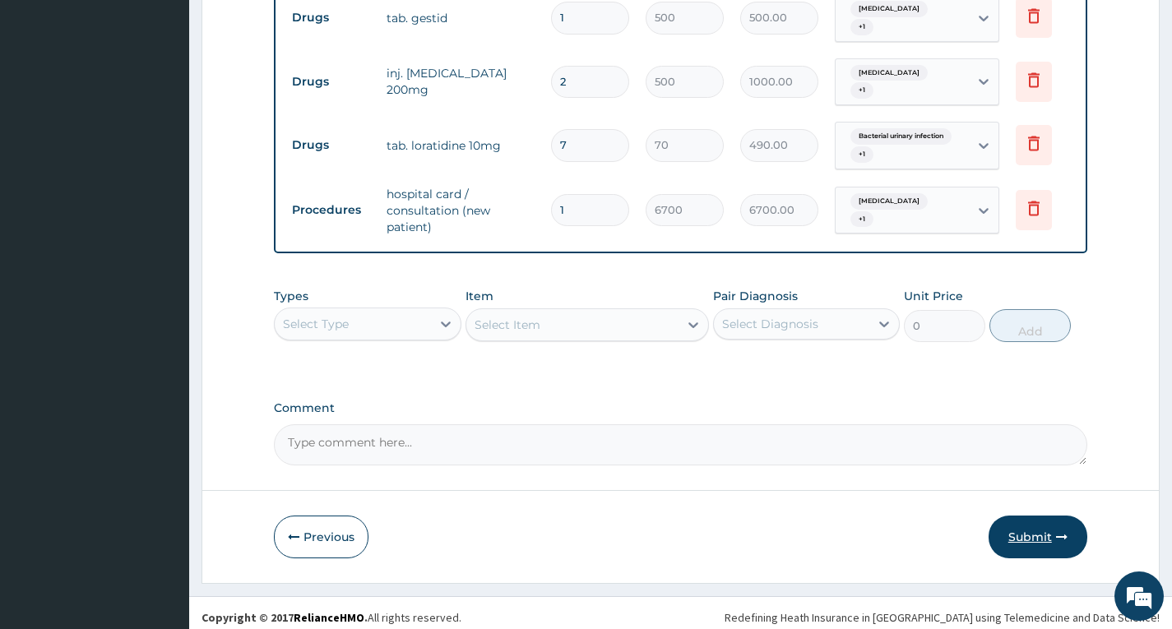
type input "7"
click at [1026, 531] on button "Submit" at bounding box center [1038, 537] width 99 height 43
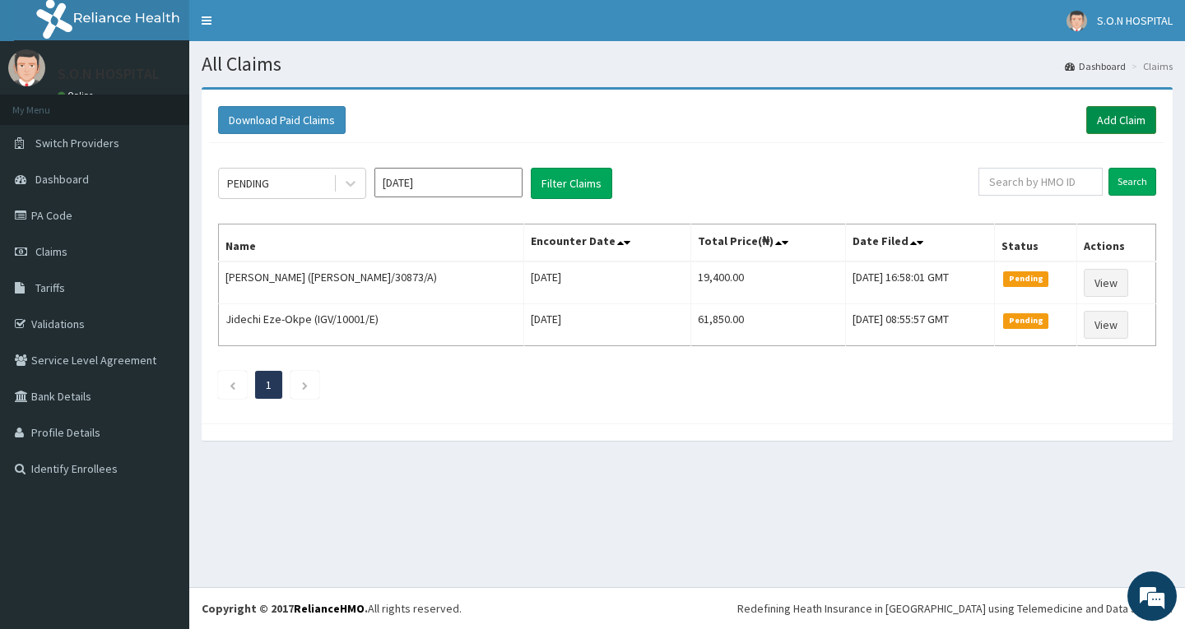
click at [1115, 114] on link "Add Claim" at bounding box center [1121, 120] width 70 height 28
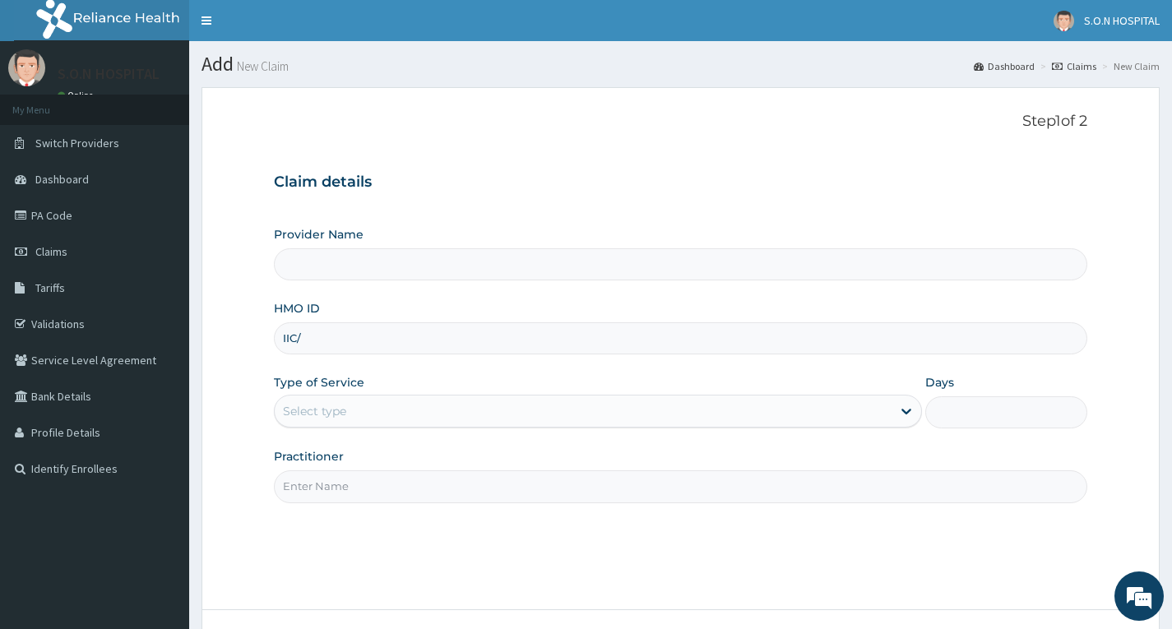
type input "SISTERS OF [GEOGRAPHIC_DATA]"
type input "IIC/10082/A"
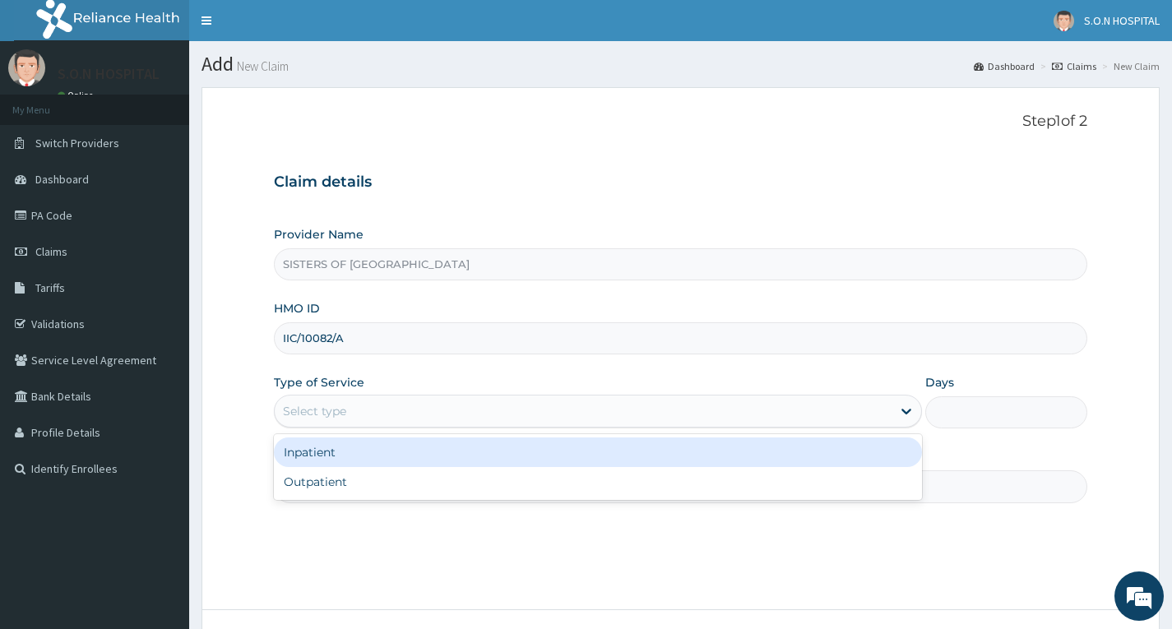
click at [369, 409] on div "Select type" at bounding box center [583, 411] width 617 height 26
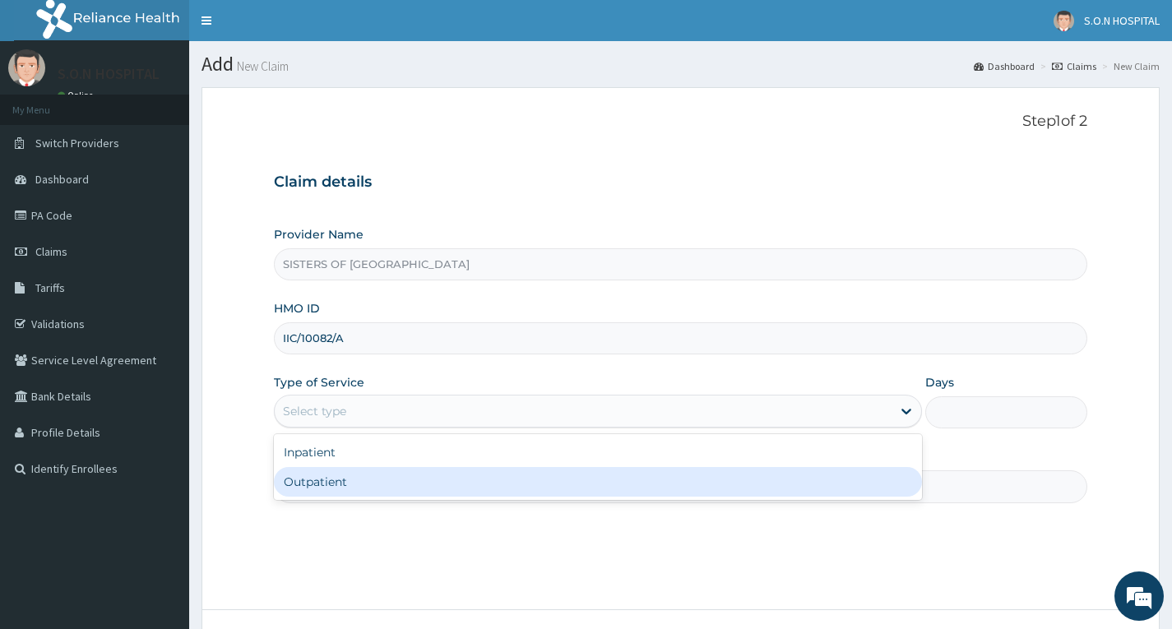
click at [350, 480] on div "Outpatient" at bounding box center [598, 482] width 648 height 30
type input "1"
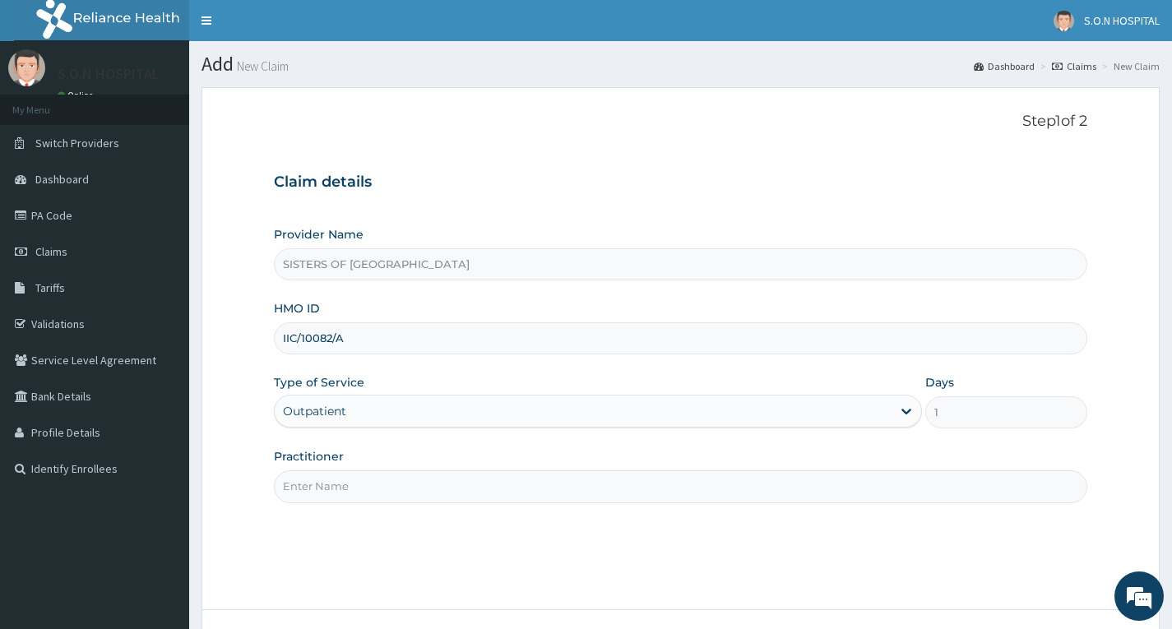
click at [350, 485] on input "Practitioner" at bounding box center [681, 487] width 814 height 32
type input "Dr. Uzo"
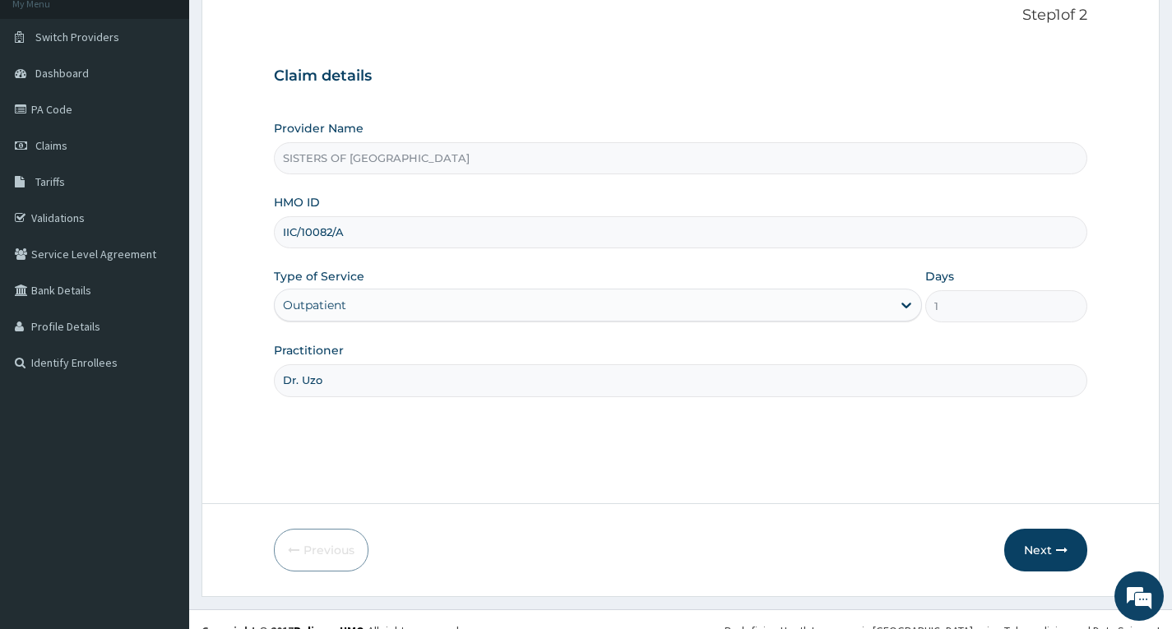
scroll to position [128, 0]
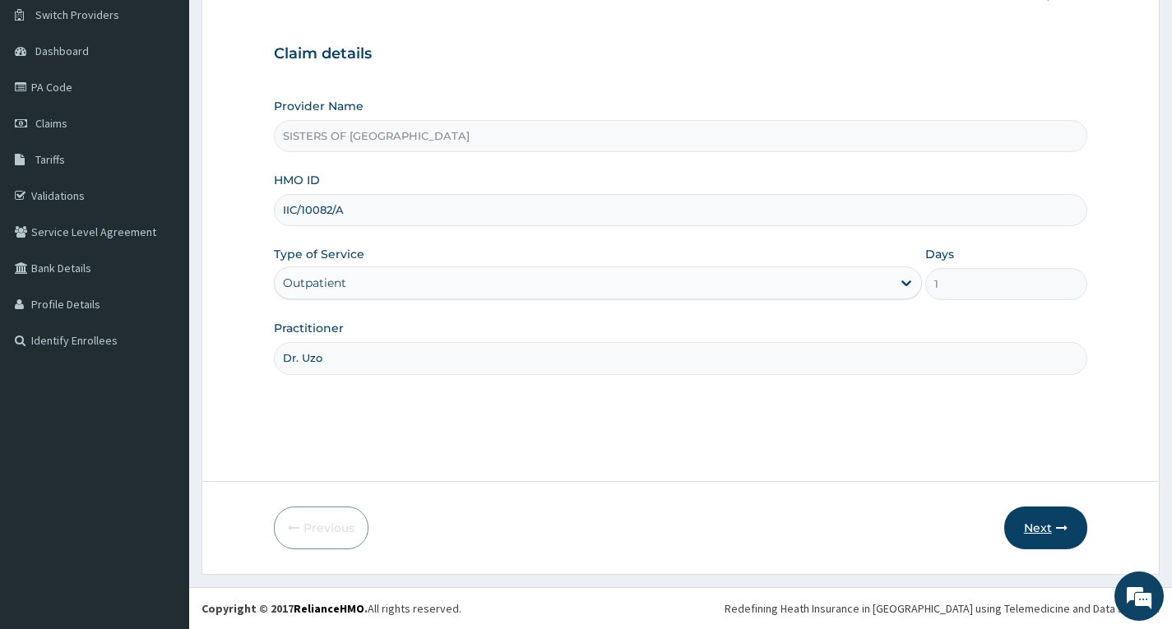
click at [1037, 527] on button "Next" at bounding box center [1045, 528] width 83 height 43
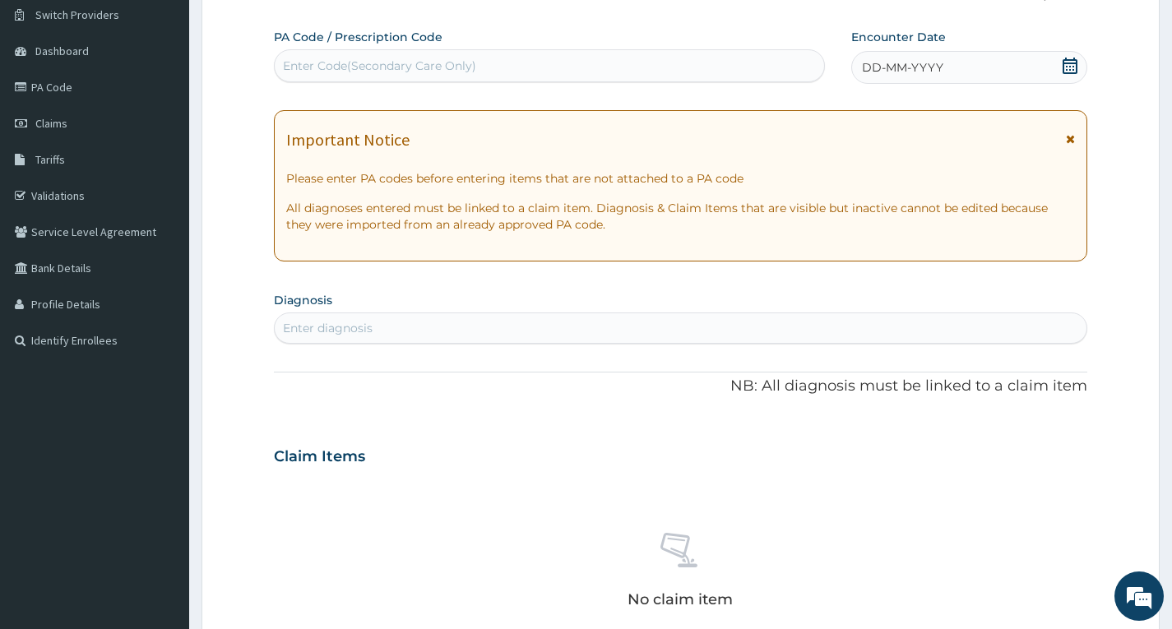
click at [578, 71] on div "Enter Code(Secondary Care Only)" at bounding box center [550, 66] width 550 height 26
type input "PA/29AAB7"
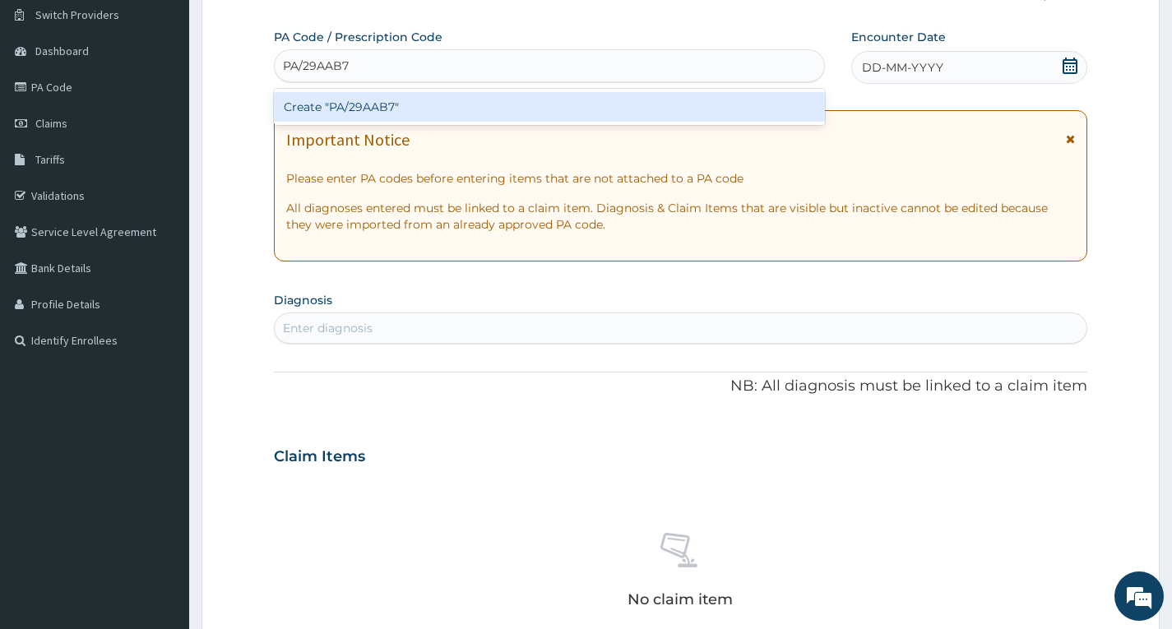
click at [436, 104] on div "Create "PA/29AAB7"" at bounding box center [549, 107] width 551 height 30
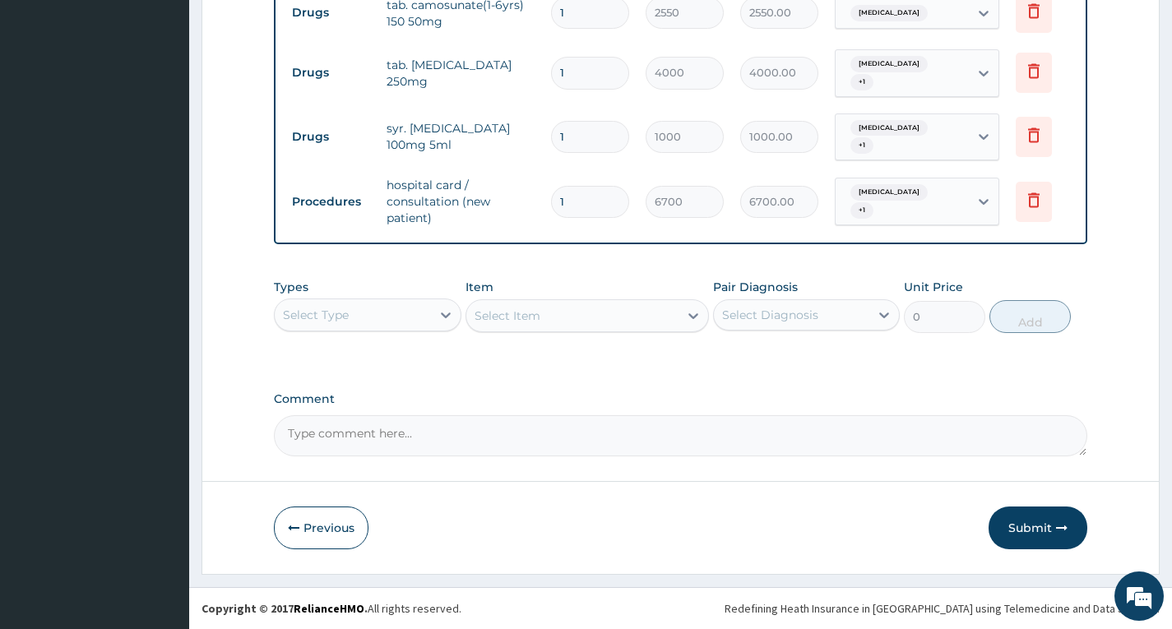
scroll to position [741, 0]
click at [325, 508] on button "Previous" at bounding box center [321, 528] width 95 height 43
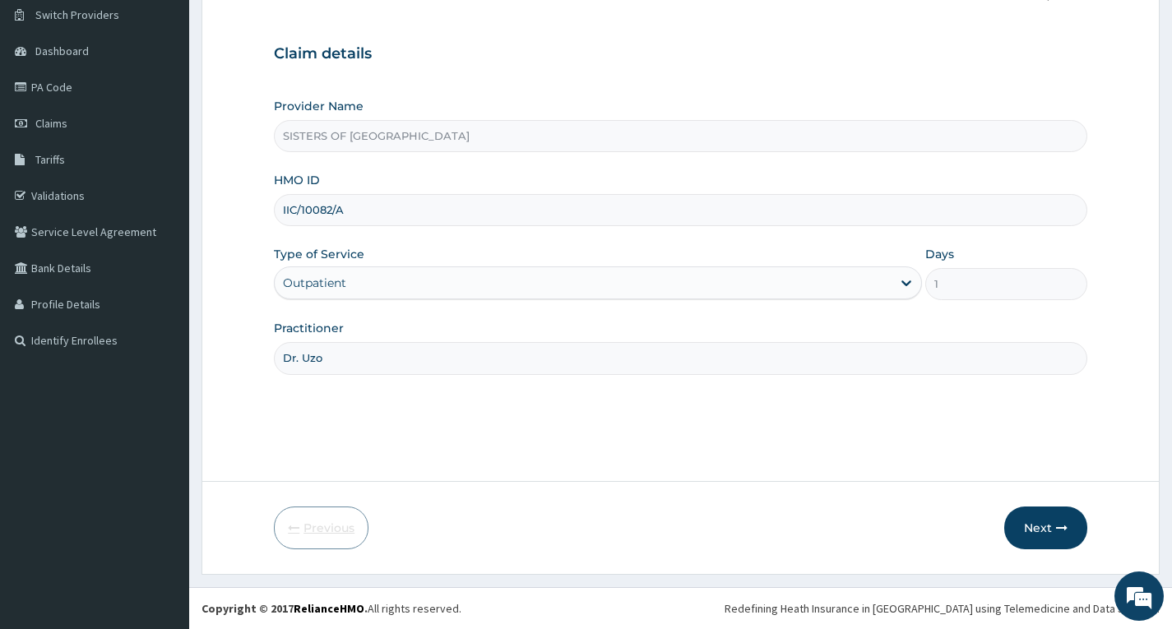
scroll to position [128, 0]
click at [1026, 527] on button "Next" at bounding box center [1045, 528] width 83 height 43
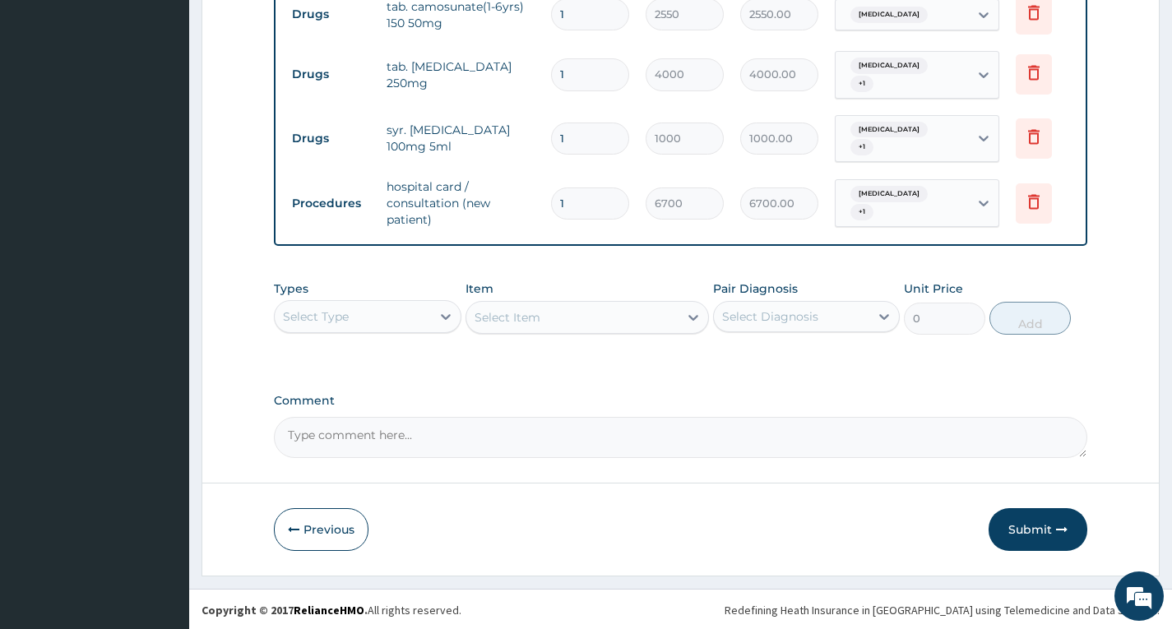
scroll to position [741, 0]
click at [1016, 519] on button "Submit" at bounding box center [1038, 528] width 99 height 43
